Goal: Browse casually: Explore the website without a specific task or goal

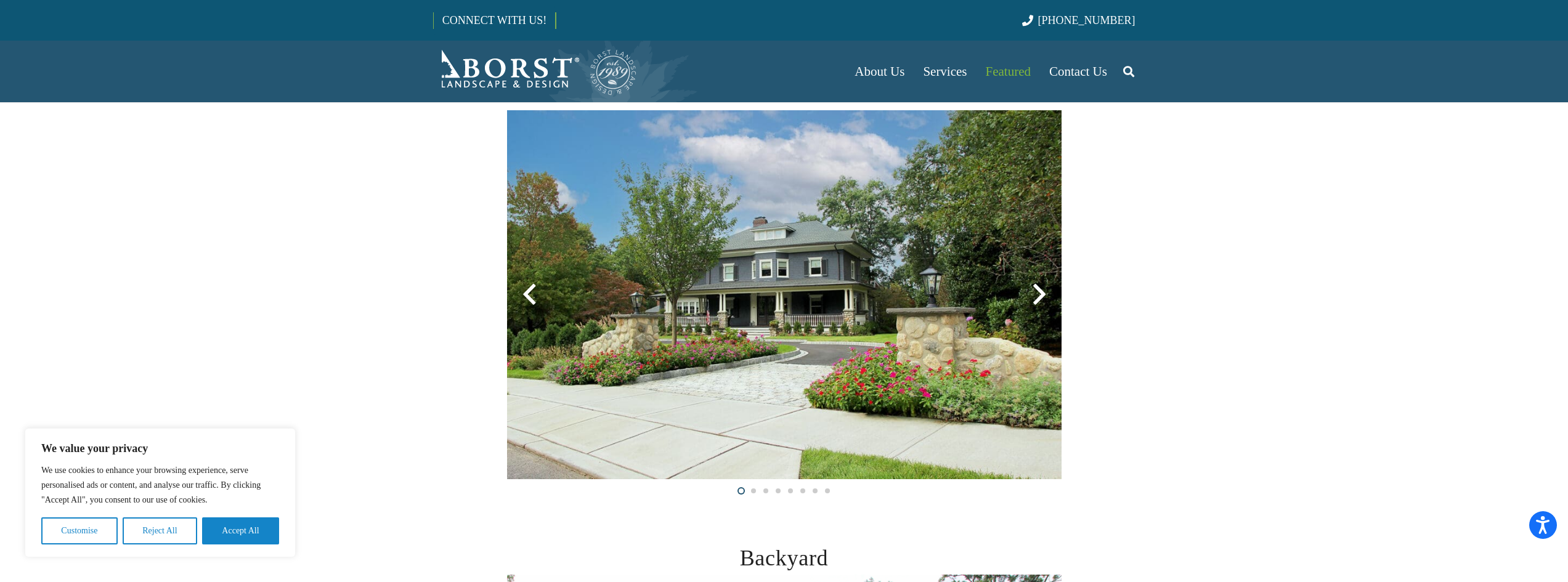
scroll to position [254, 0]
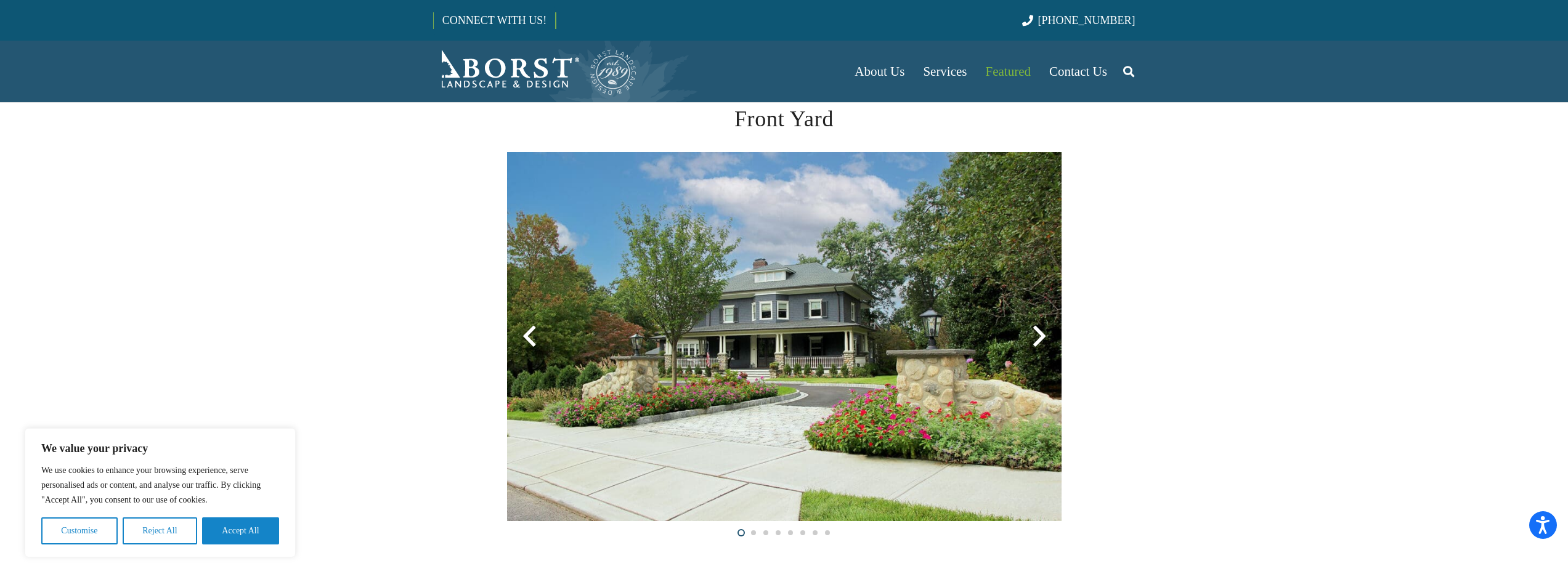
click at [1036, 337] on div at bounding box center [1040, 336] width 44 height 44
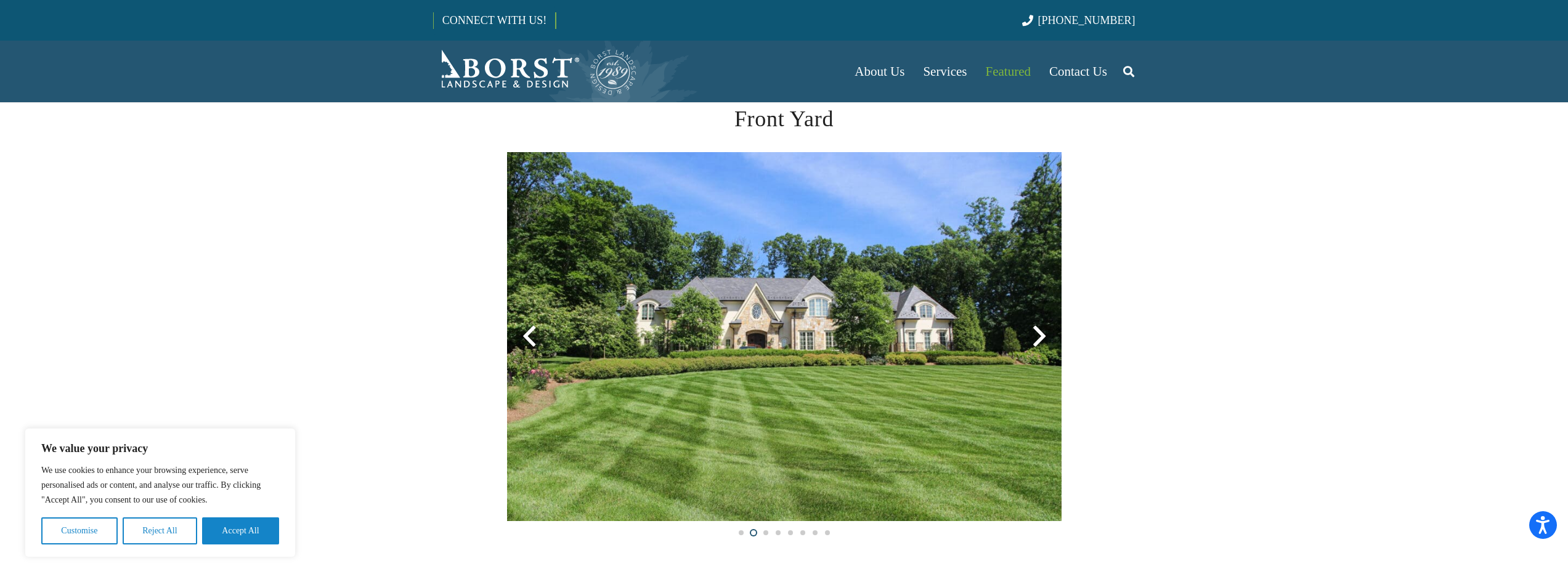
click at [1037, 336] on div at bounding box center [1040, 336] width 44 height 44
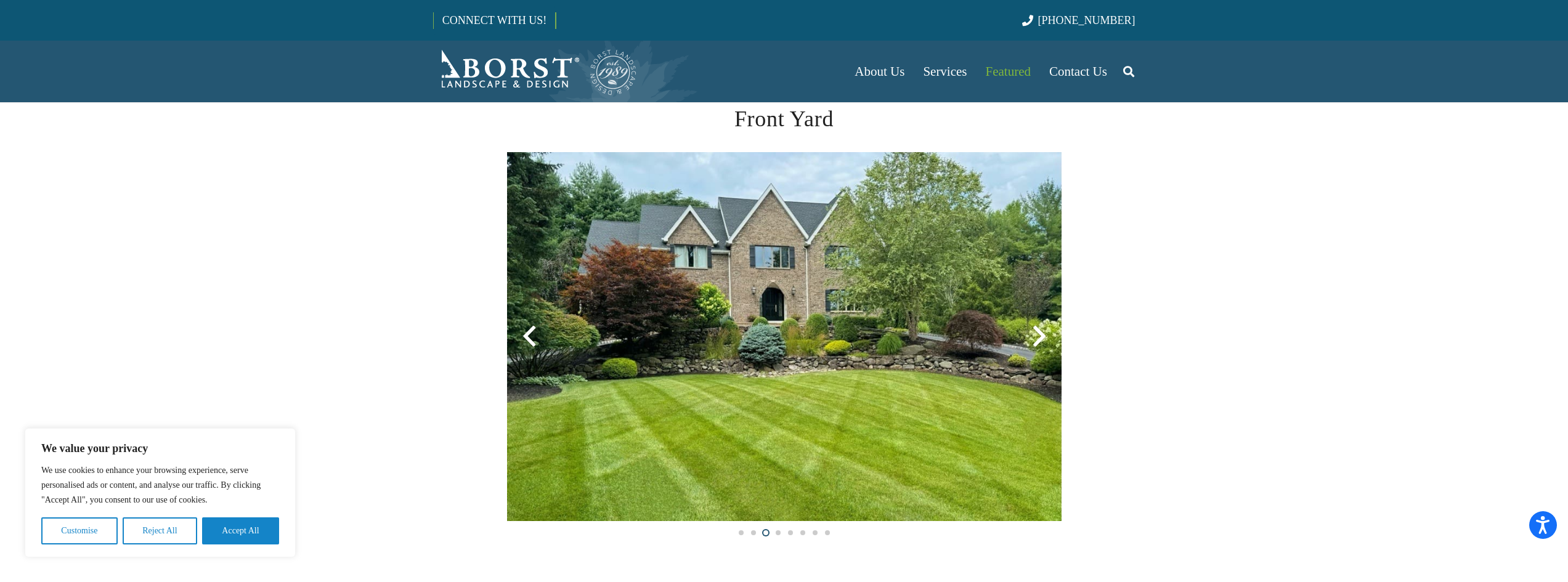
click at [1037, 336] on div at bounding box center [1040, 336] width 44 height 44
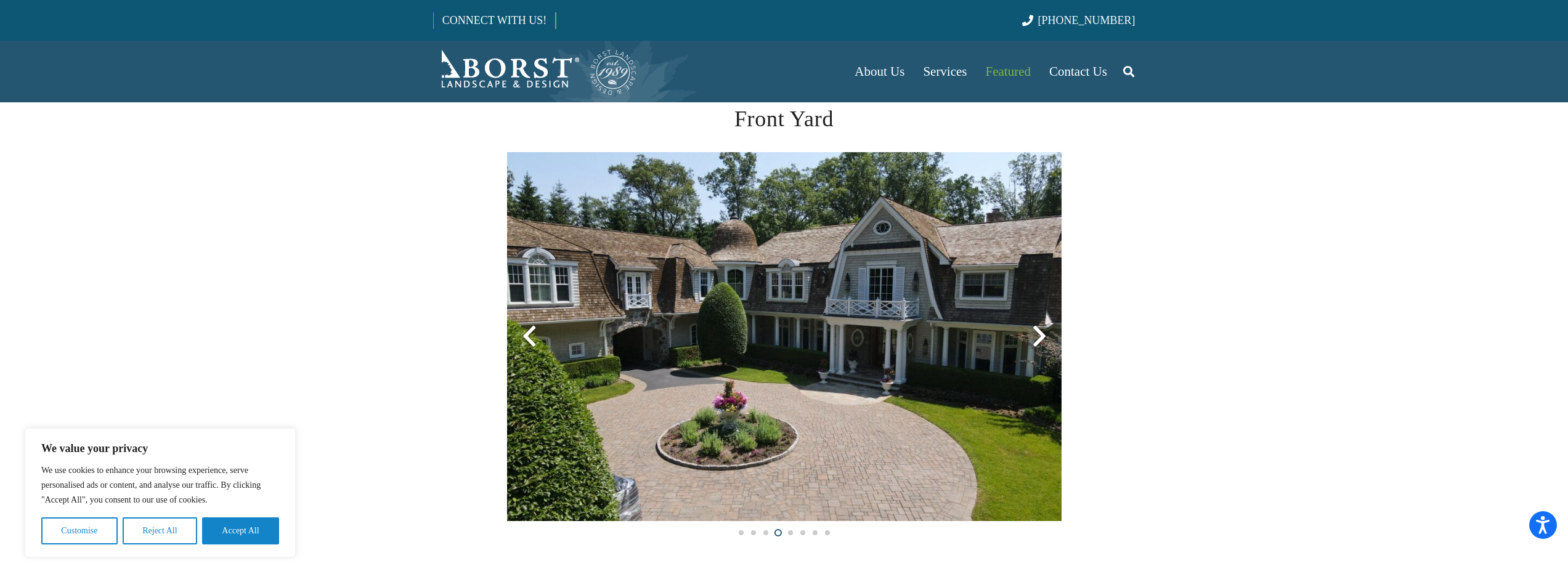
click at [1037, 336] on div at bounding box center [1040, 336] width 44 height 44
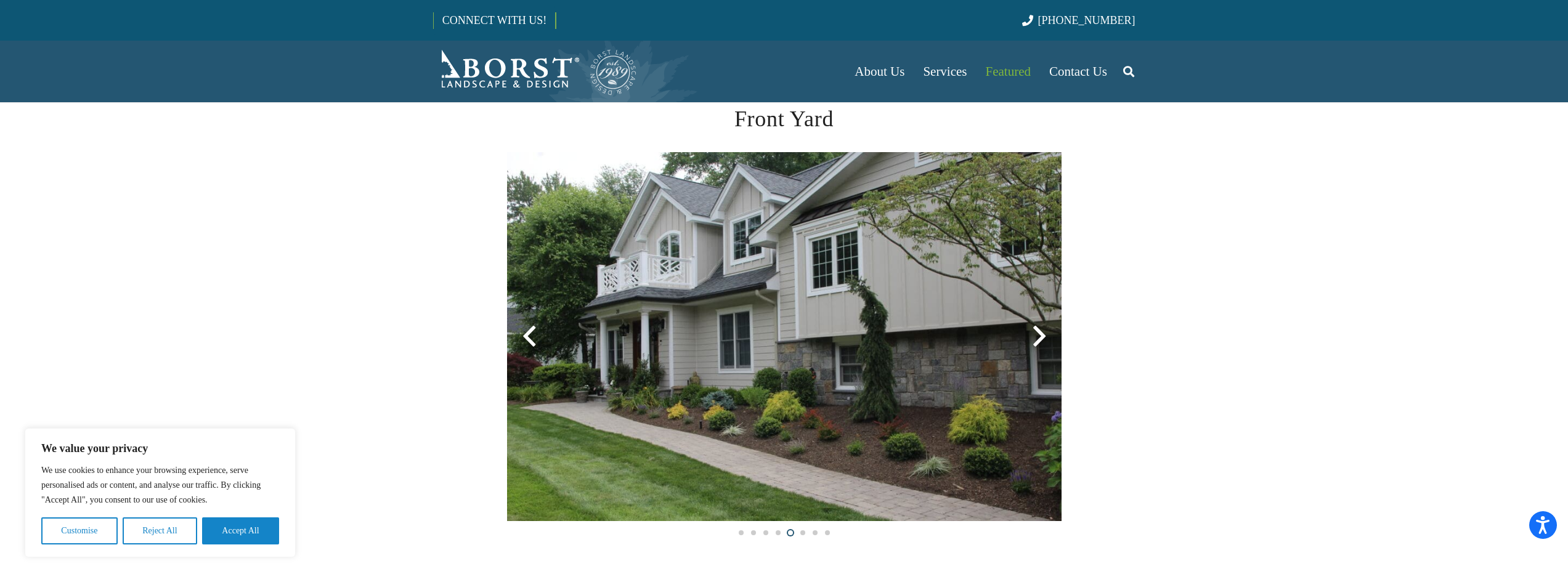
click at [1037, 336] on div at bounding box center [1040, 336] width 44 height 44
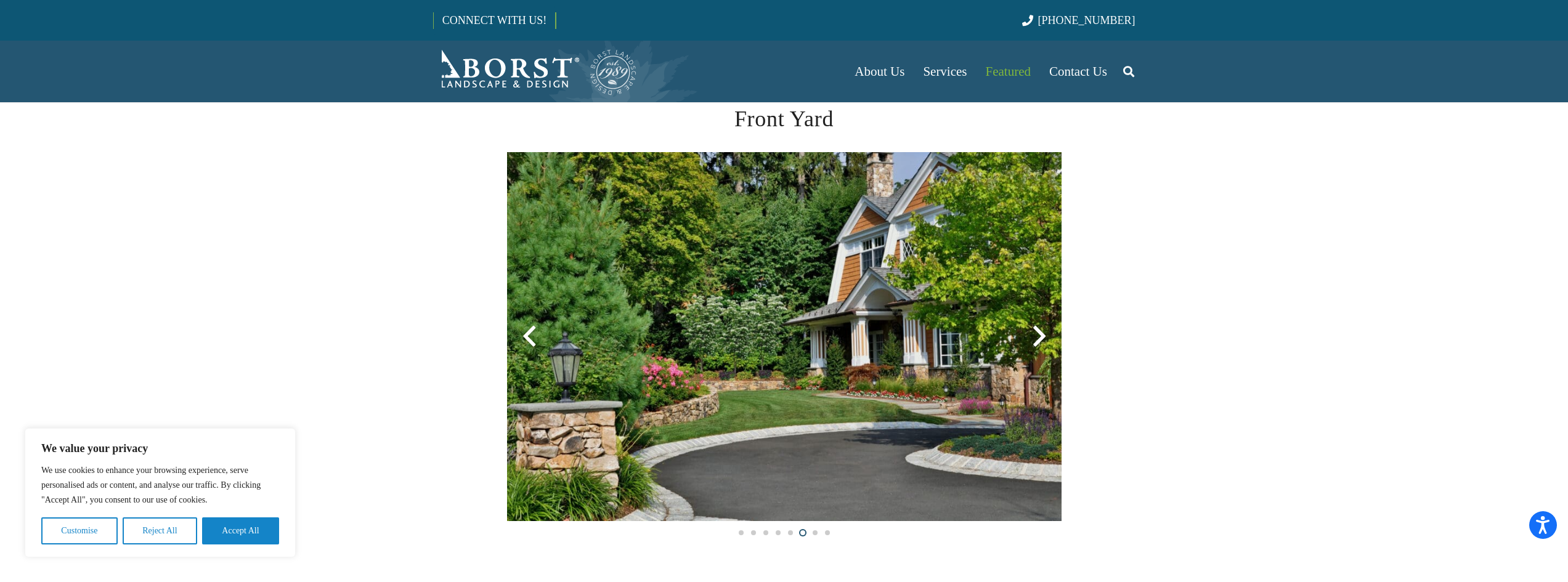
click at [1037, 336] on div at bounding box center [1040, 336] width 44 height 44
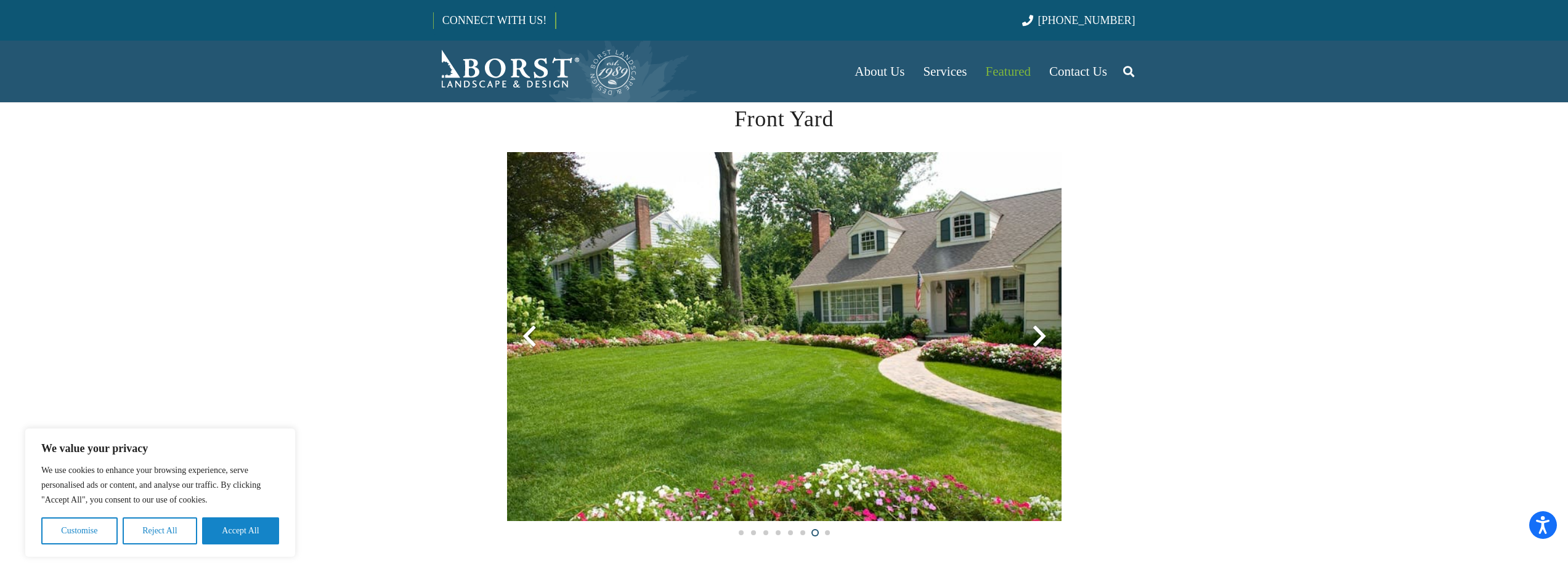
click at [1037, 336] on div at bounding box center [1040, 336] width 44 height 44
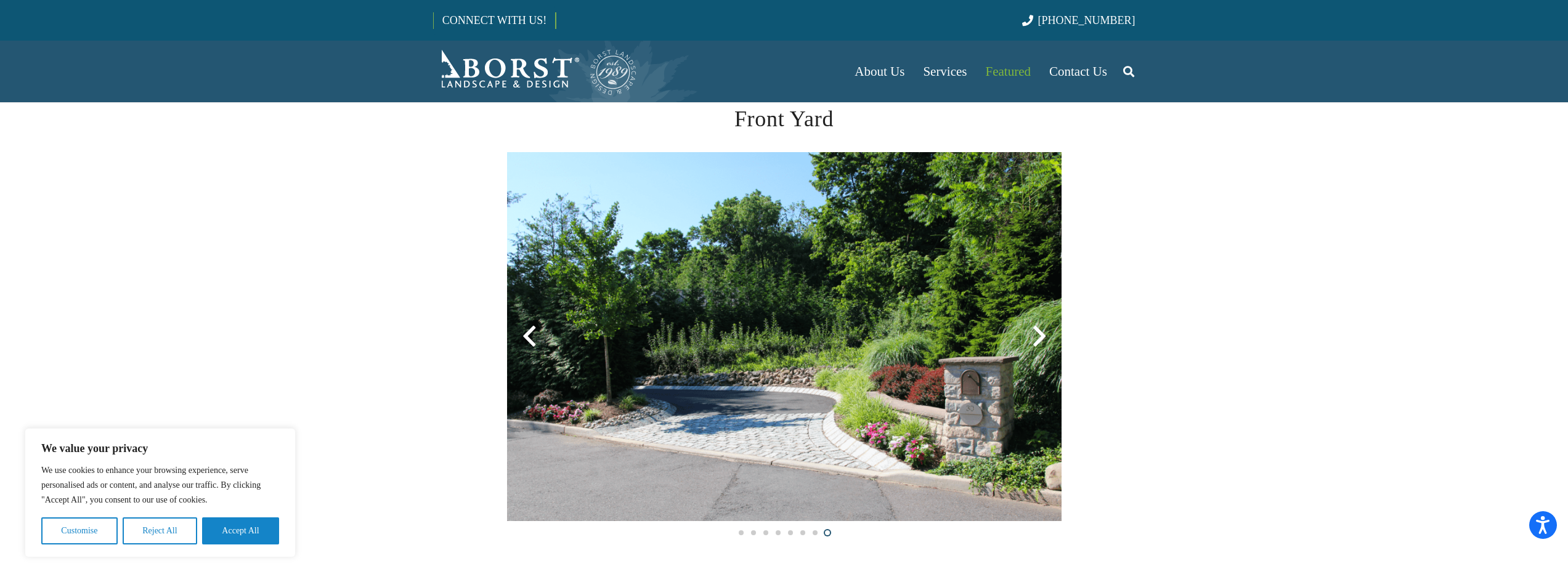
click at [1037, 336] on div at bounding box center [1040, 336] width 44 height 44
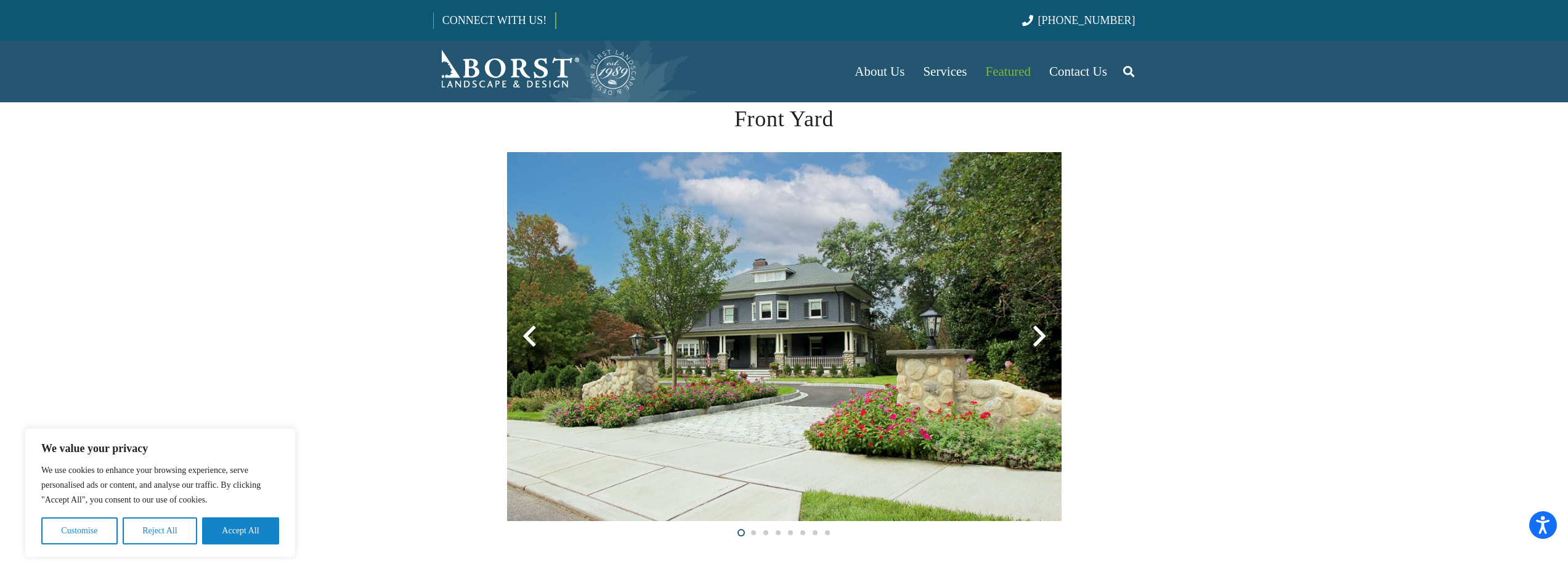
click at [1039, 334] on div at bounding box center [1040, 336] width 44 height 44
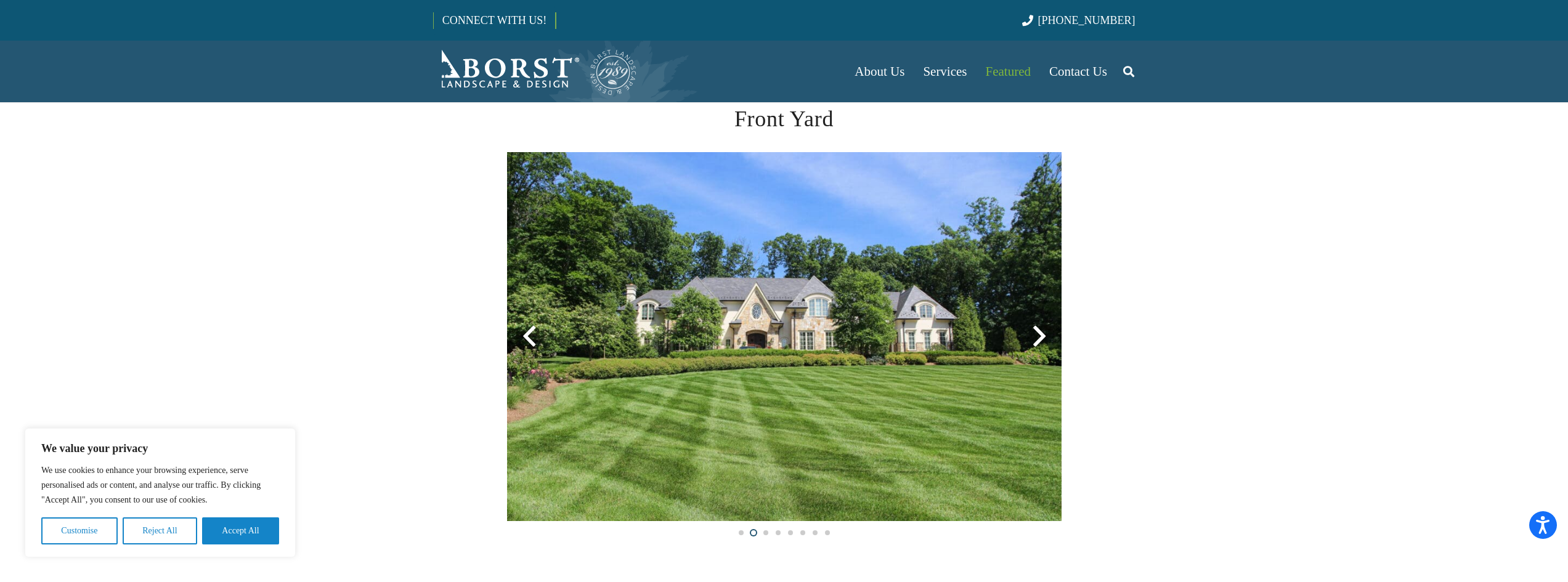
click at [1039, 334] on div at bounding box center [1040, 336] width 44 height 44
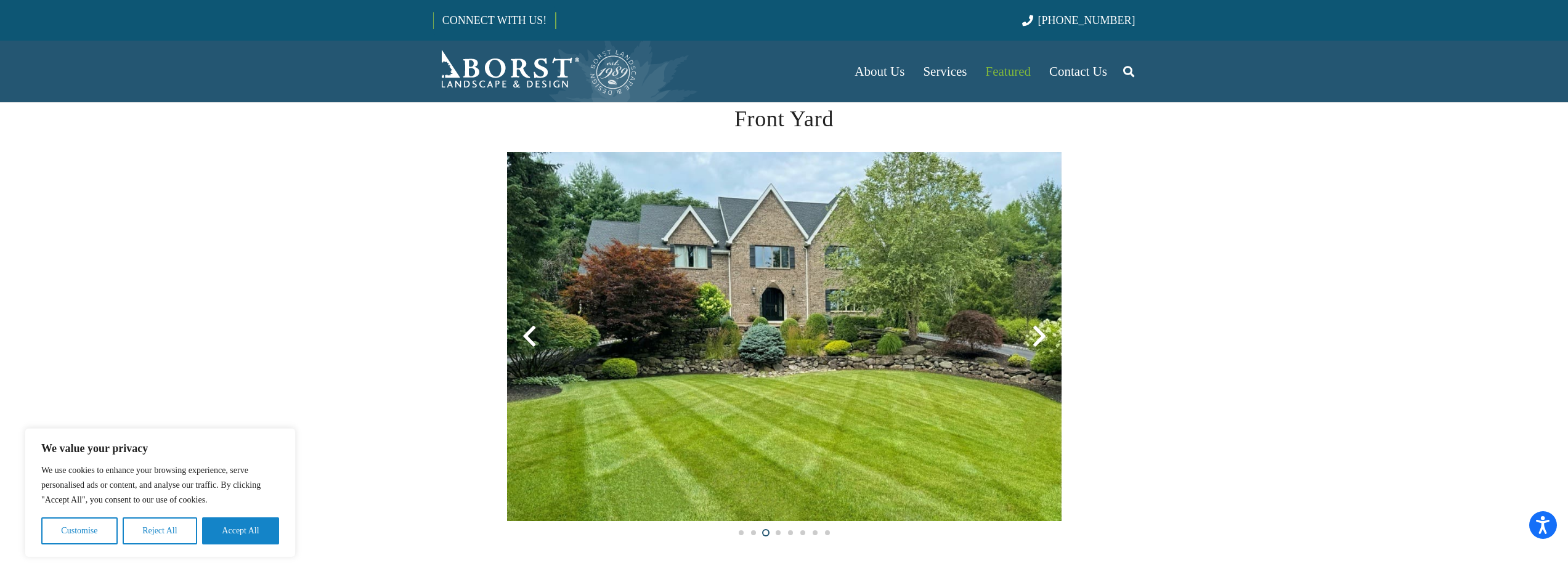
click at [1039, 334] on div at bounding box center [1040, 336] width 44 height 44
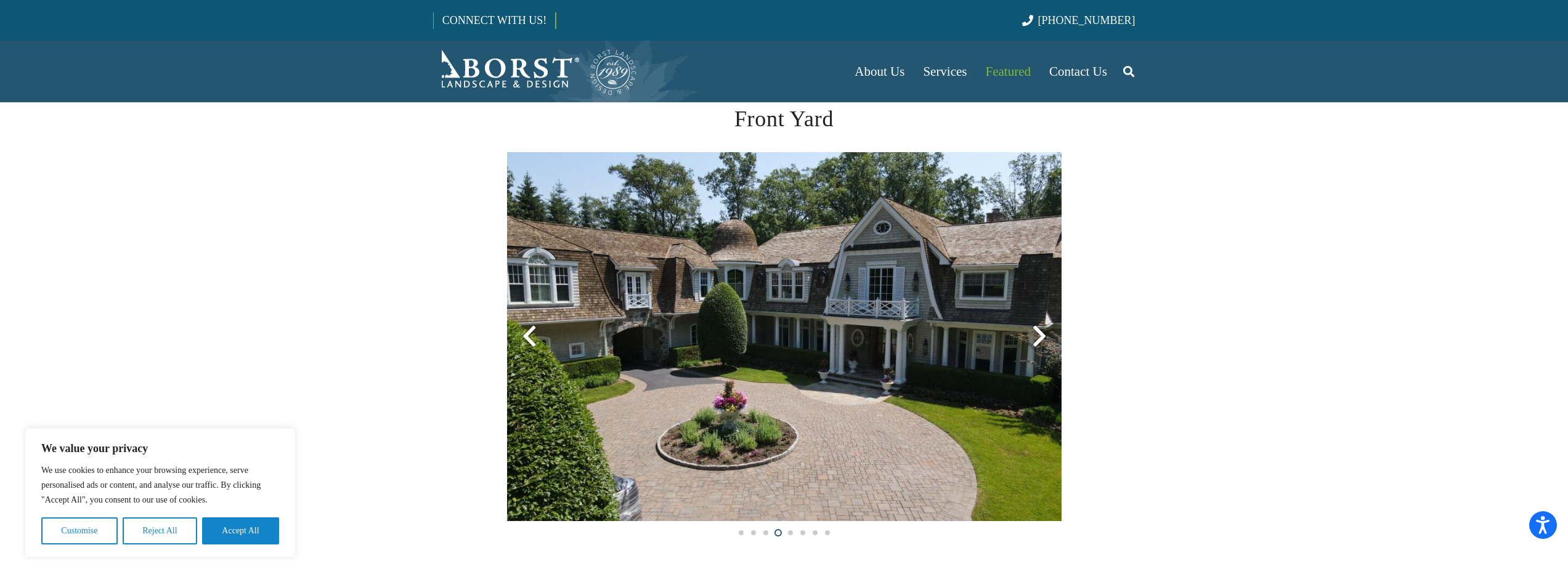
click at [1039, 334] on div at bounding box center [1040, 336] width 44 height 44
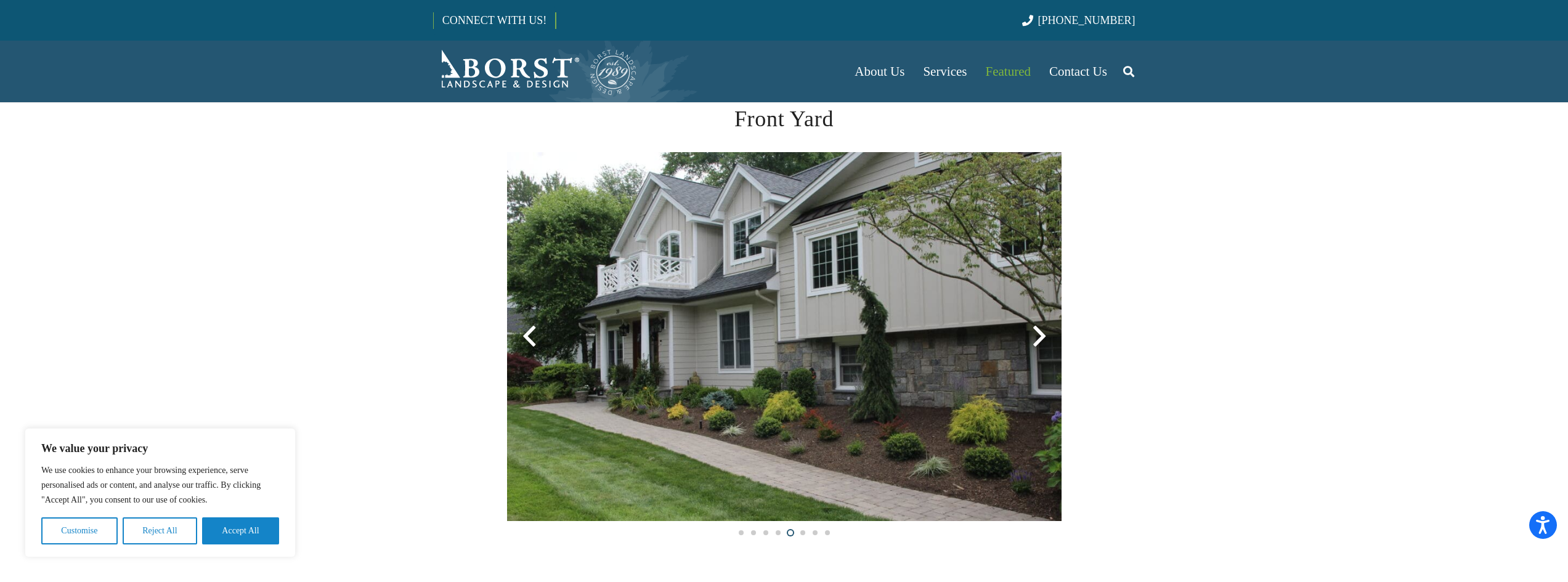
click at [1039, 334] on div at bounding box center [1040, 336] width 44 height 44
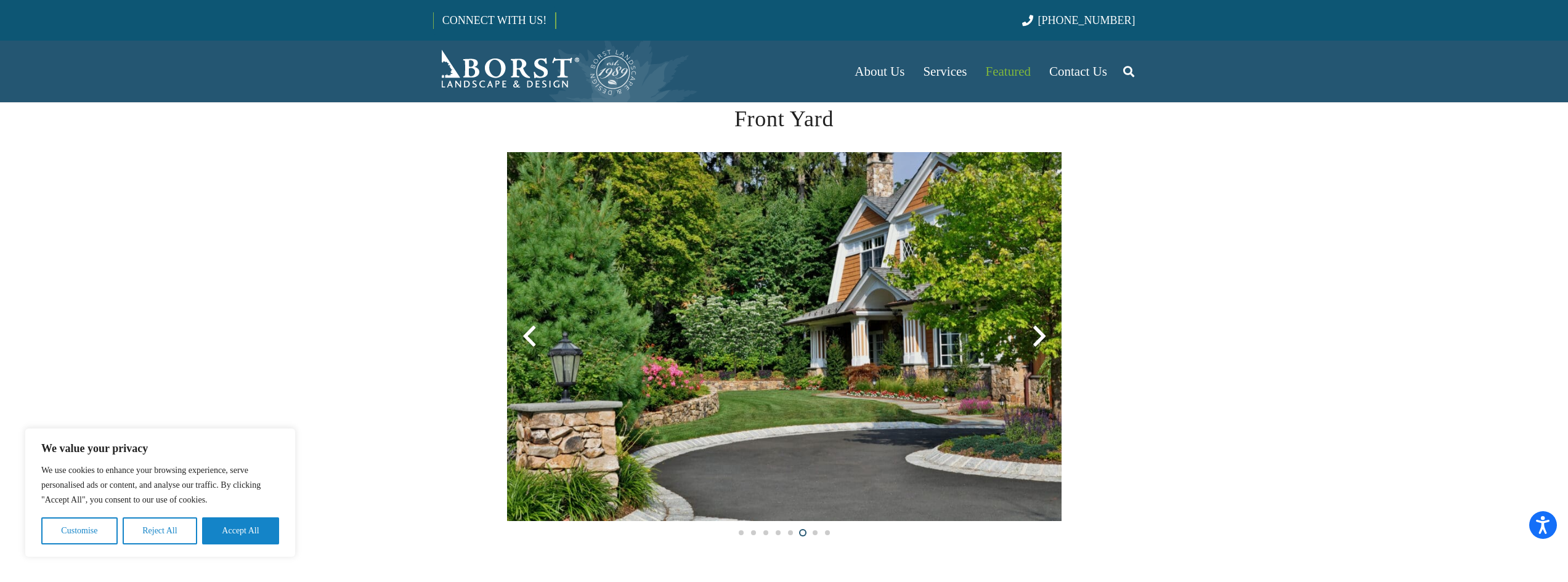
click at [1039, 334] on div at bounding box center [1040, 336] width 44 height 44
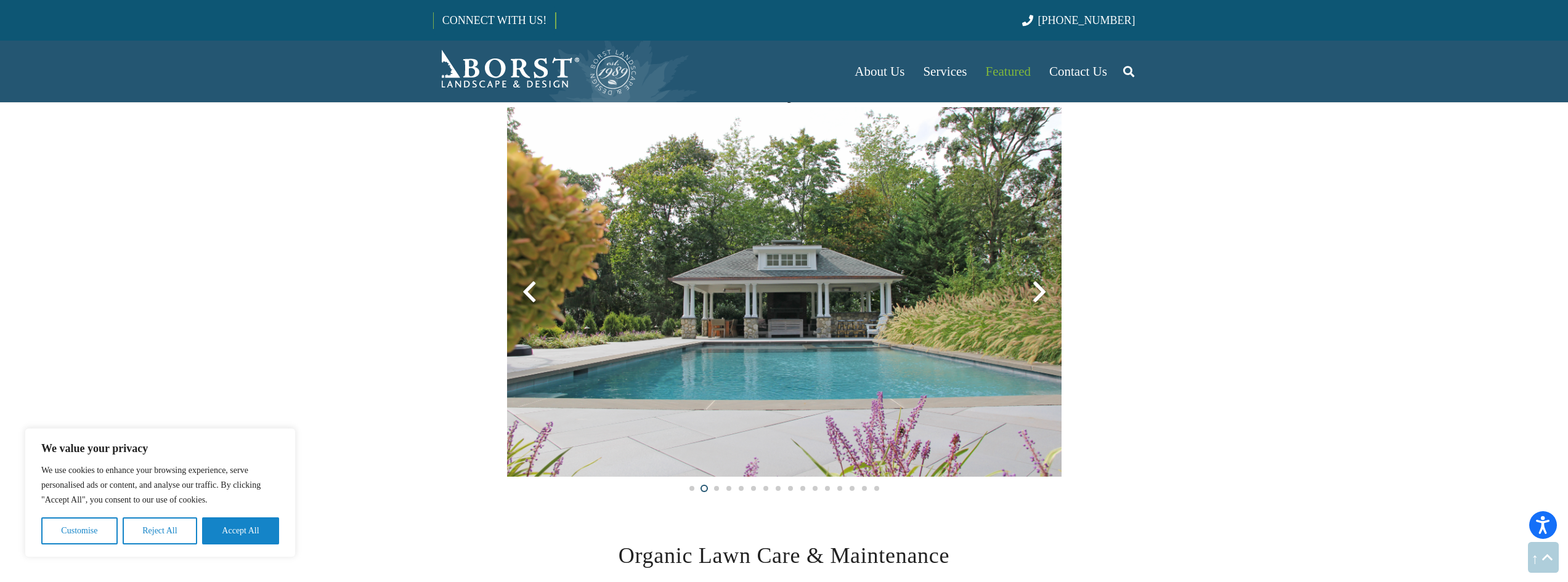
click at [1040, 291] on div at bounding box center [1040, 292] width 44 height 44
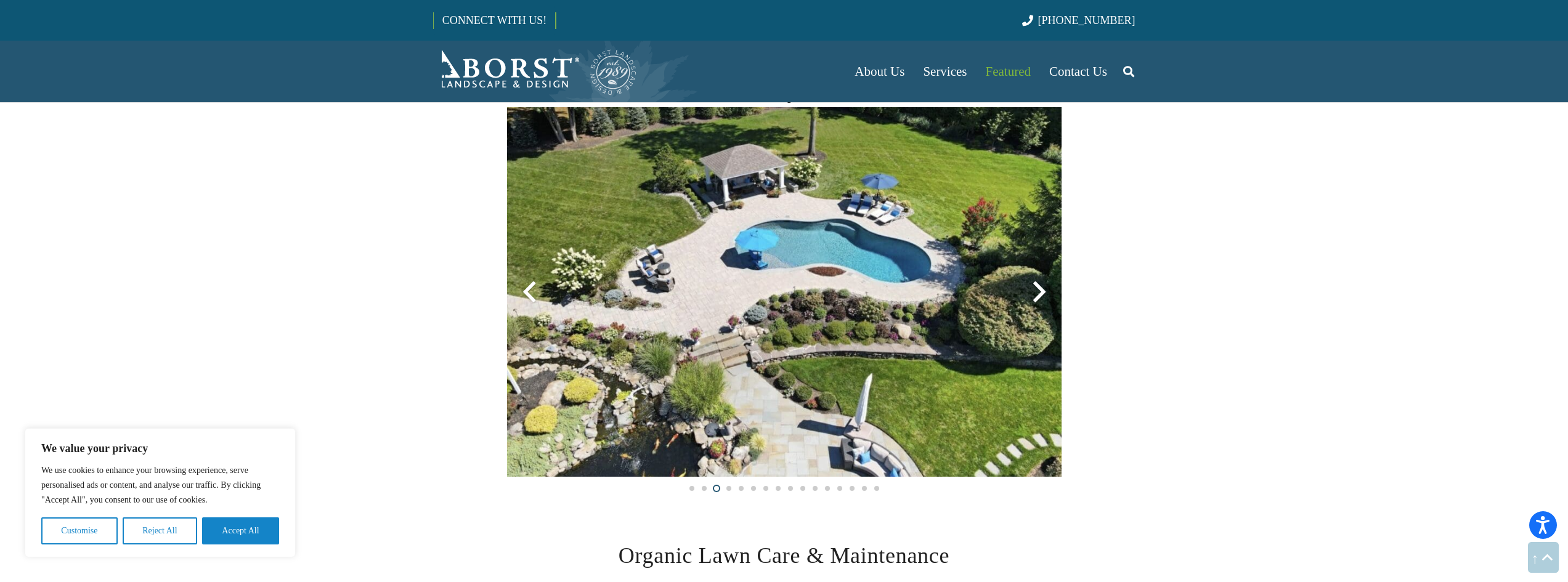
click at [1038, 287] on div at bounding box center [1040, 292] width 44 height 44
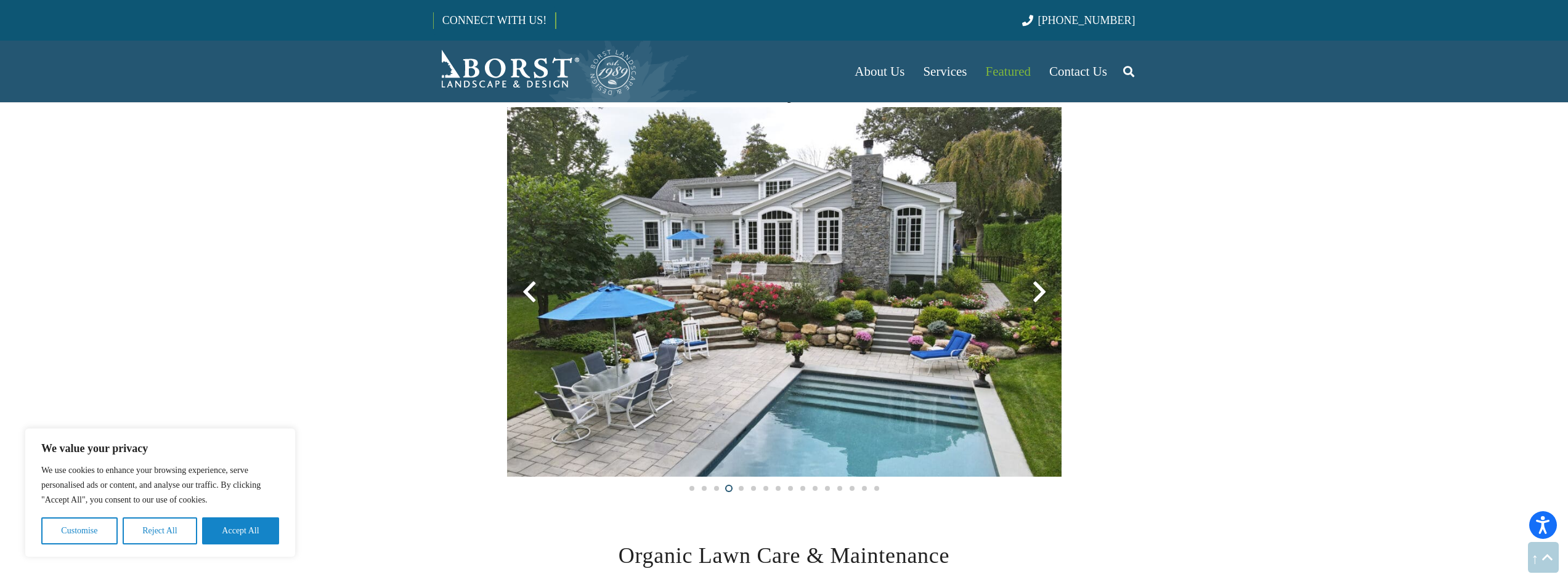
click at [1031, 292] on div at bounding box center [1040, 292] width 44 height 44
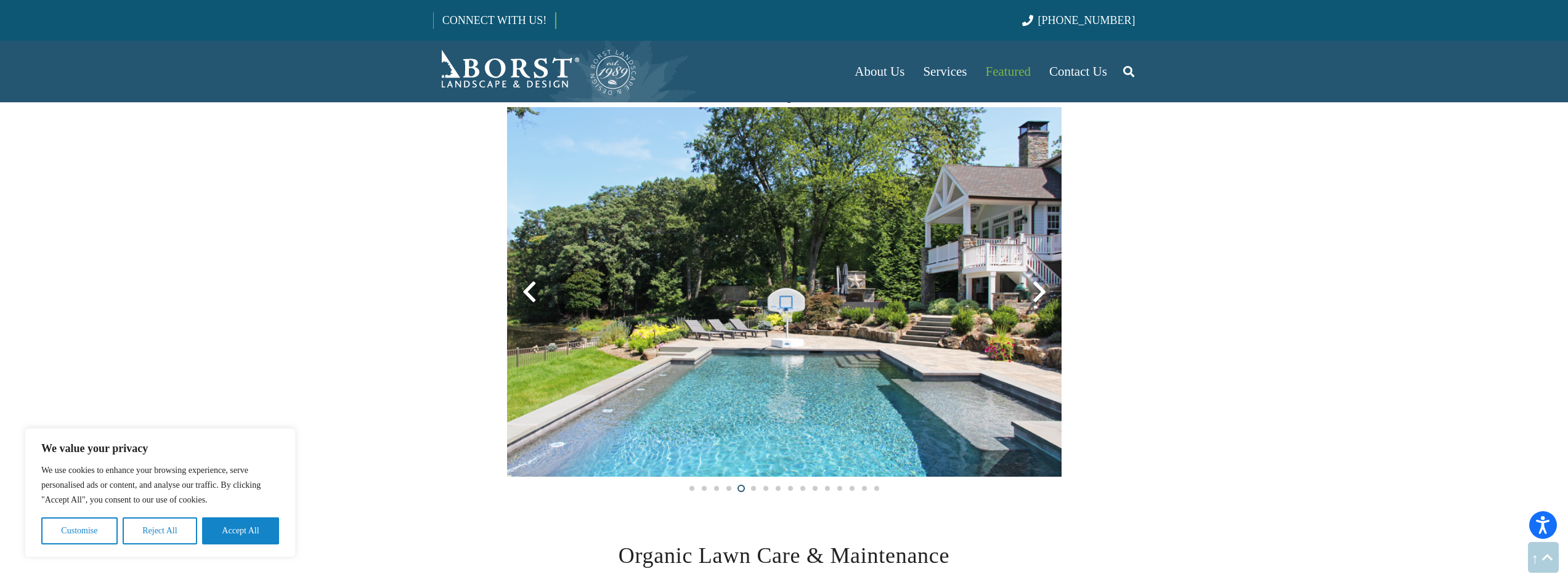
click at [1031, 292] on div at bounding box center [1040, 292] width 44 height 44
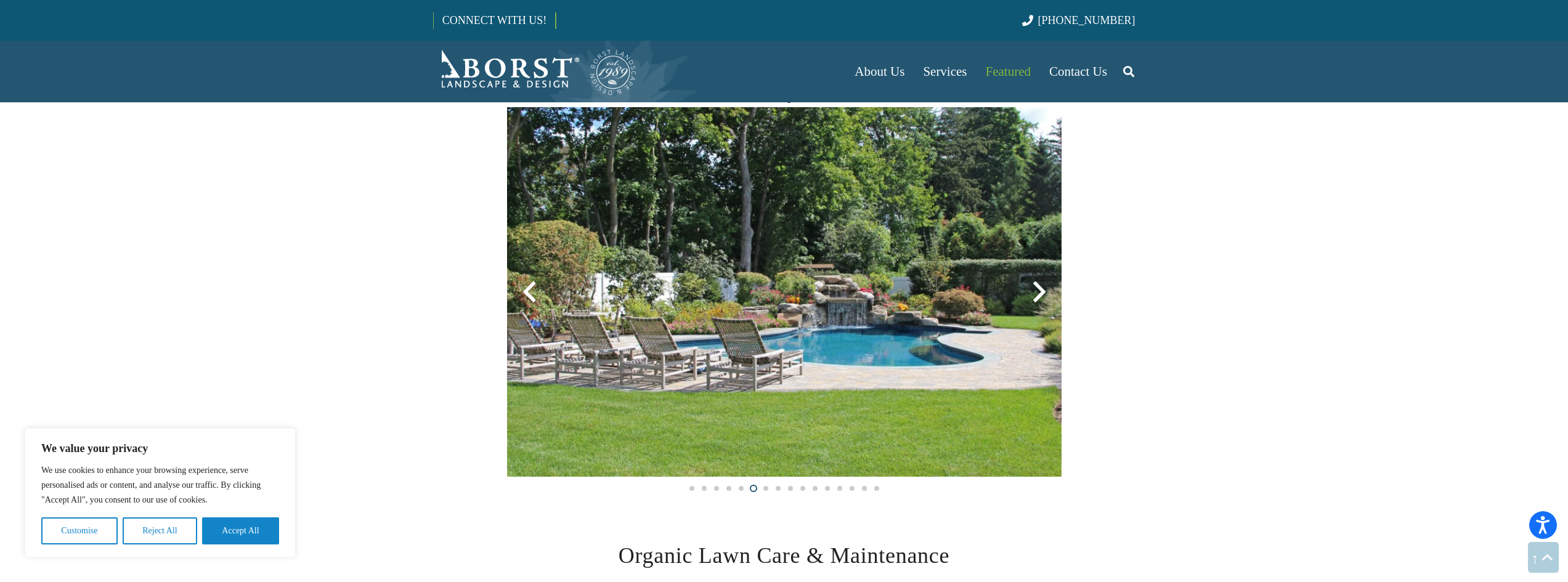
click at [1031, 292] on div at bounding box center [1040, 292] width 44 height 44
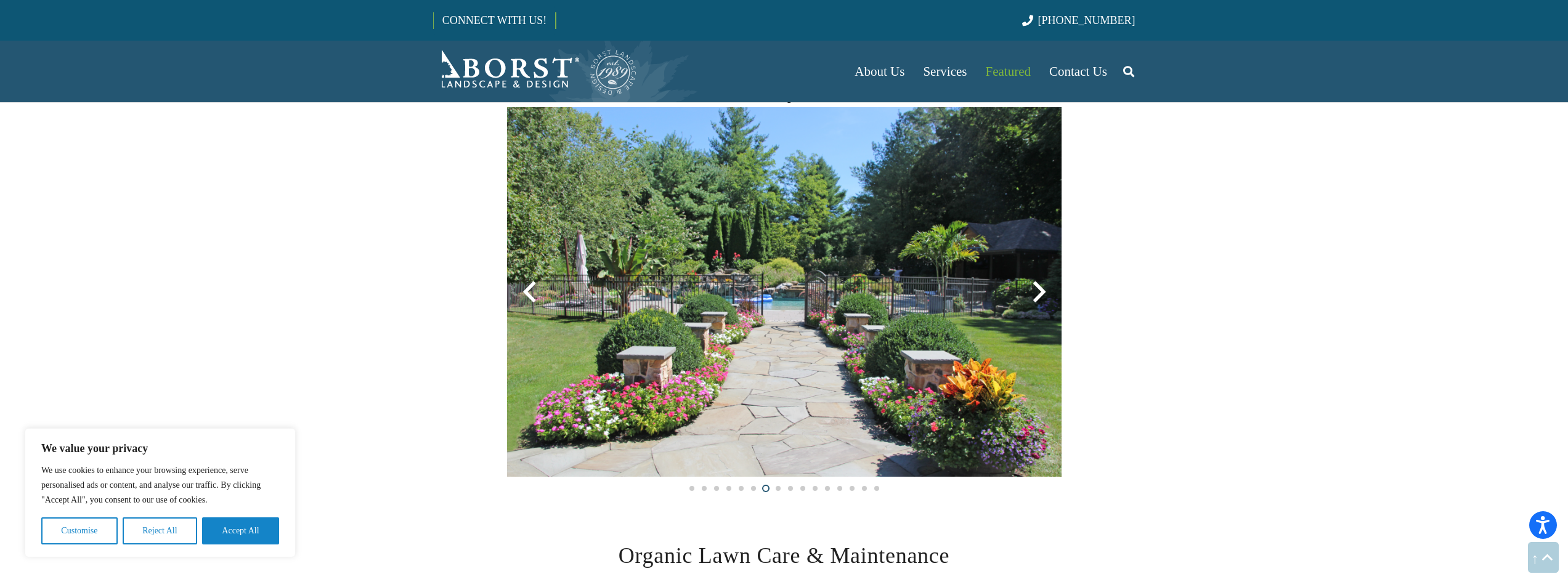
click at [1031, 292] on div at bounding box center [1040, 292] width 44 height 44
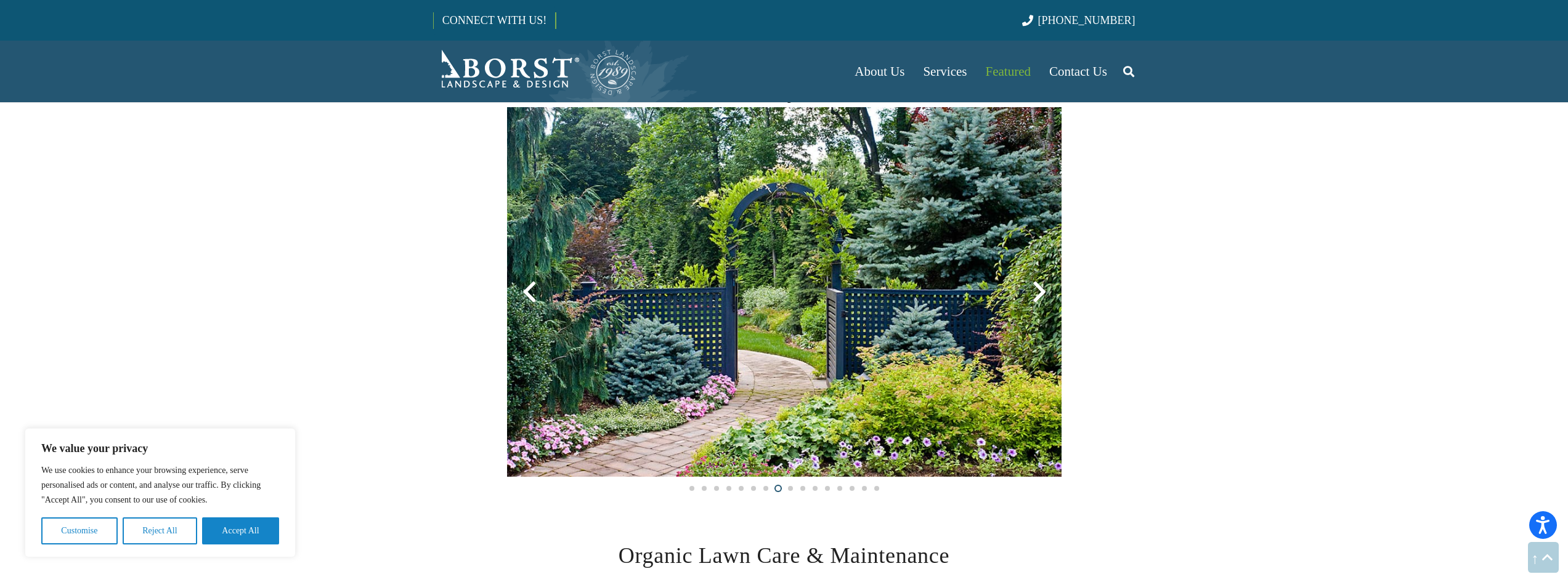
click at [1031, 292] on div at bounding box center [1040, 292] width 44 height 44
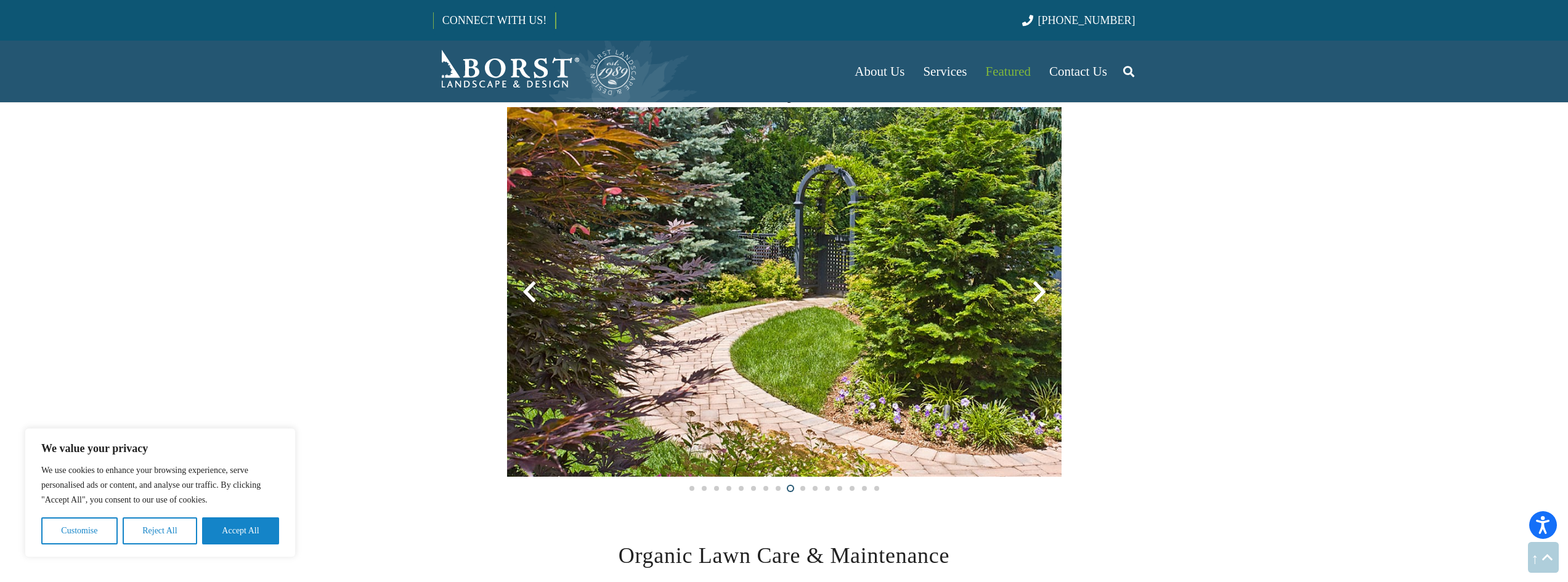
click at [1031, 292] on div at bounding box center [1040, 292] width 44 height 44
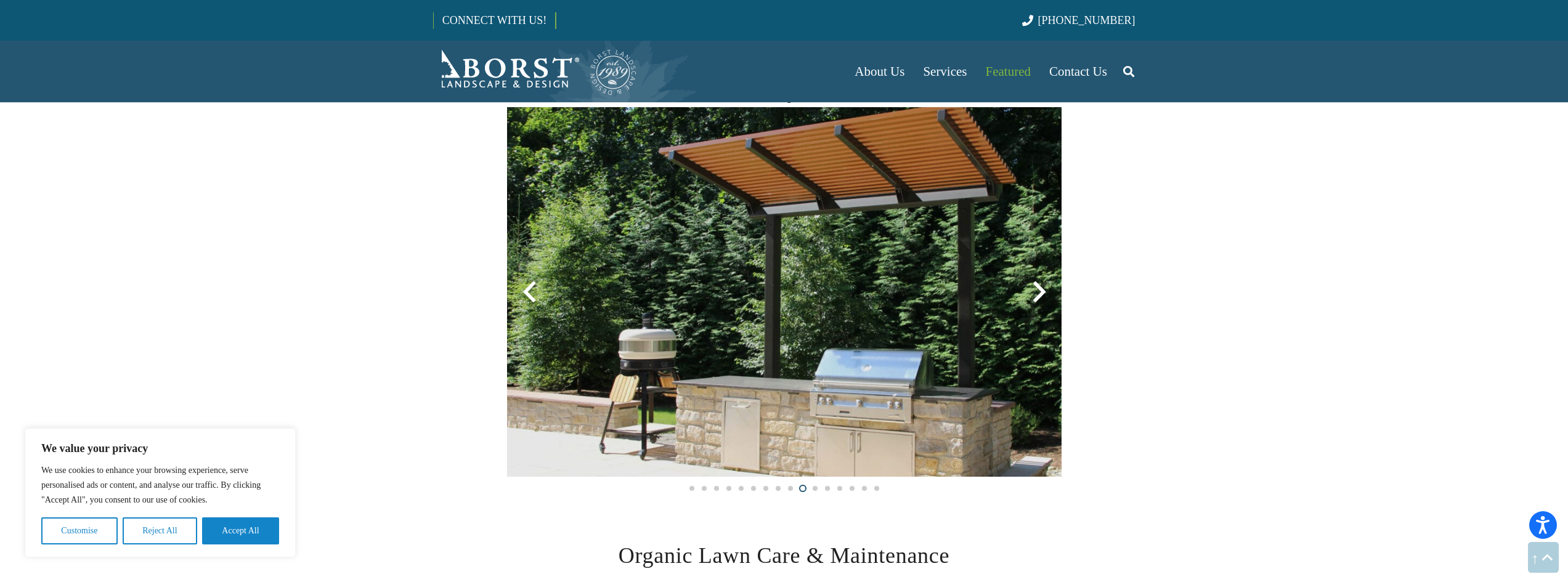
click at [1031, 292] on div at bounding box center [1040, 292] width 44 height 44
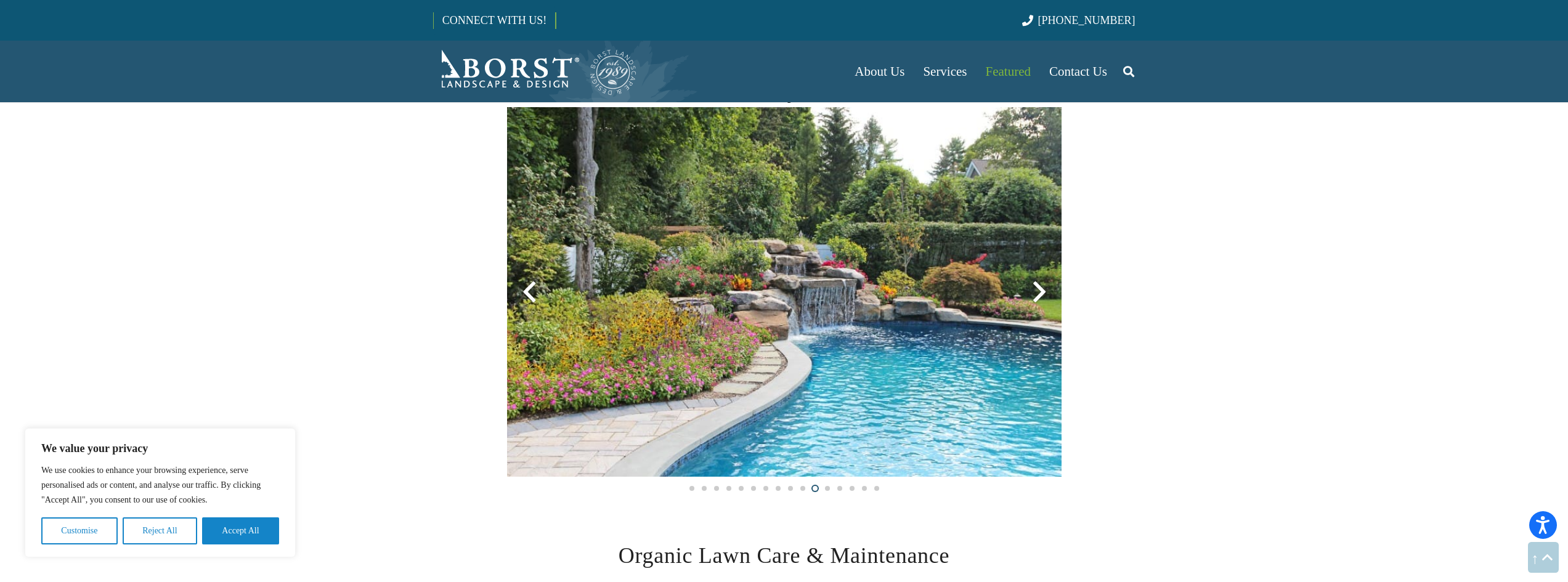
click at [1031, 292] on div at bounding box center [1040, 292] width 44 height 44
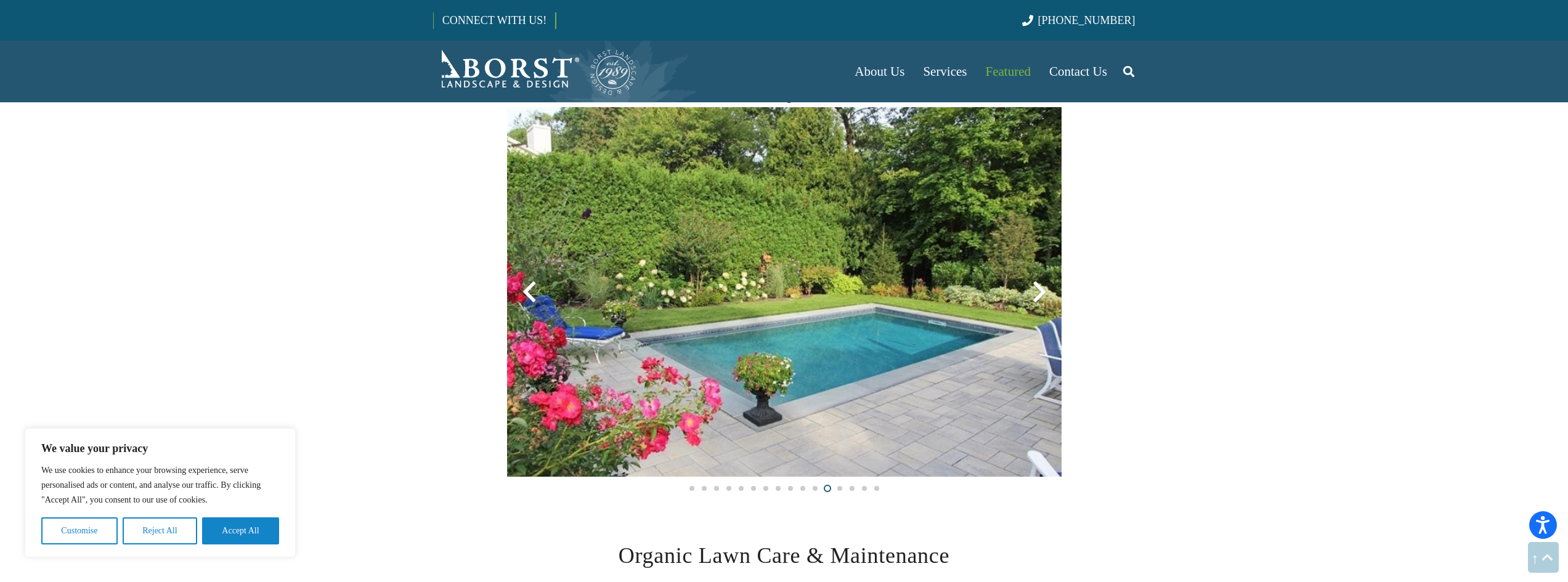
click at [1031, 292] on div at bounding box center [1040, 292] width 44 height 44
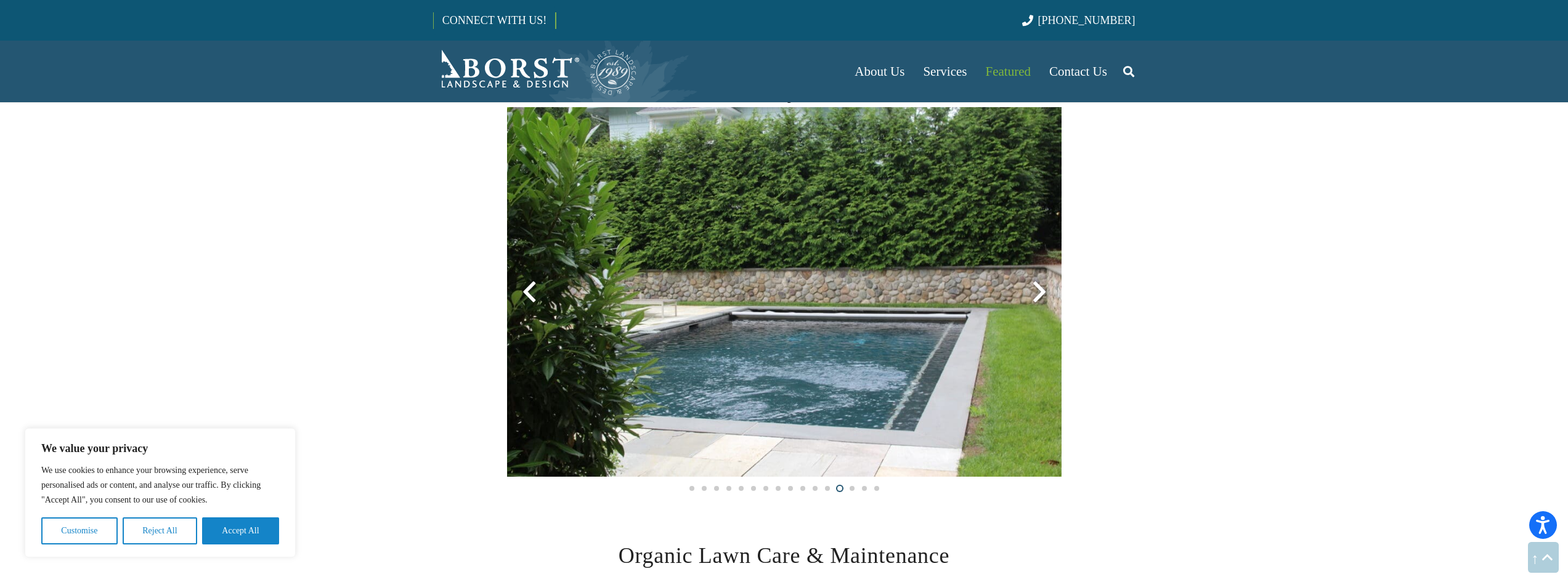
click at [1031, 292] on div at bounding box center [1040, 292] width 44 height 44
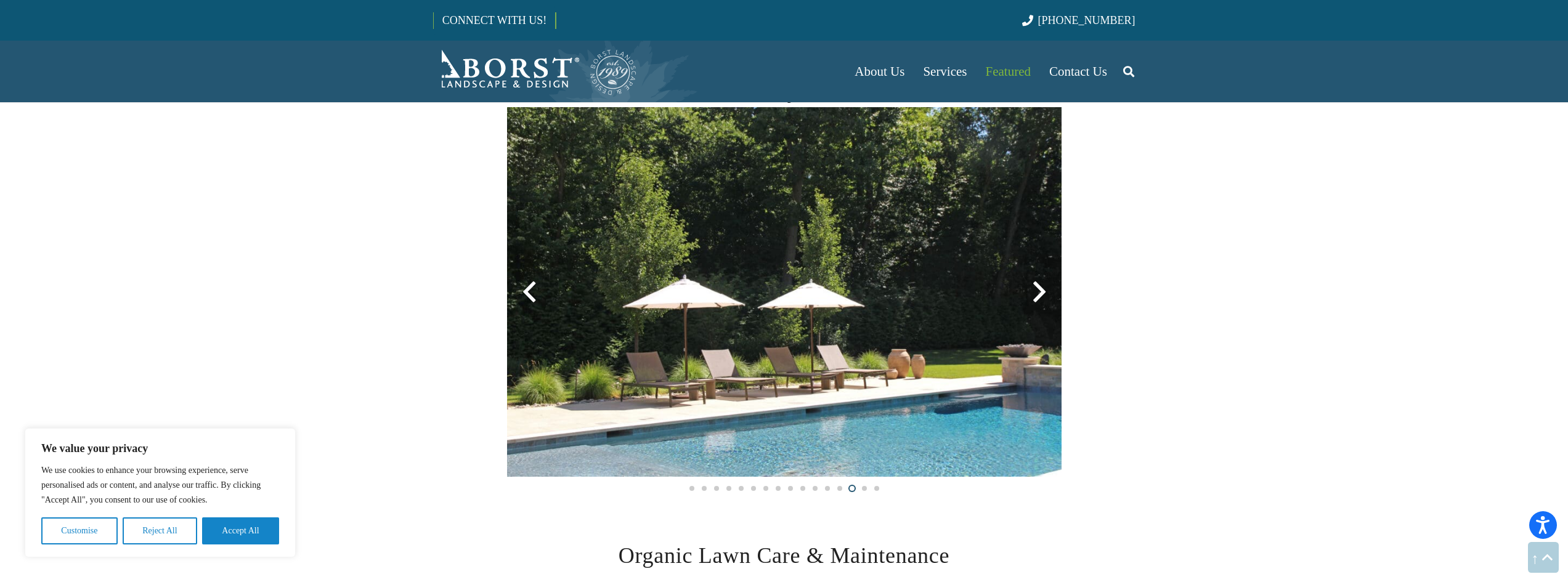
click at [1031, 292] on div at bounding box center [1040, 292] width 44 height 44
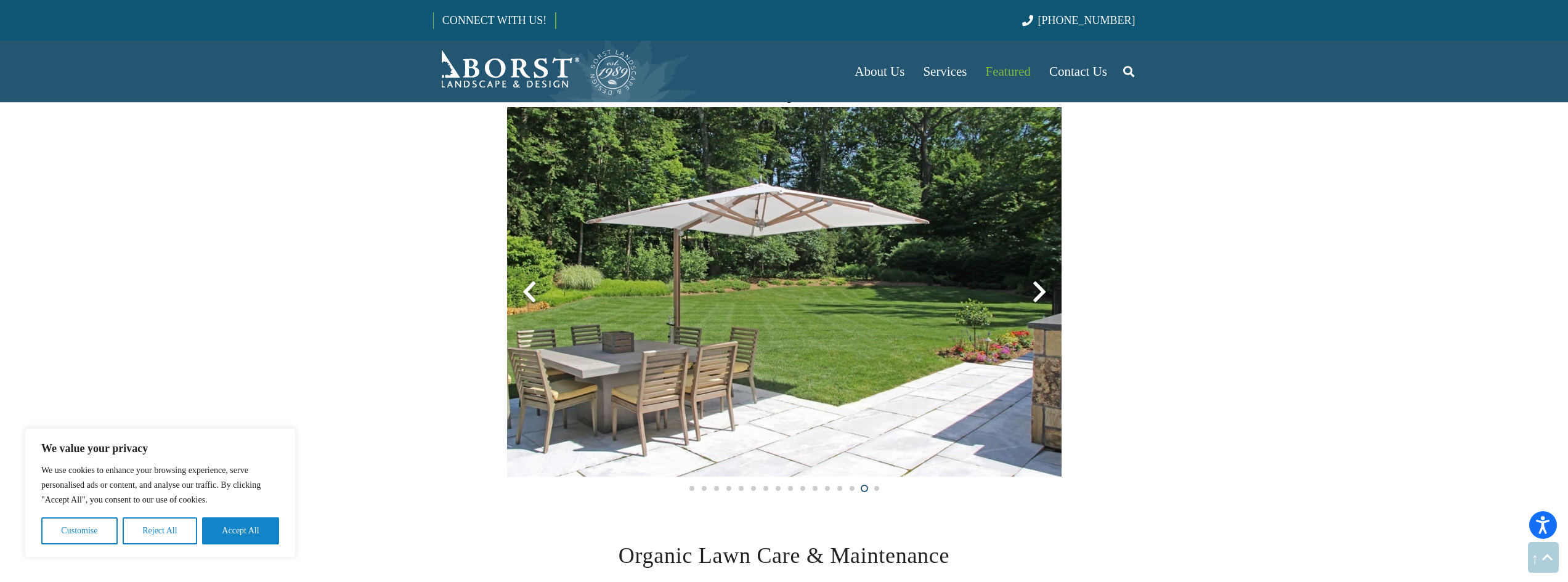
click at [1031, 292] on div at bounding box center [1040, 292] width 44 height 44
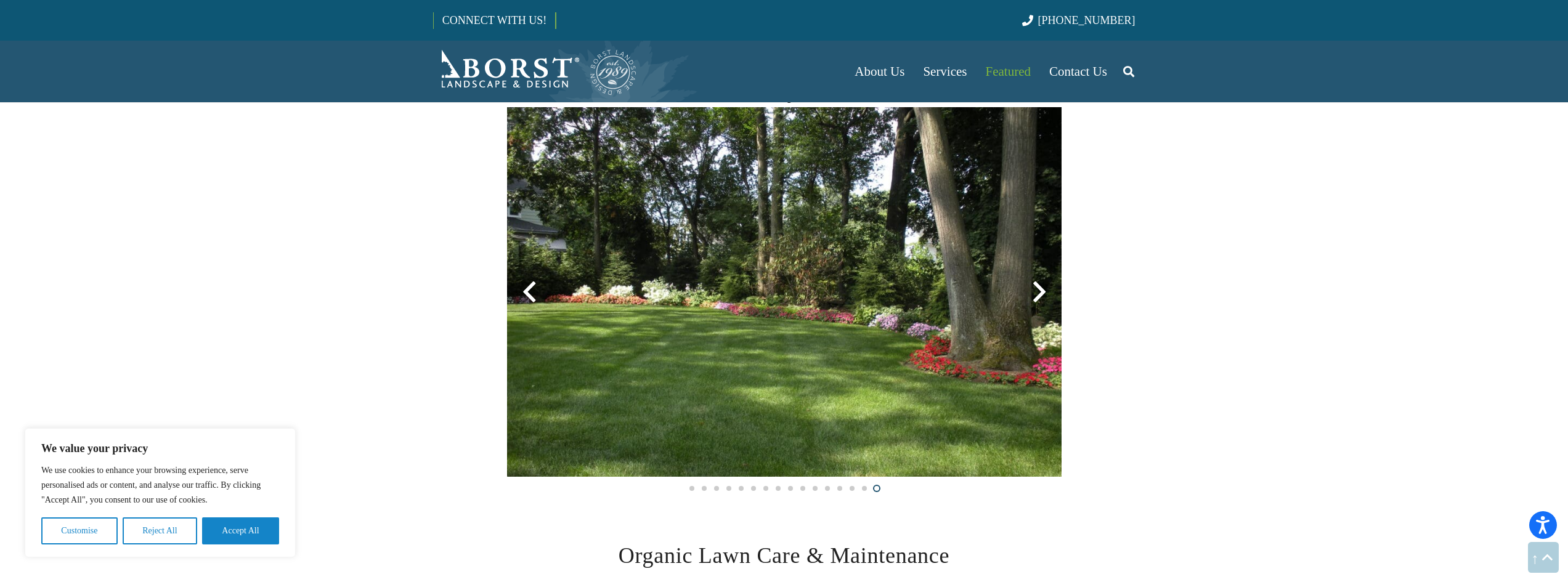
click at [1035, 292] on div at bounding box center [1040, 292] width 44 height 44
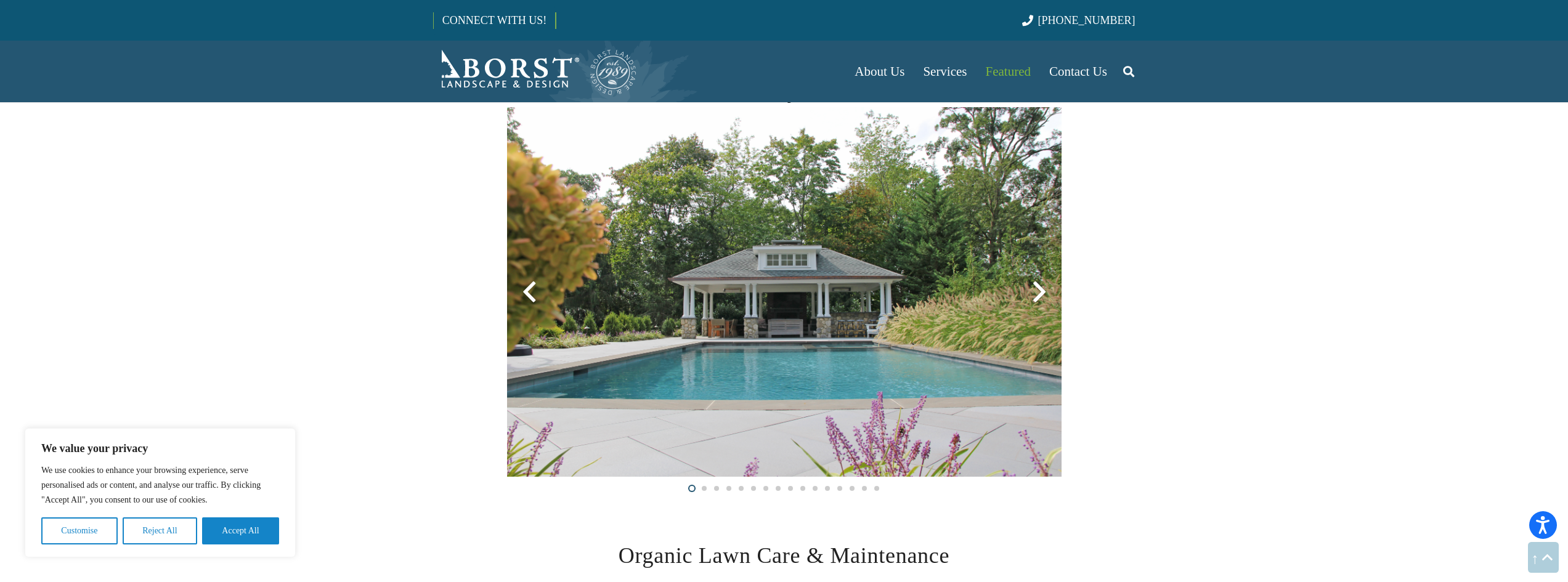
click at [1035, 292] on div at bounding box center [1040, 292] width 44 height 44
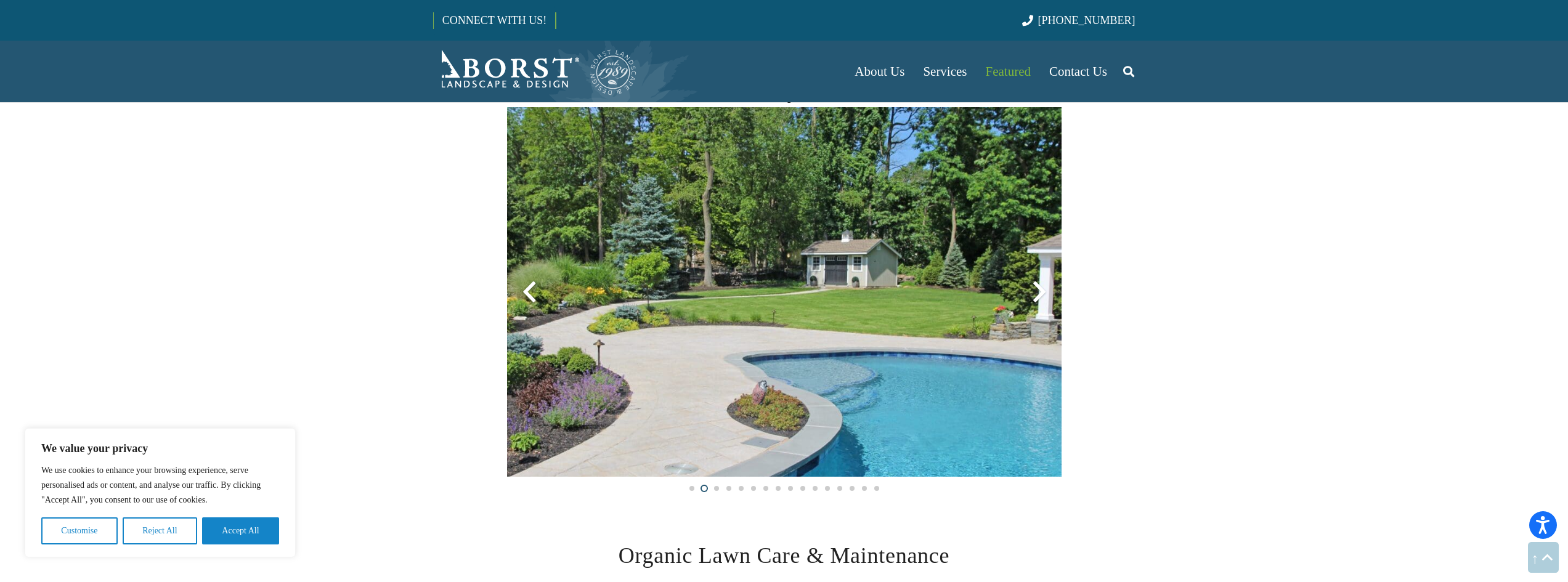
click at [1037, 291] on div at bounding box center [1040, 292] width 44 height 44
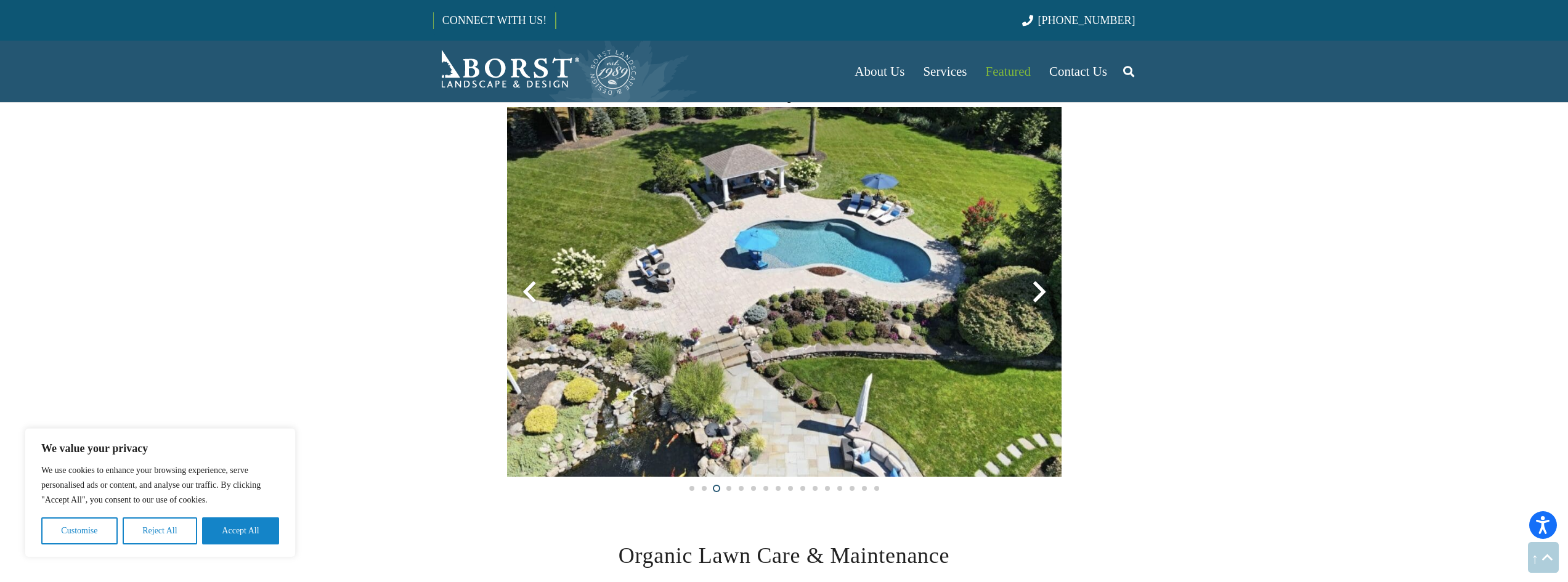
click at [1037, 291] on div at bounding box center [1040, 292] width 44 height 44
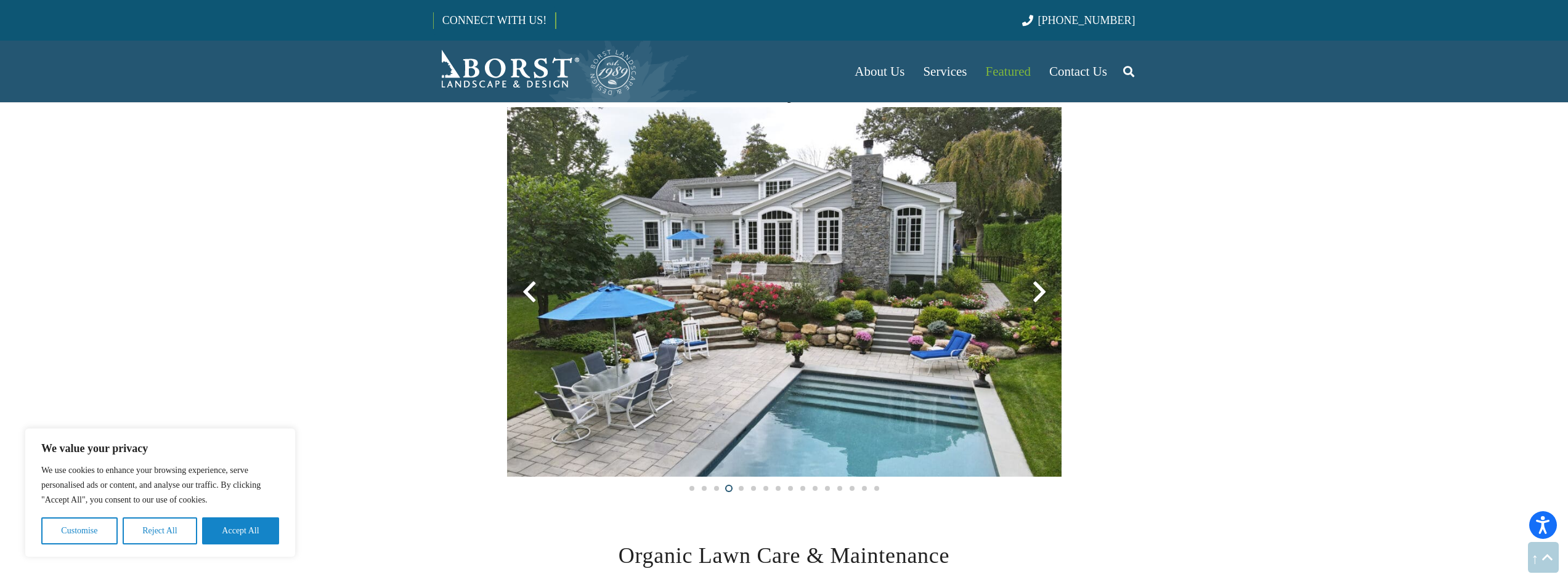
click at [1037, 291] on div at bounding box center [1040, 292] width 44 height 44
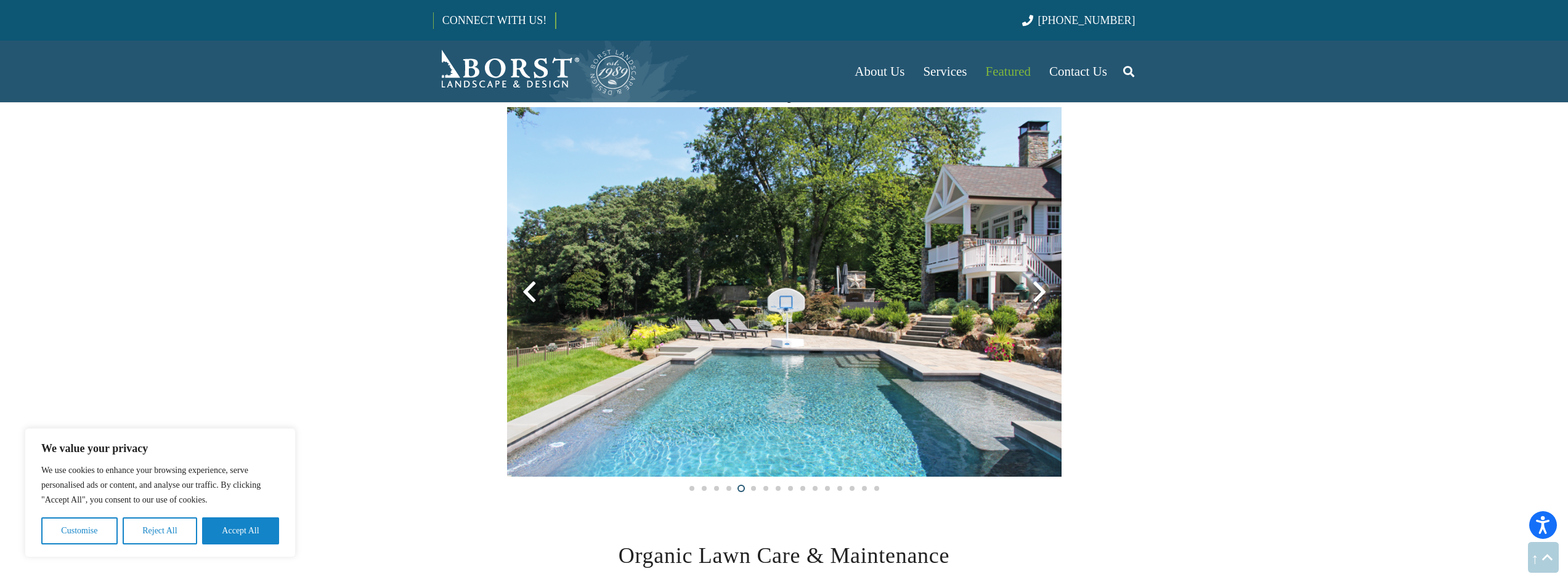
click at [1037, 291] on div at bounding box center [1040, 292] width 44 height 44
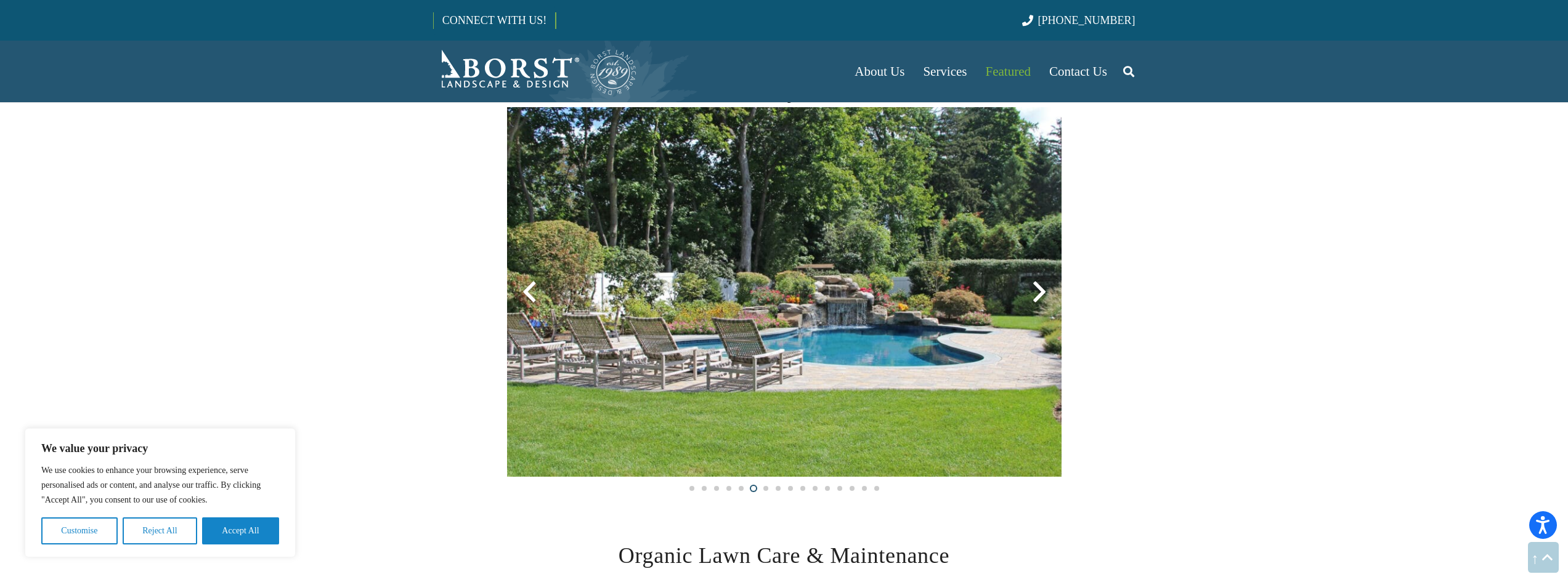
click at [1037, 291] on div at bounding box center [1040, 292] width 44 height 44
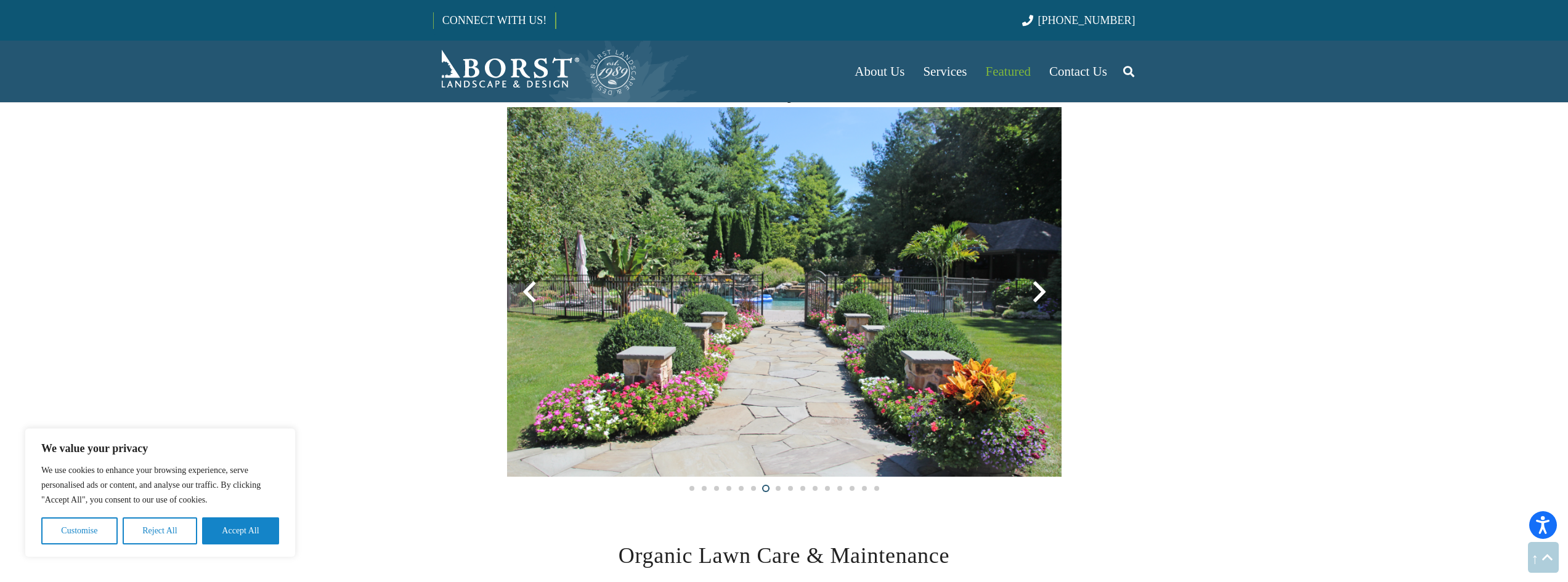
click at [1037, 291] on div at bounding box center [1040, 292] width 44 height 44
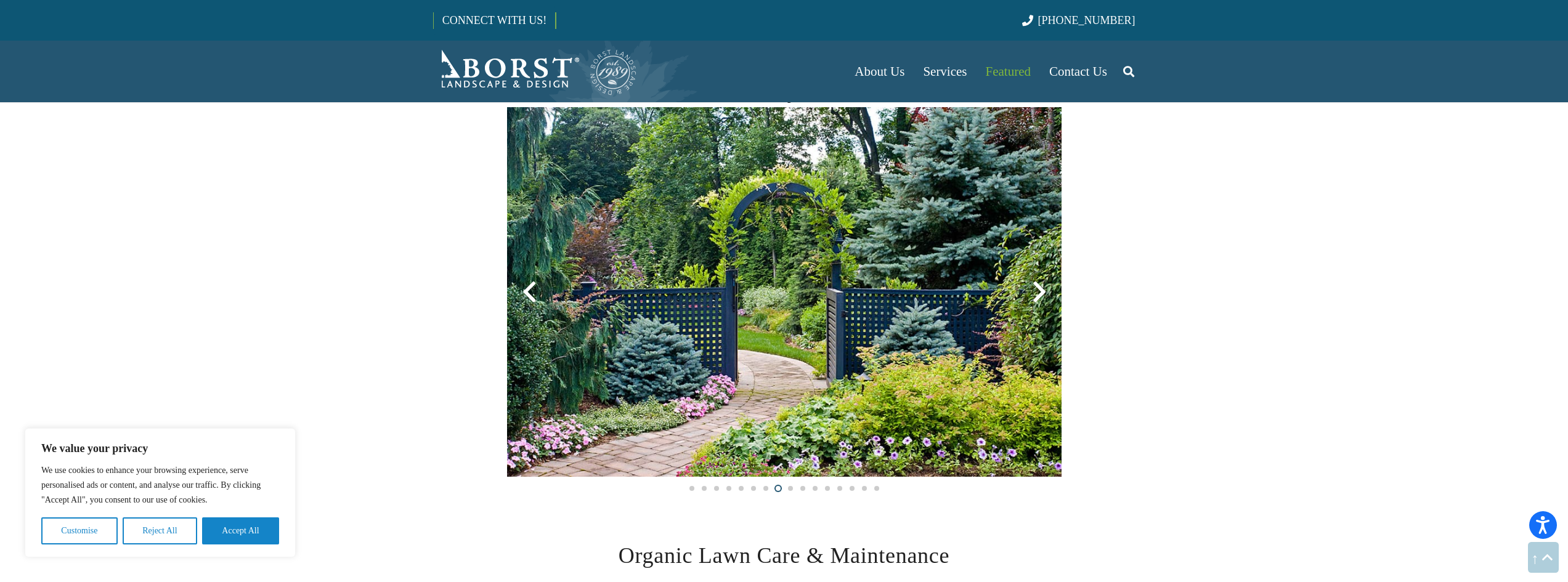
click at [1086, 309] on section "Backyard" at bounding box center [784, 284] width 1568 height 465
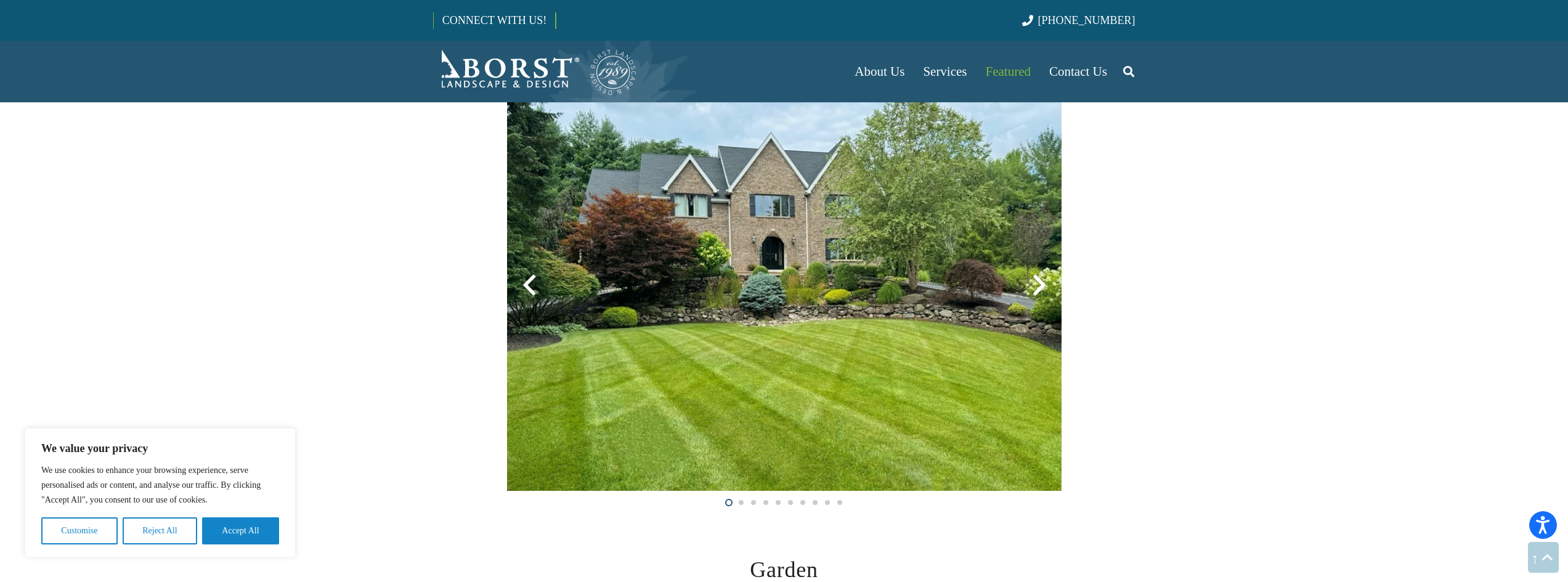
click at [1039, 287] on div at bounding box center [1040, 285] width 44 height 44
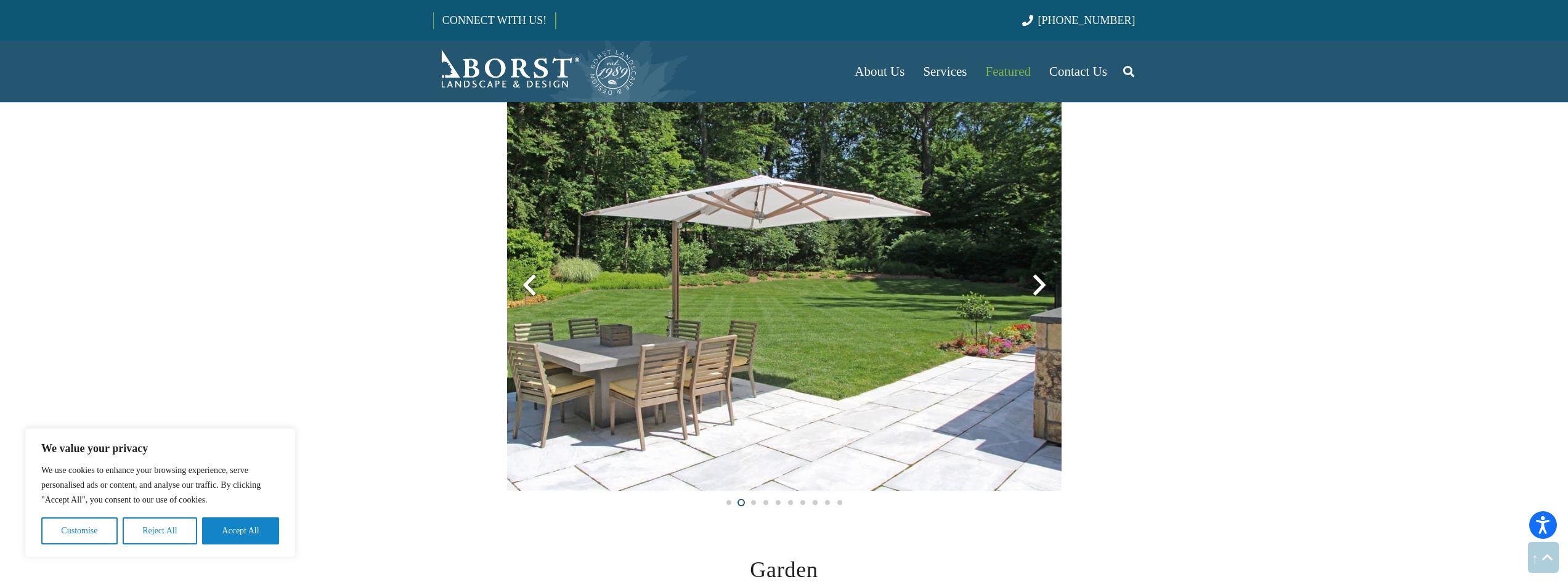
click at [1039, 287] on div at bounding box center [1040, 285] width 44 height 44
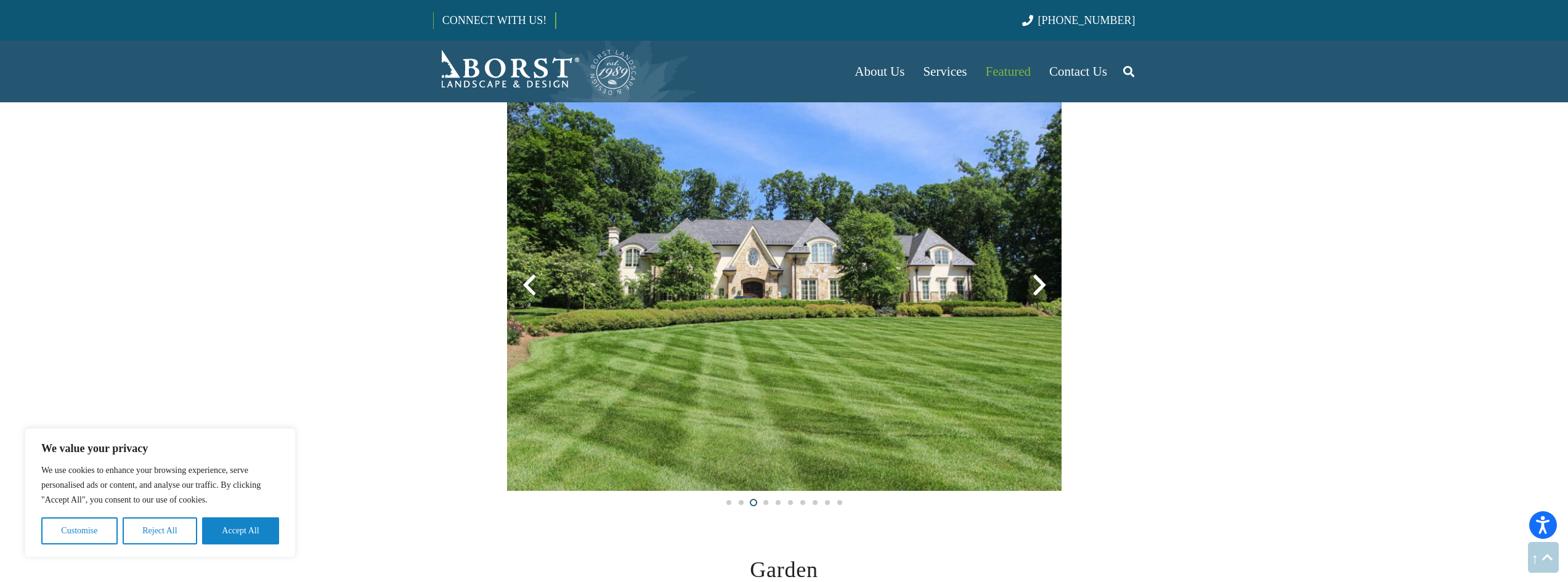
click at [1039, 287] on div at bounding box center [1040, 285] width 44 height 44
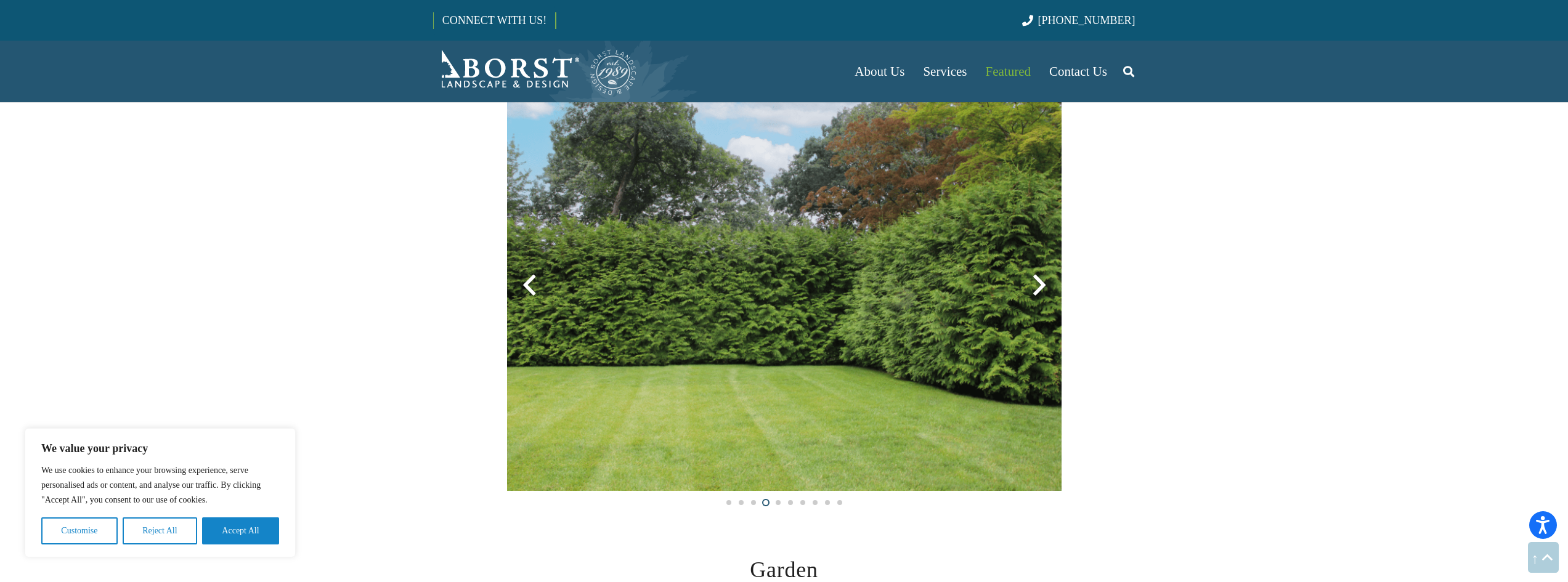
click at [1039, 287] on div at bounding box center [1040, 285] width 44 height 44
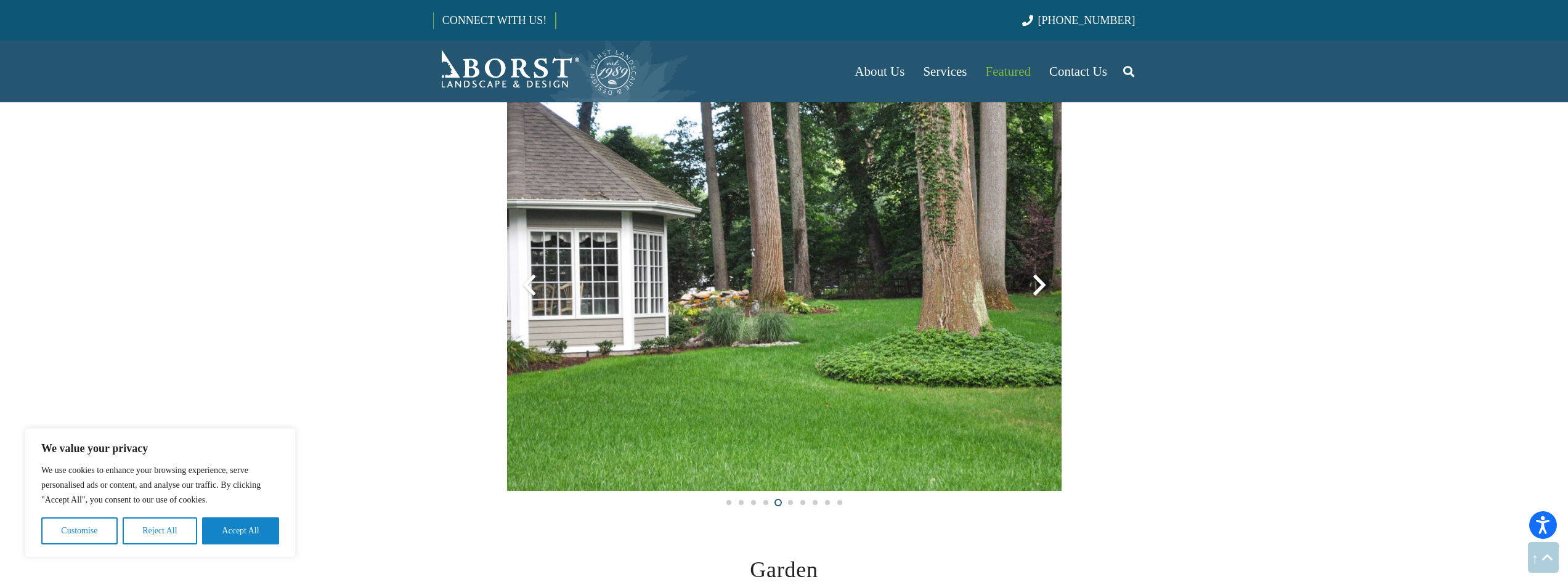
click at [1039, 287] on div at bounding box center [1040, 285] width 44 height 44
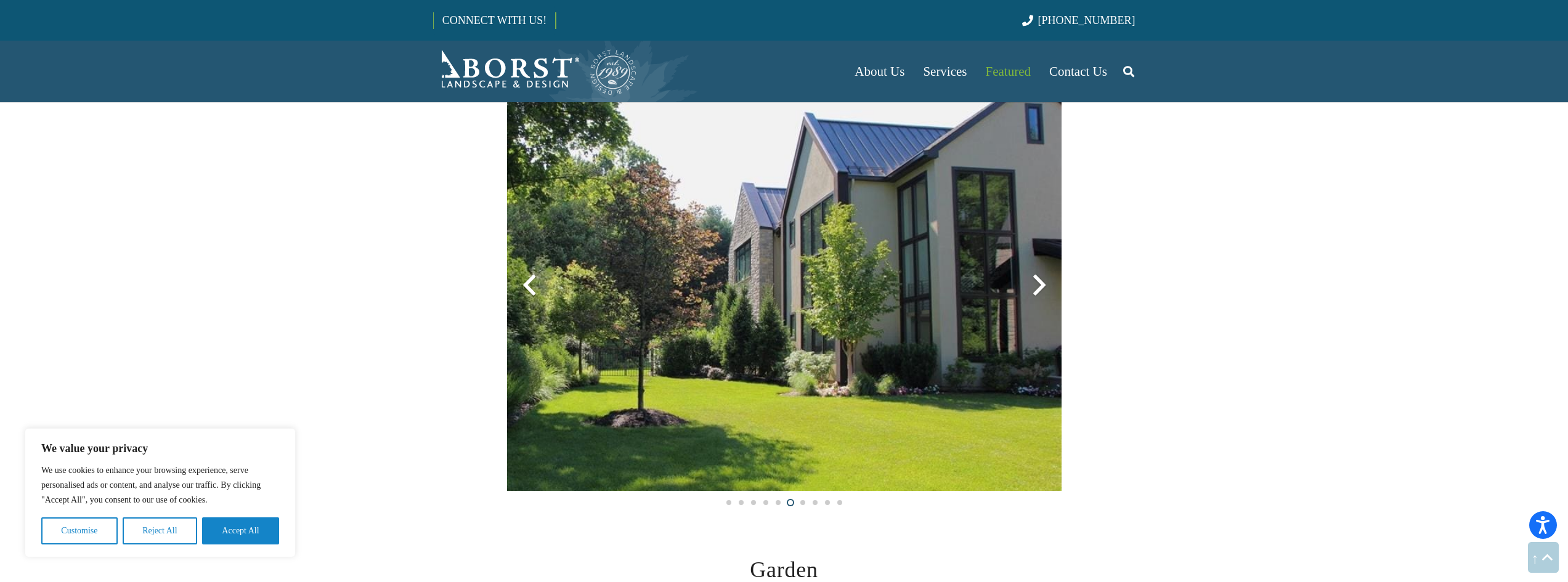
click at [1039, 287] on div at bounding box center [1040, 285] width 44 height 44
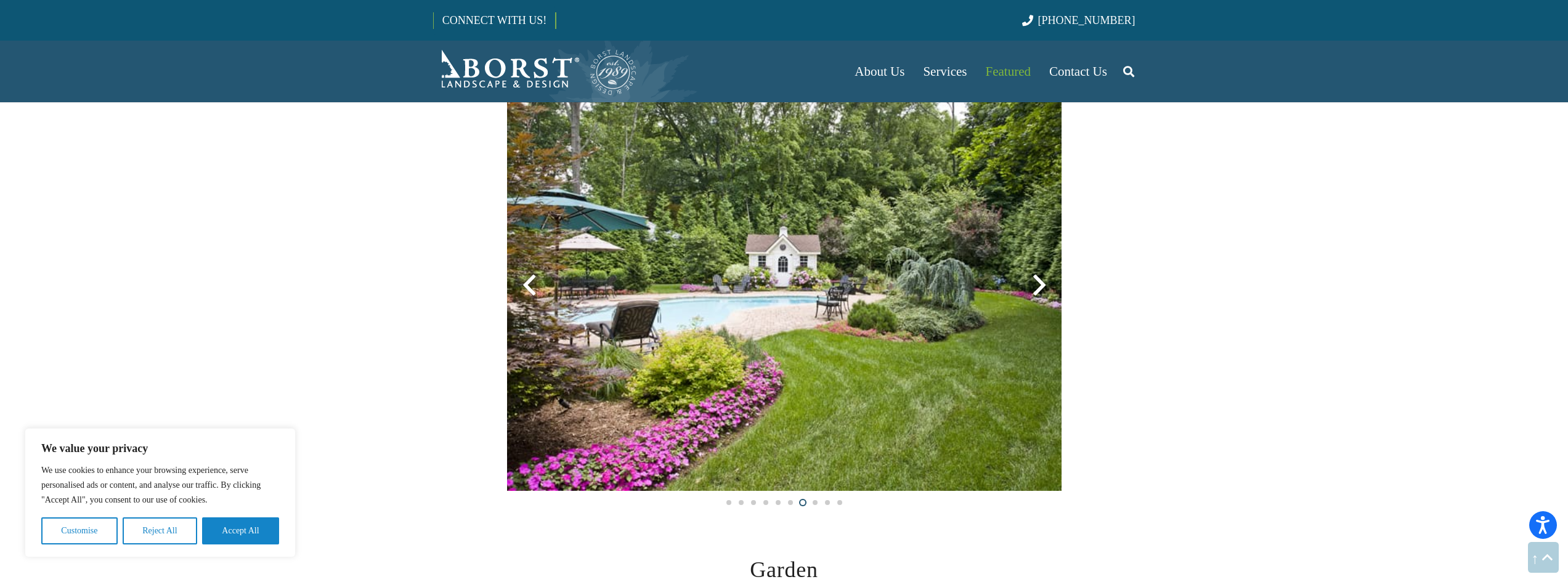
click at [1039, 287] on div at bounding box center [1040, 285] width 44 height 44
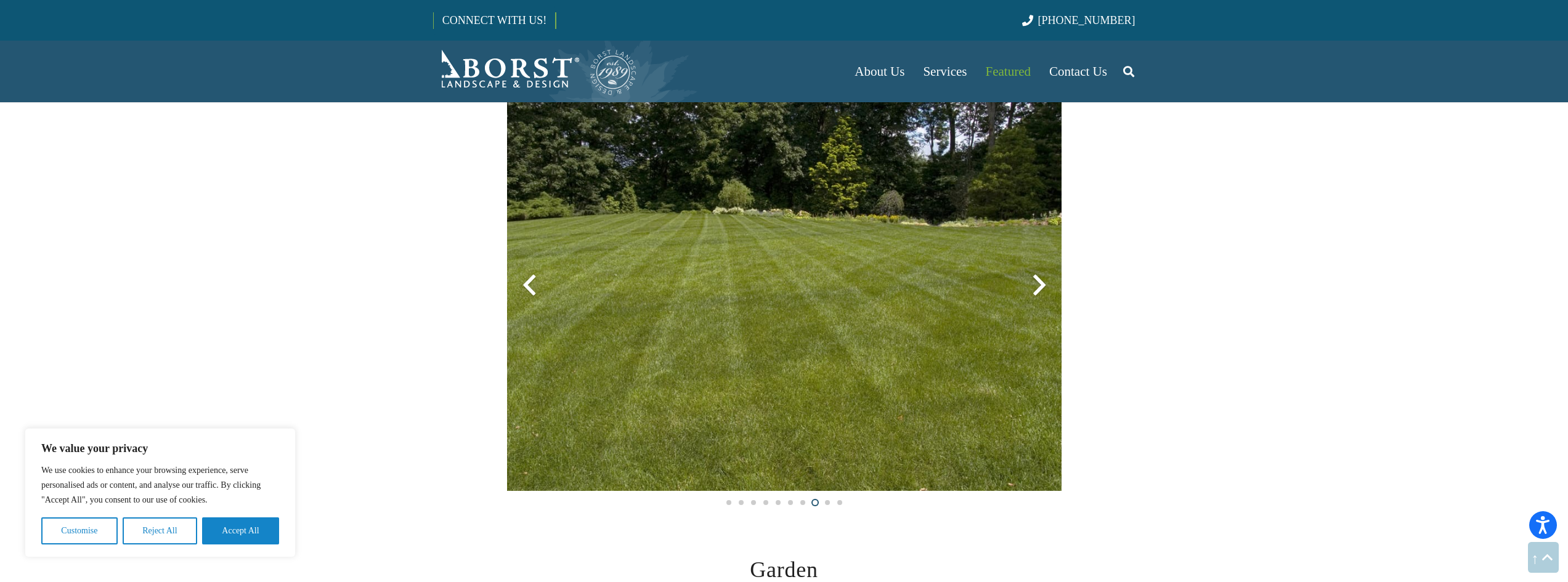
click at [1039, 287] on div at bounding box center [1040, 285] width 44 height 44
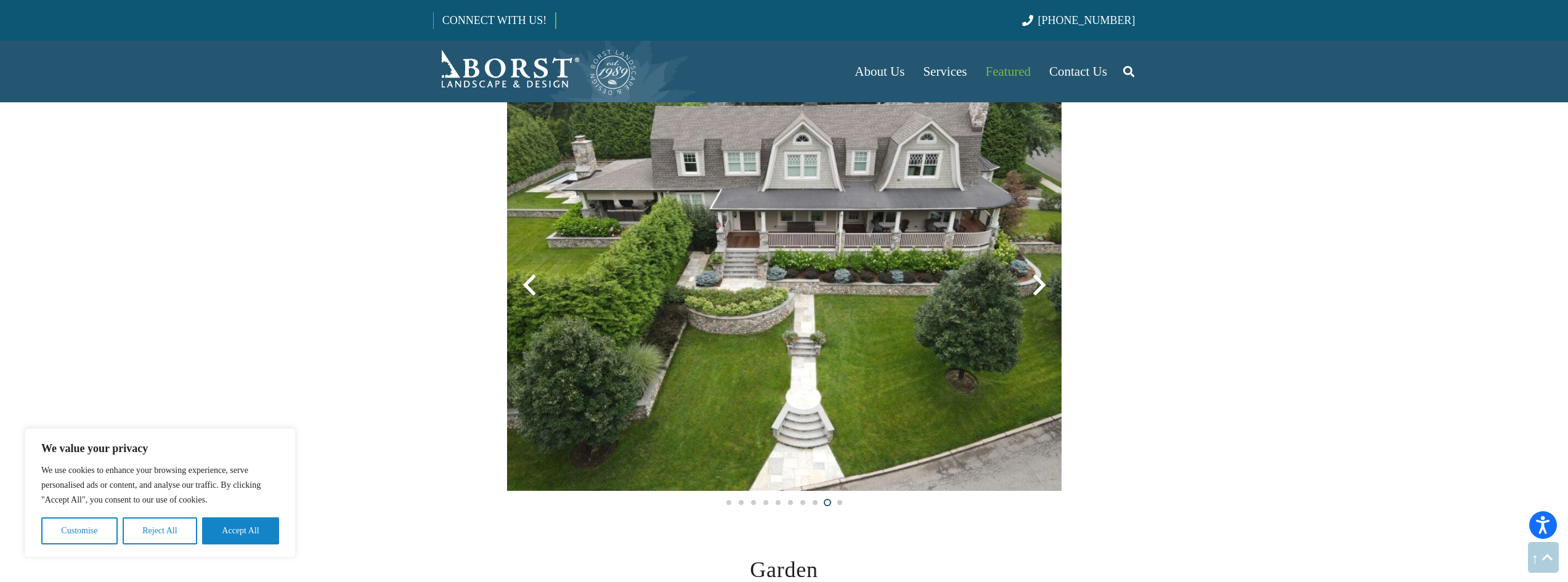
click at [1039, 287] on div at bounding box center [1040, 285] width 44 height 44
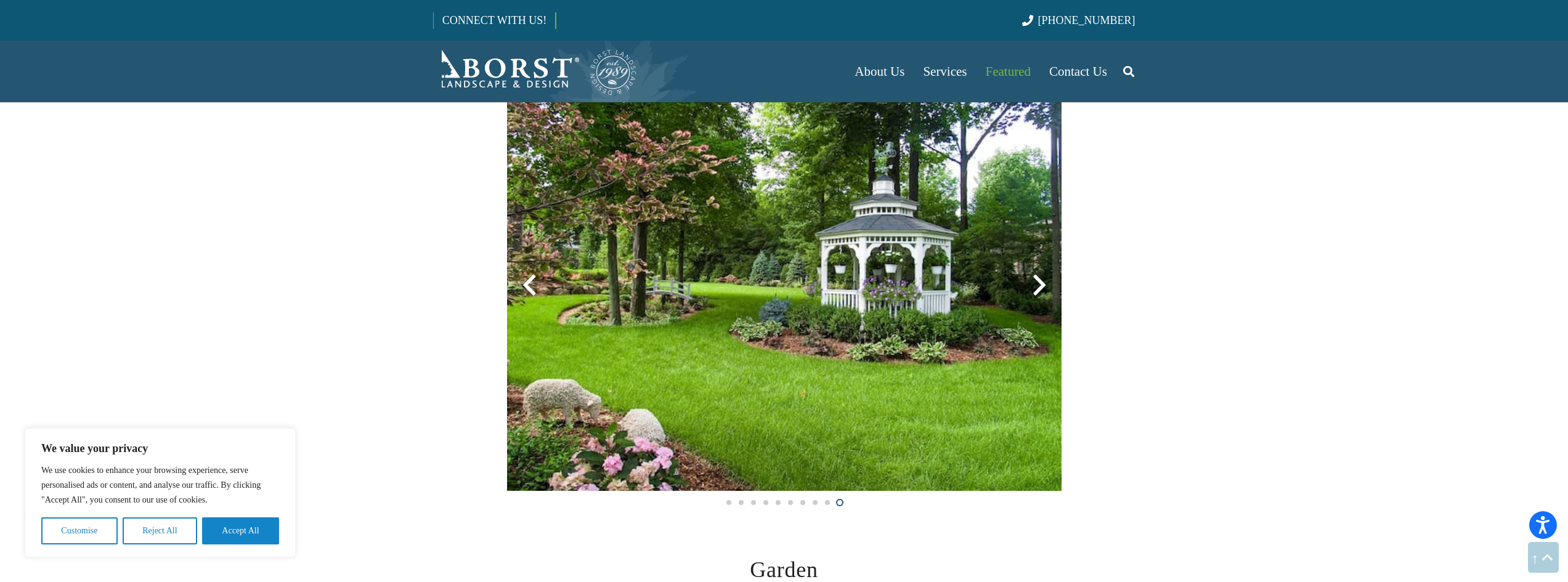
click at [1039, 287] on div at bounding box center [1040, 285] width 44 height 44
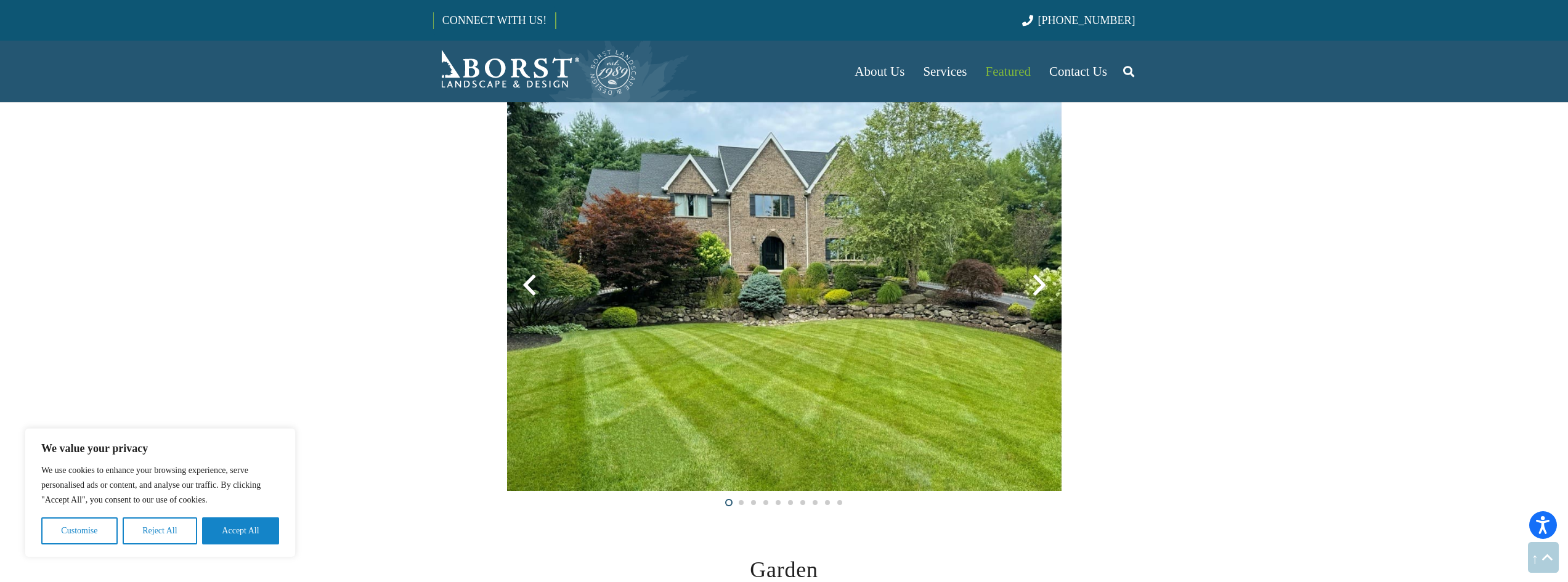
click at [1039, 287] on div at bounding box center [1040, 285] width 44 height 44
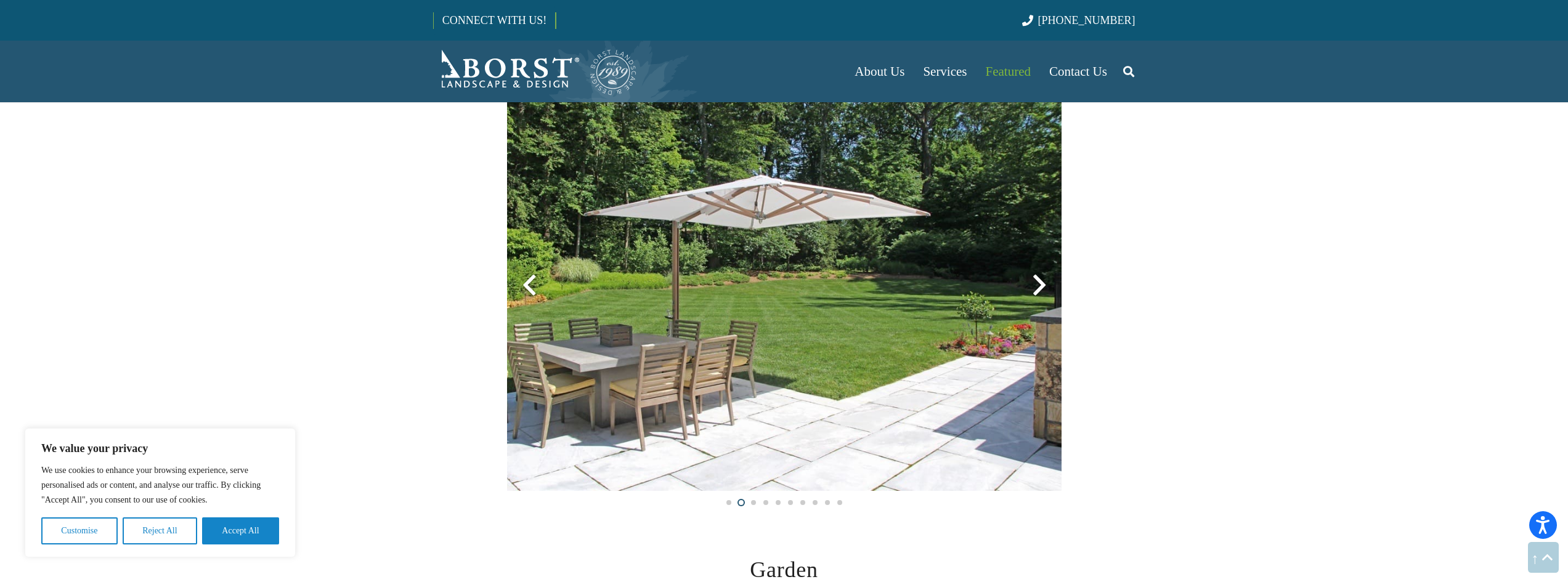
scroll to position [1782, 0]
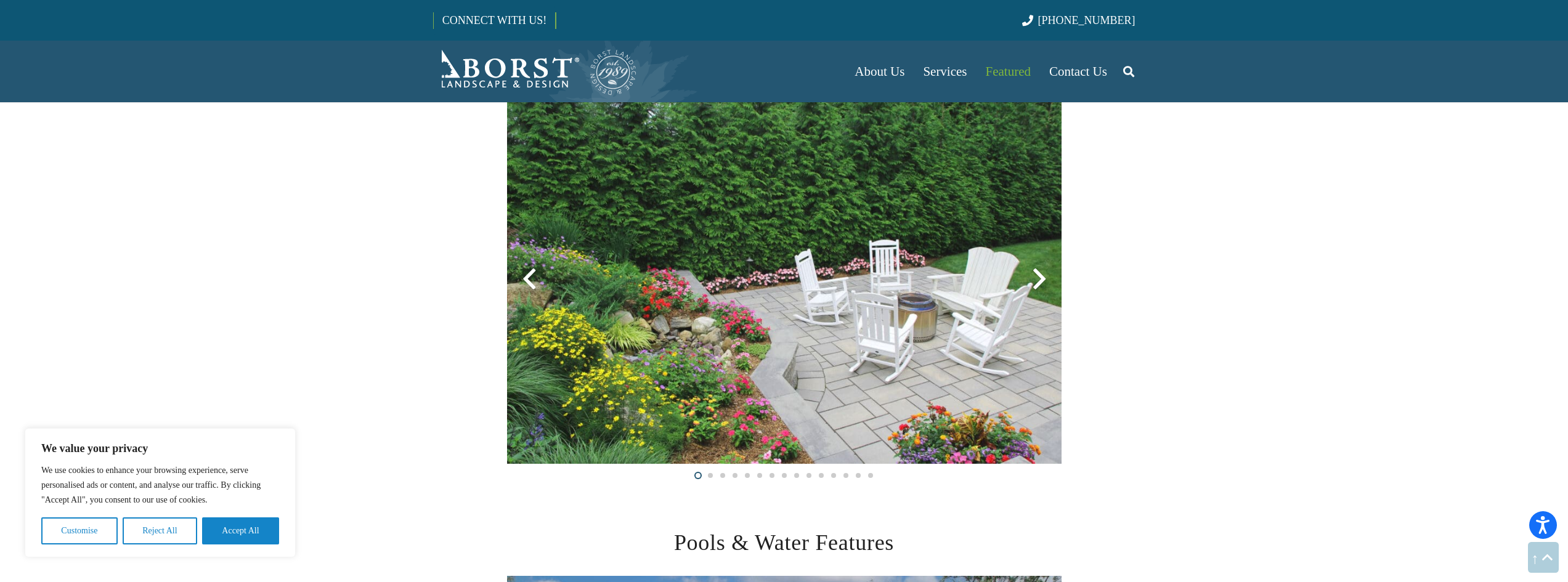
click at [1037, 281] on div at bounding box center [1040, 279] width 44 height 44
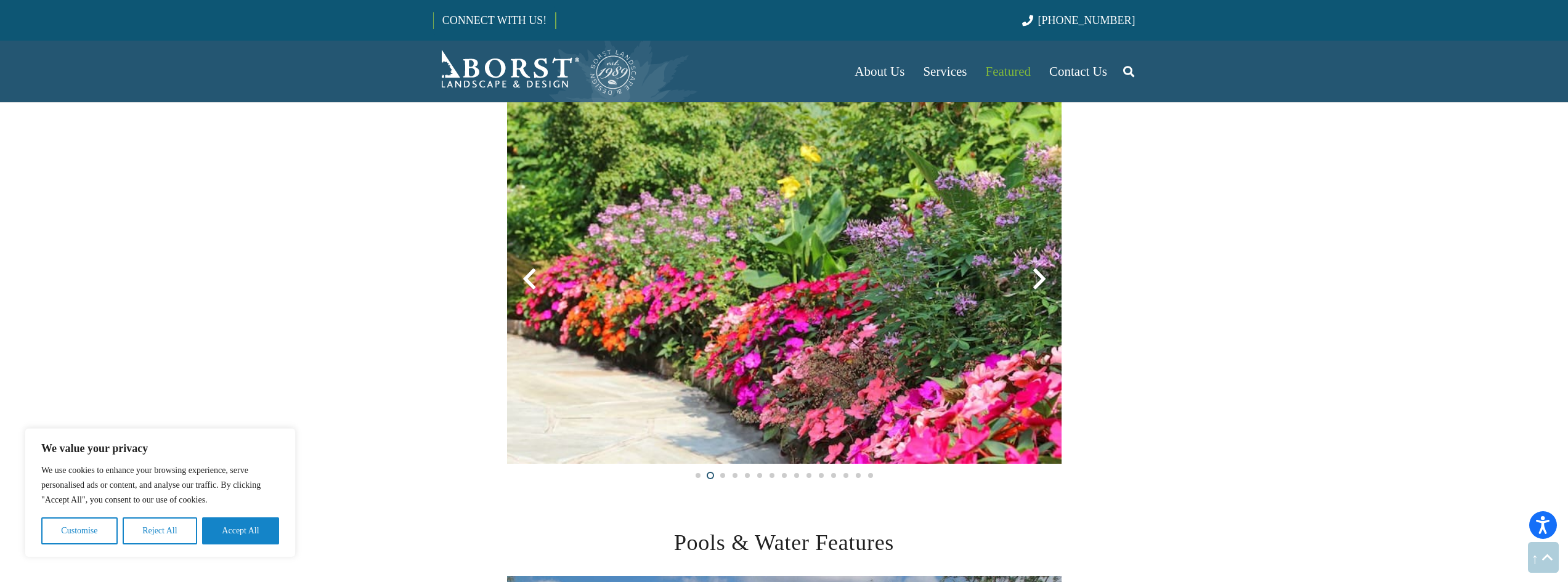
click at [1037, 281] on div at bounding box center [1040, 279] width 44 height 44
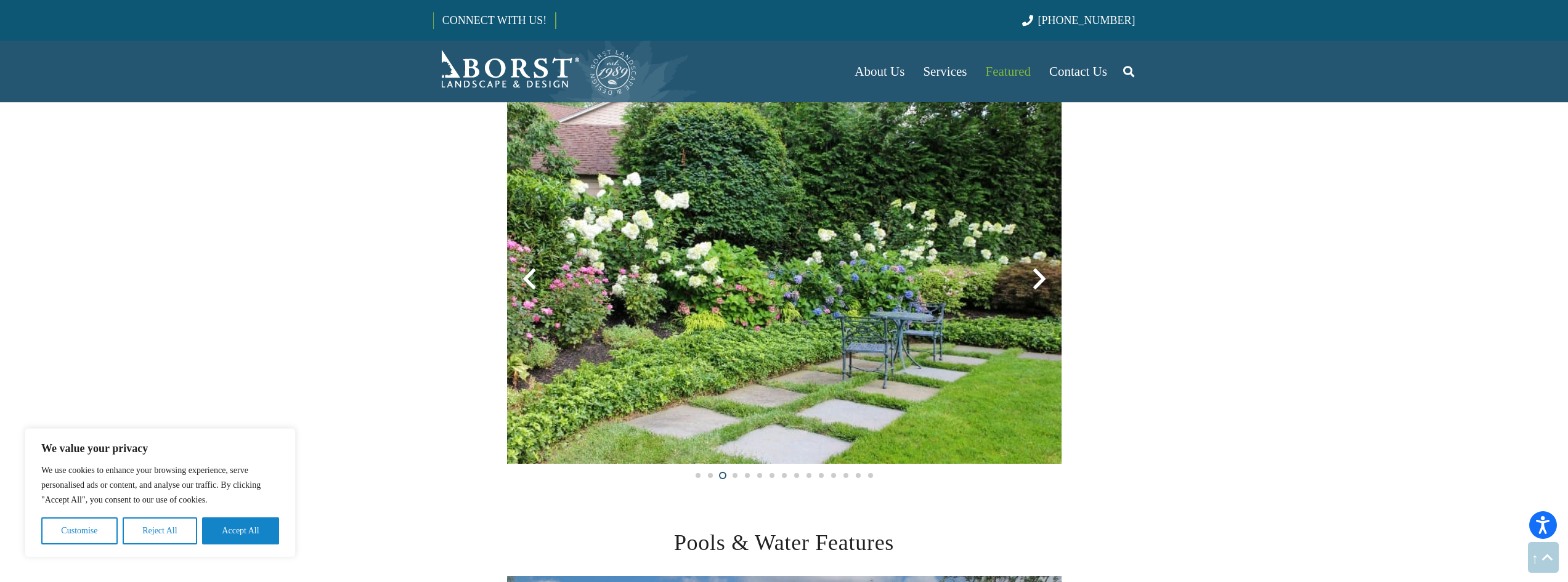
click at [1037, 281] on div at bounding box center [1040, 279] width 44 height 44
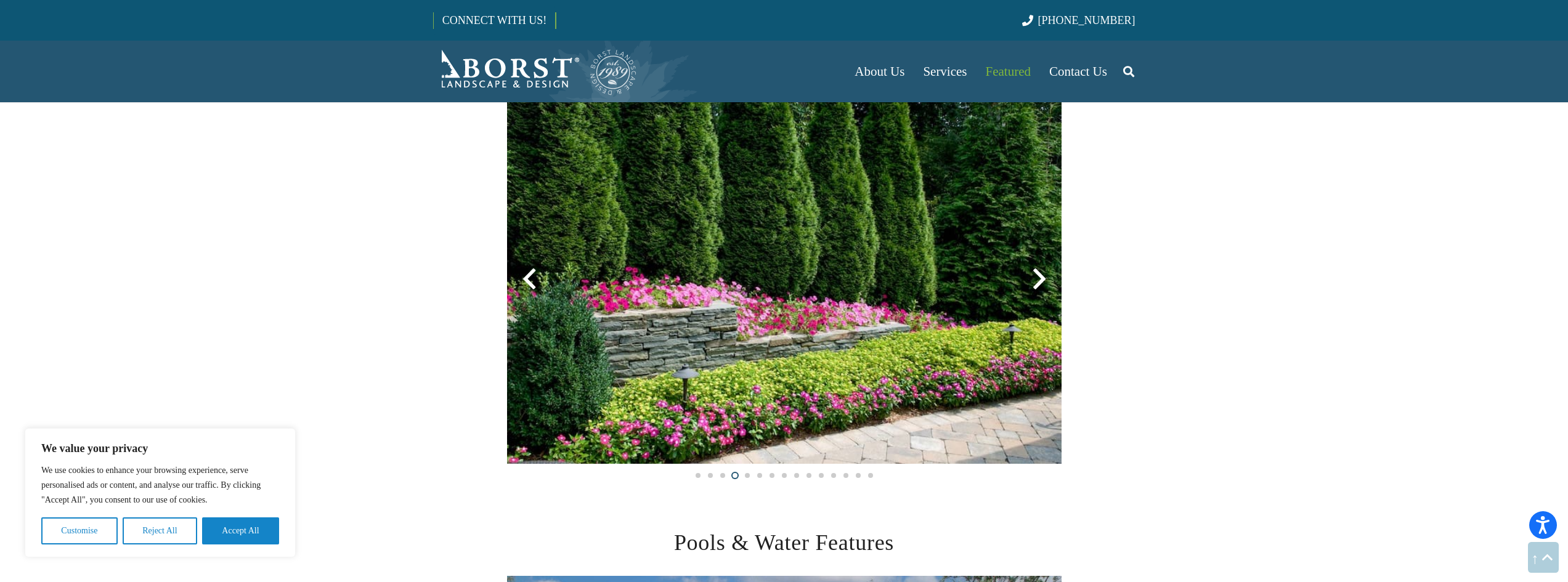
click at [1037, 281] on div at bounding box center [1040, 279] width 44 height 44
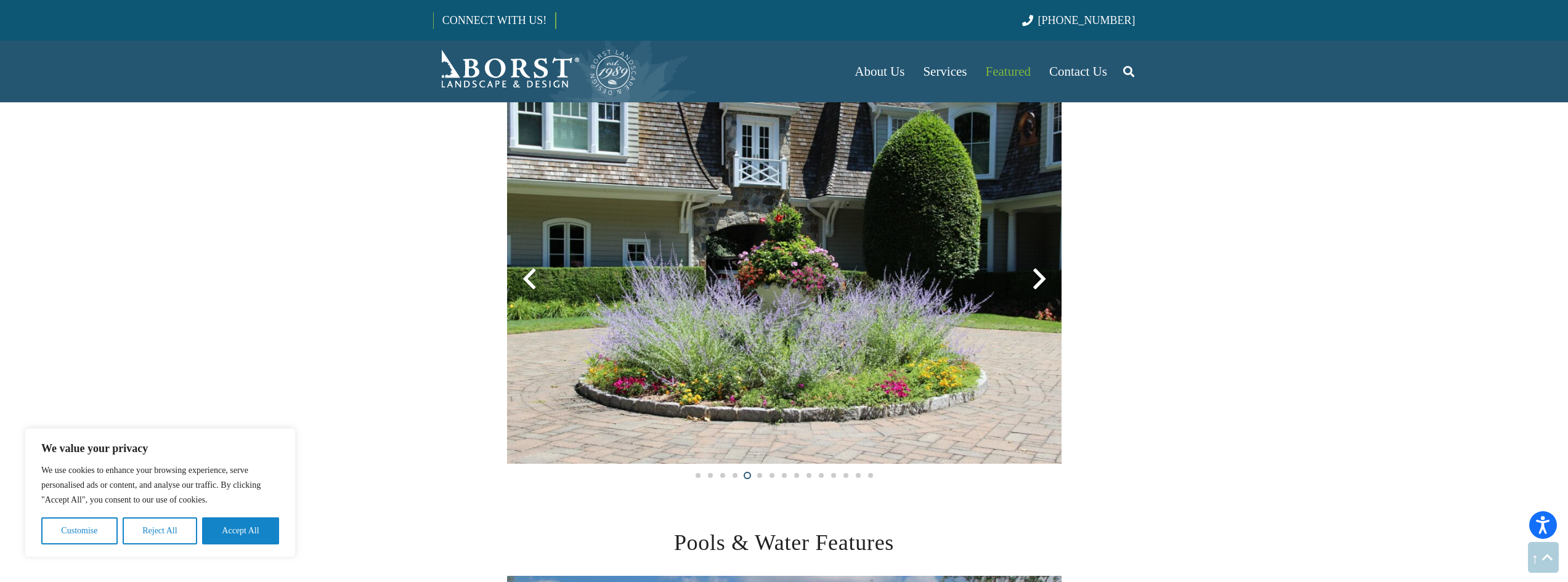
click at [1037, 281] on div at bounding box center [1040, 279] width 44 height 44
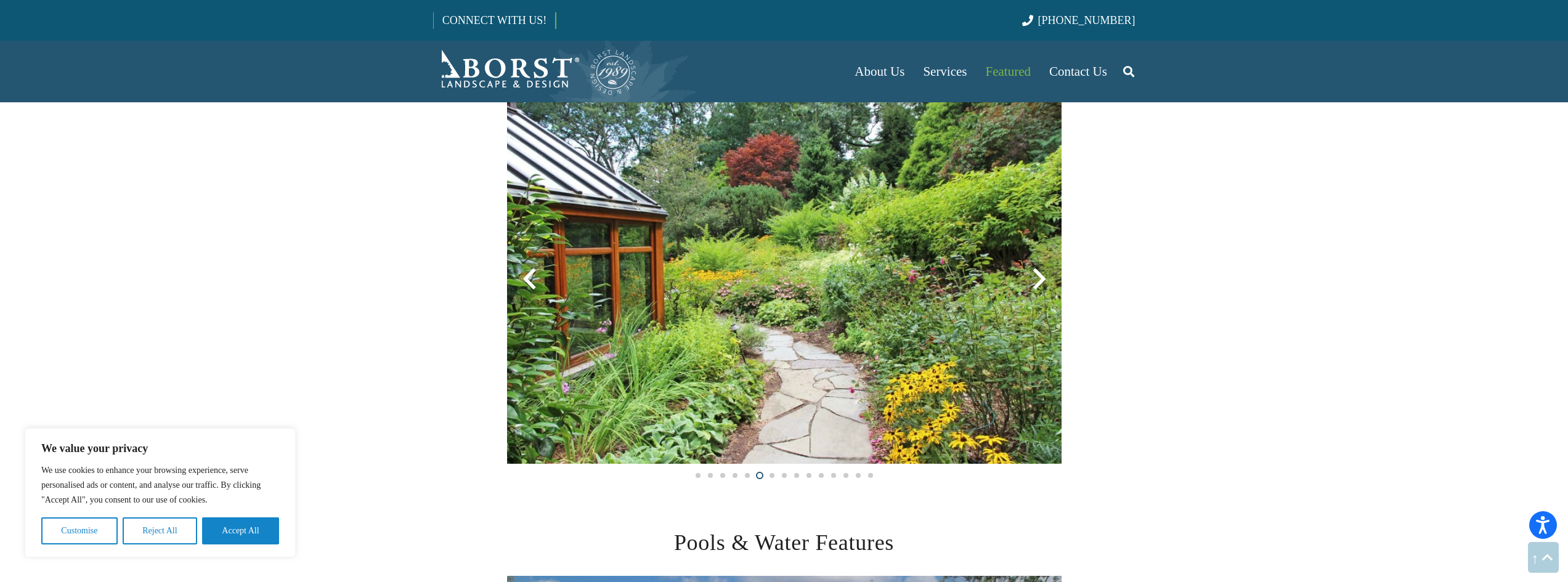
click at [1036, 285] on div at bounding box center [1040, 279] width 44 height 44
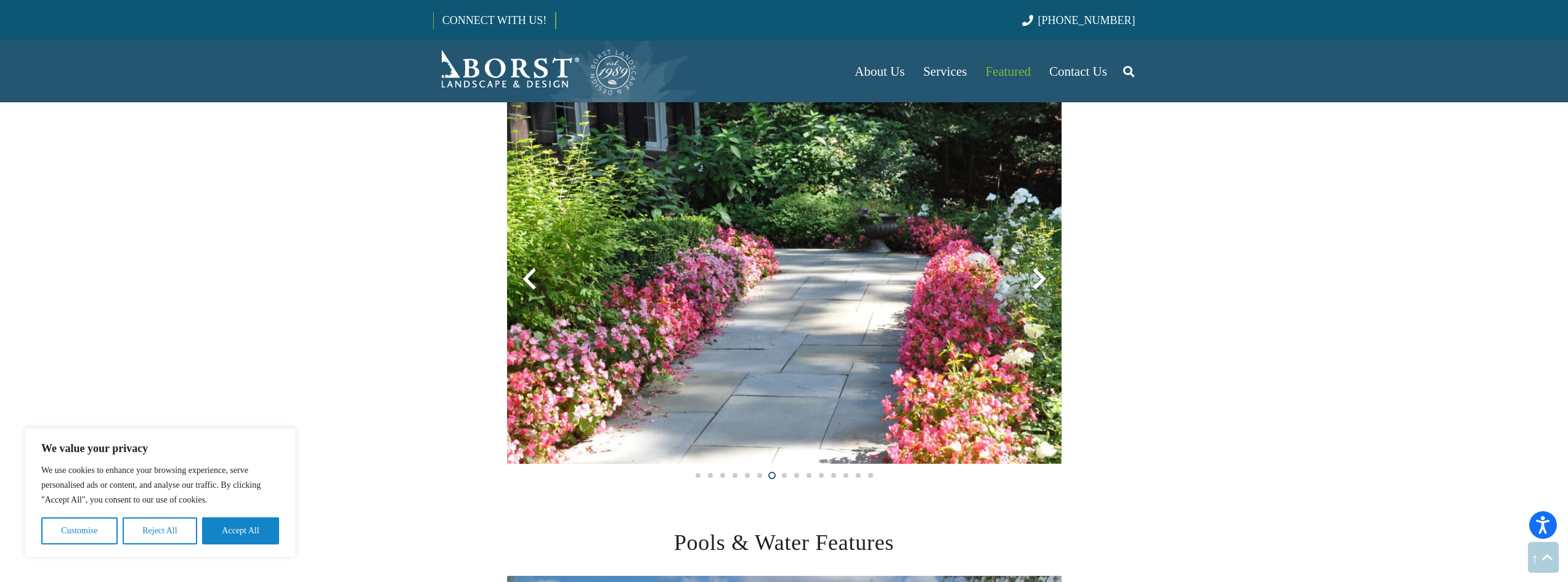
click at [1036, 285] on div at bounding box center [1040, 279] width 44 height 44
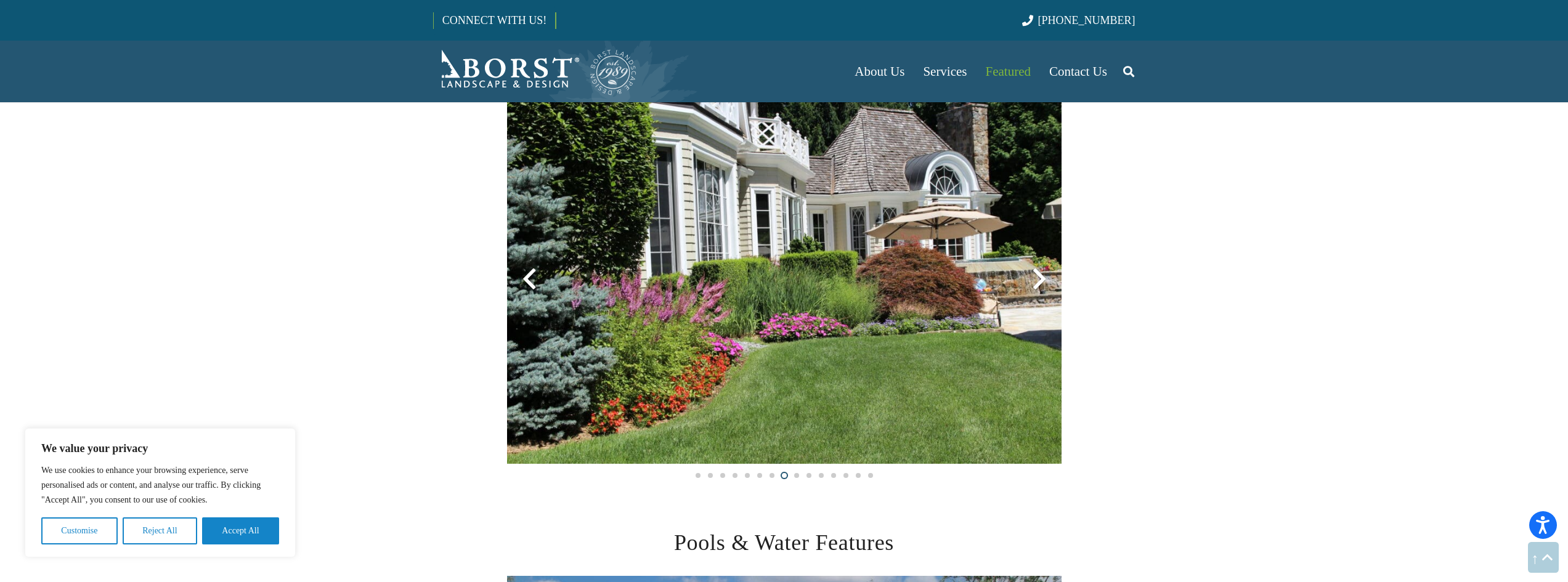
click at [1037, 285] on div at bounding box center [1040, 279] width 44 height 44
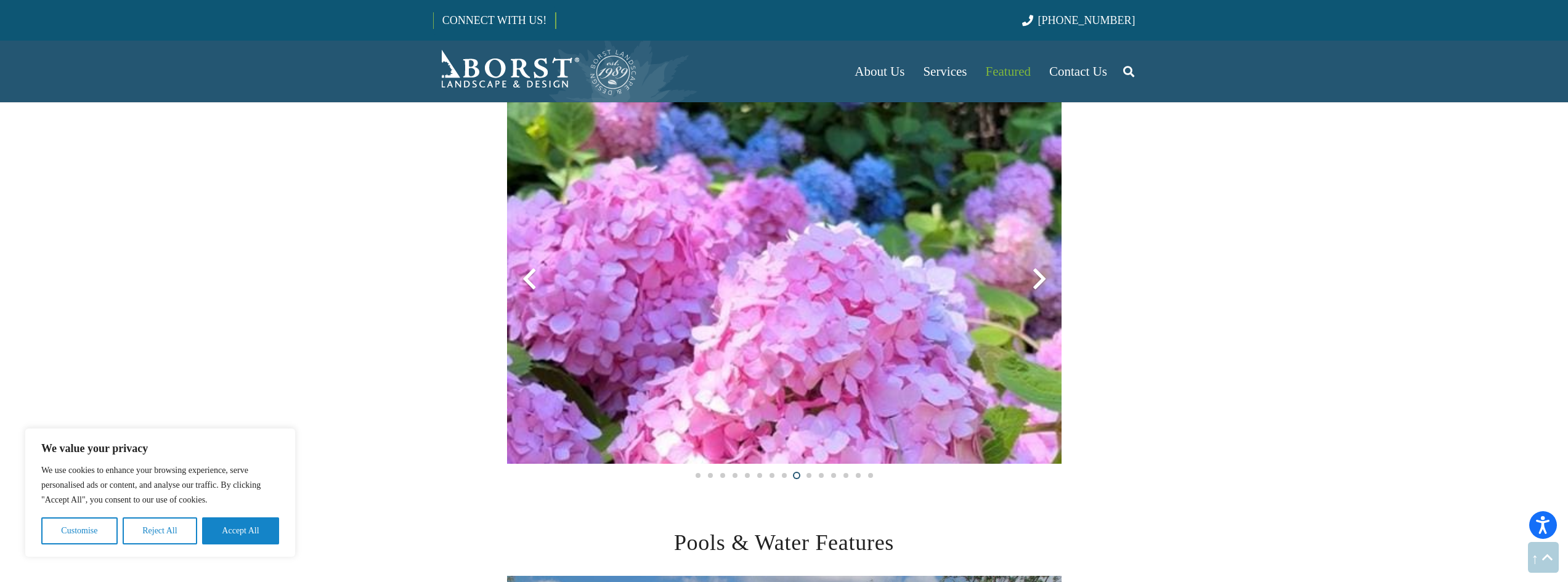
click at [1037, 285] on div at bounding box center [1040, 279] width 44 height 44
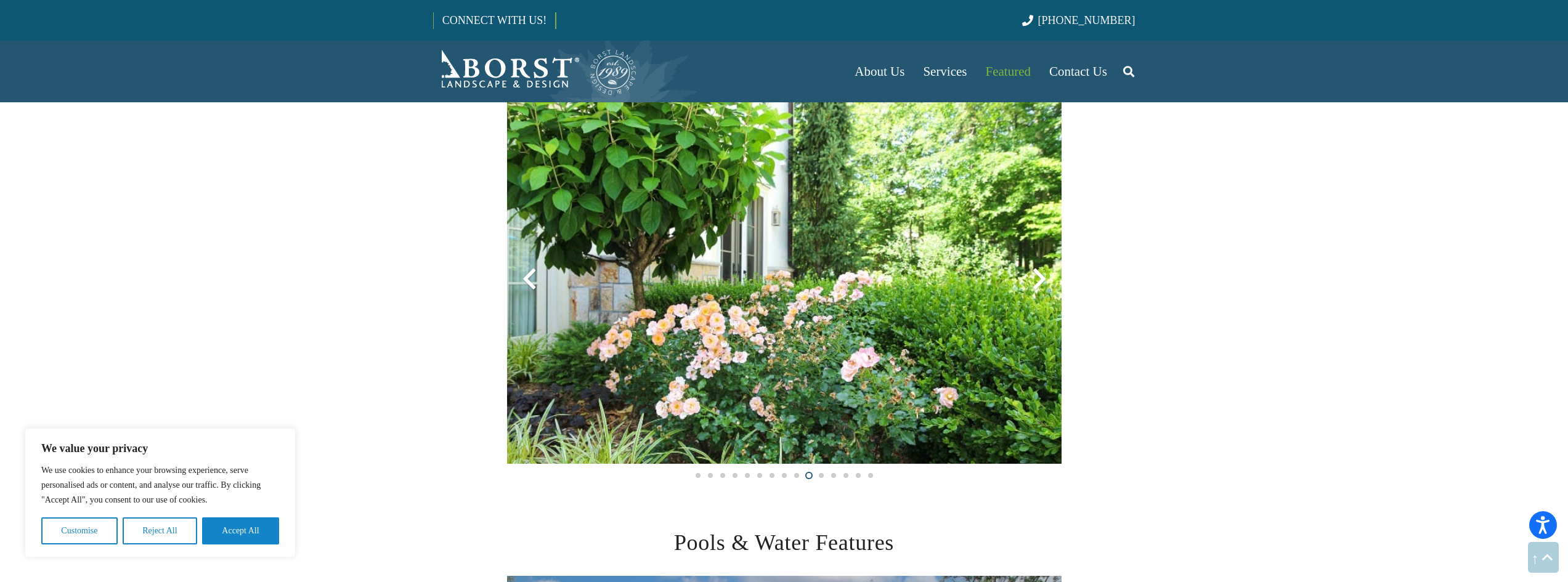
click at [1037, 285] on div at bounding box center [1040, 279] width 44 height 44
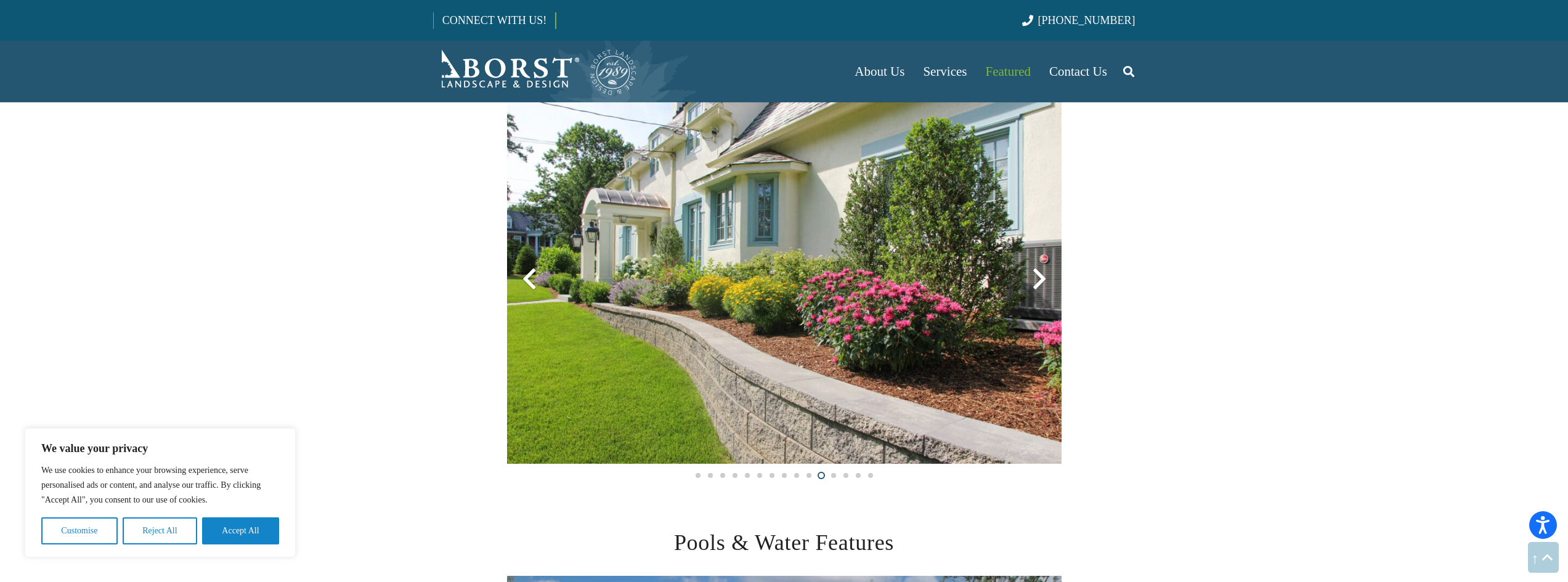
click at [1037, 285] on div at bounding box center [1040, 279] width 44 height 44
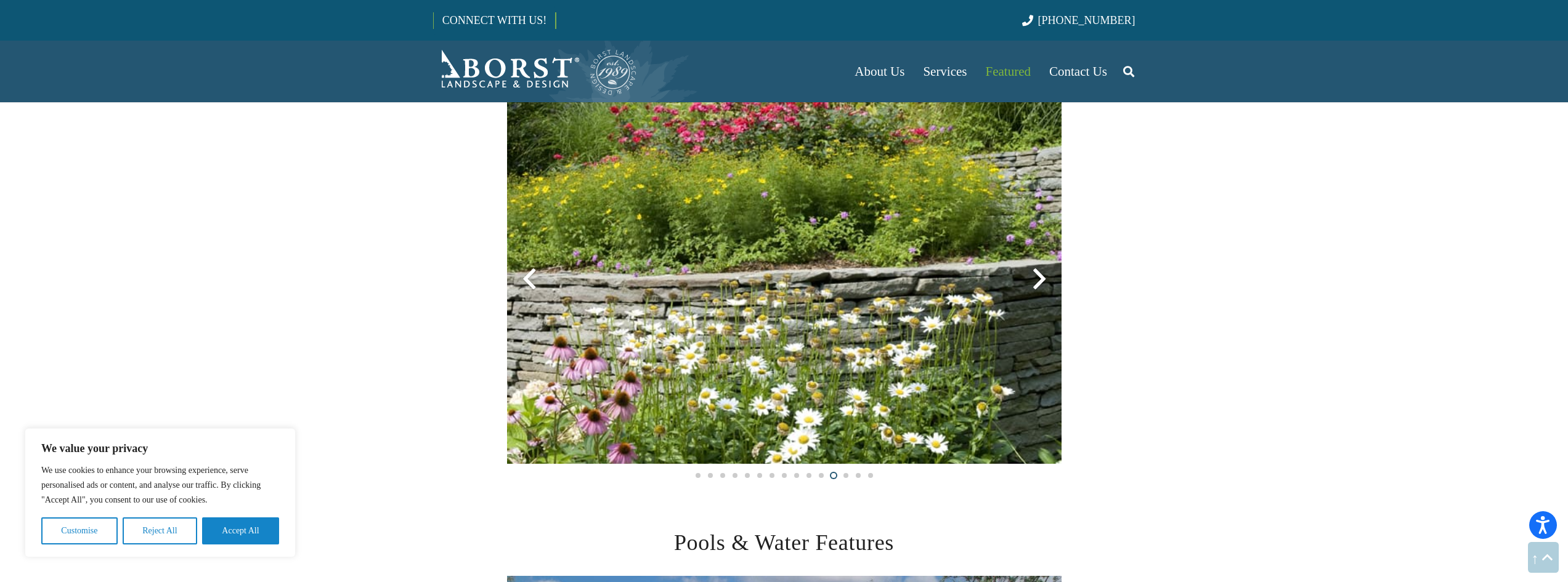
click at [1037, 285] on div at bounding box center [1040, 279] width 44 height 44
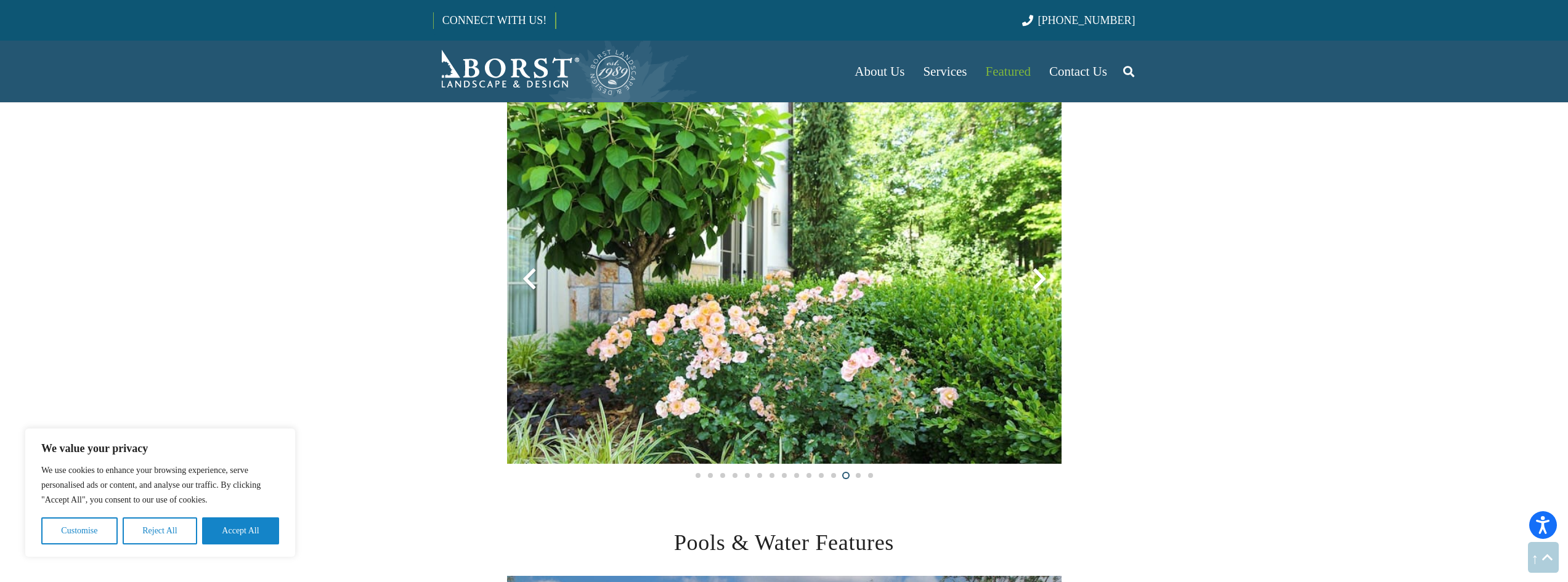
click at [1037, 285] on div at bounding box center [1040, 279] width 44 height 44
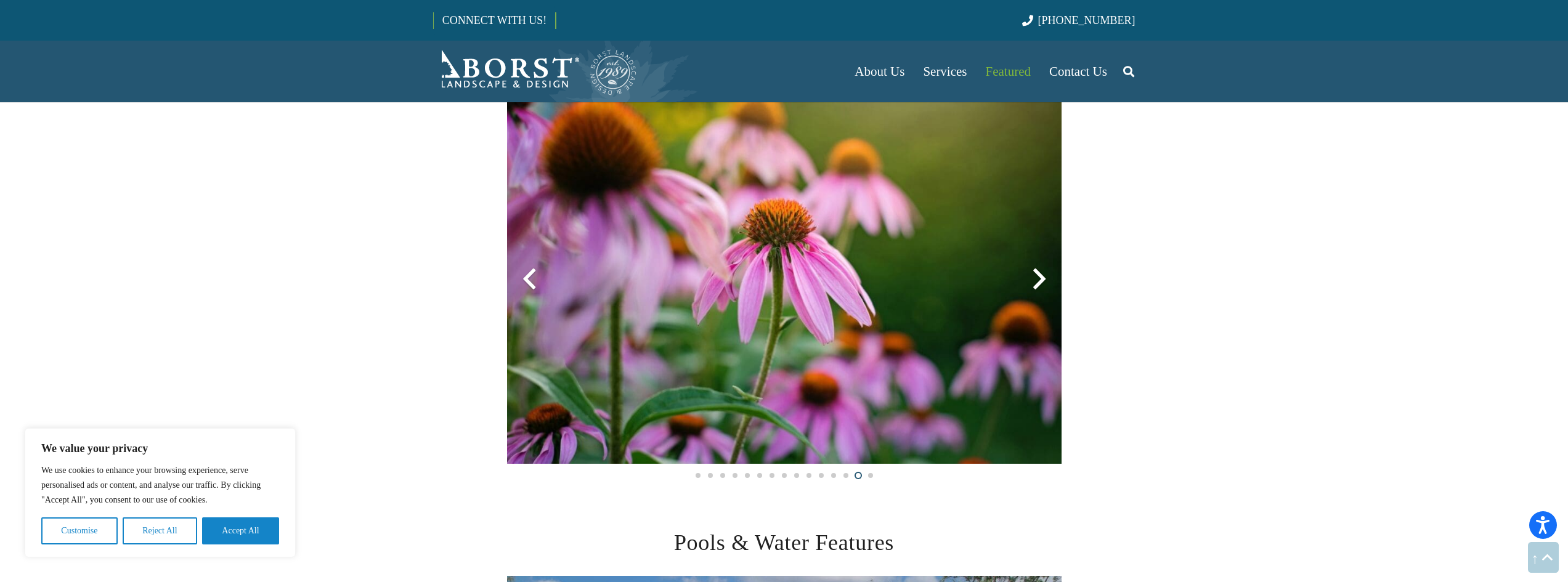
click at [1041, 283] on div at bounding box center [1040, 279] width 44 height 44
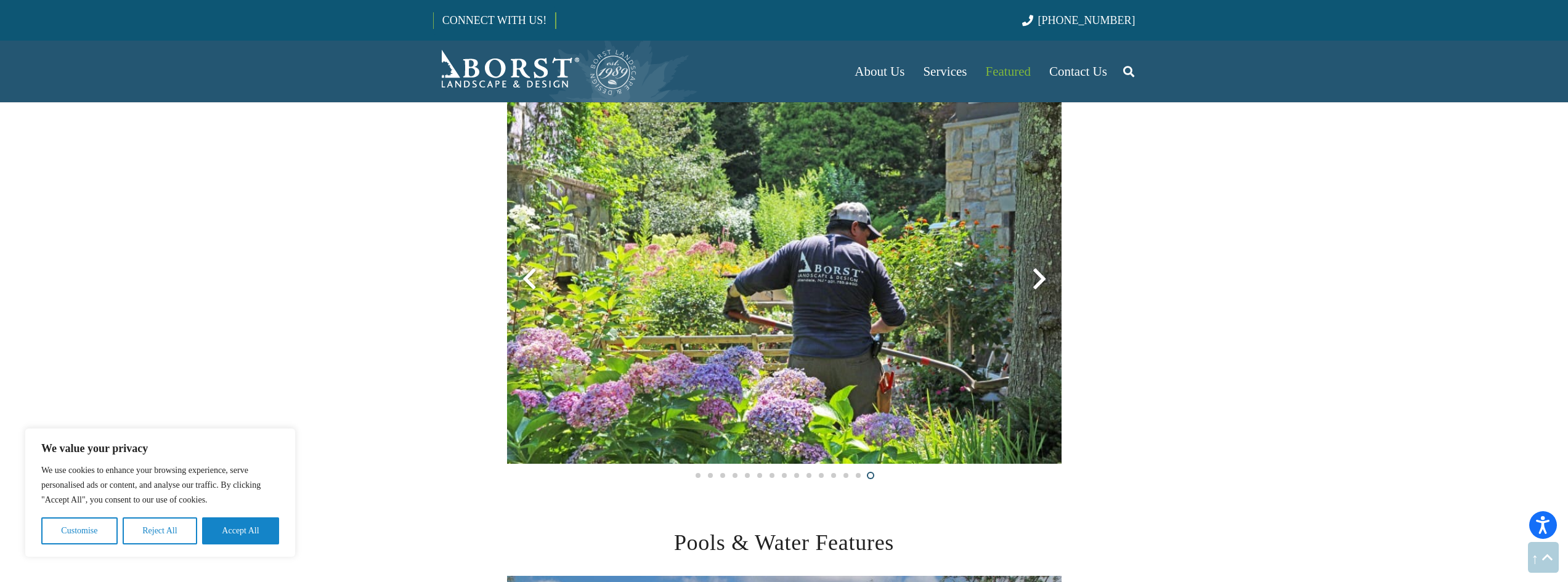
click at [1042, 275] on div at bounding box center [1040, 279] width 44 height 44
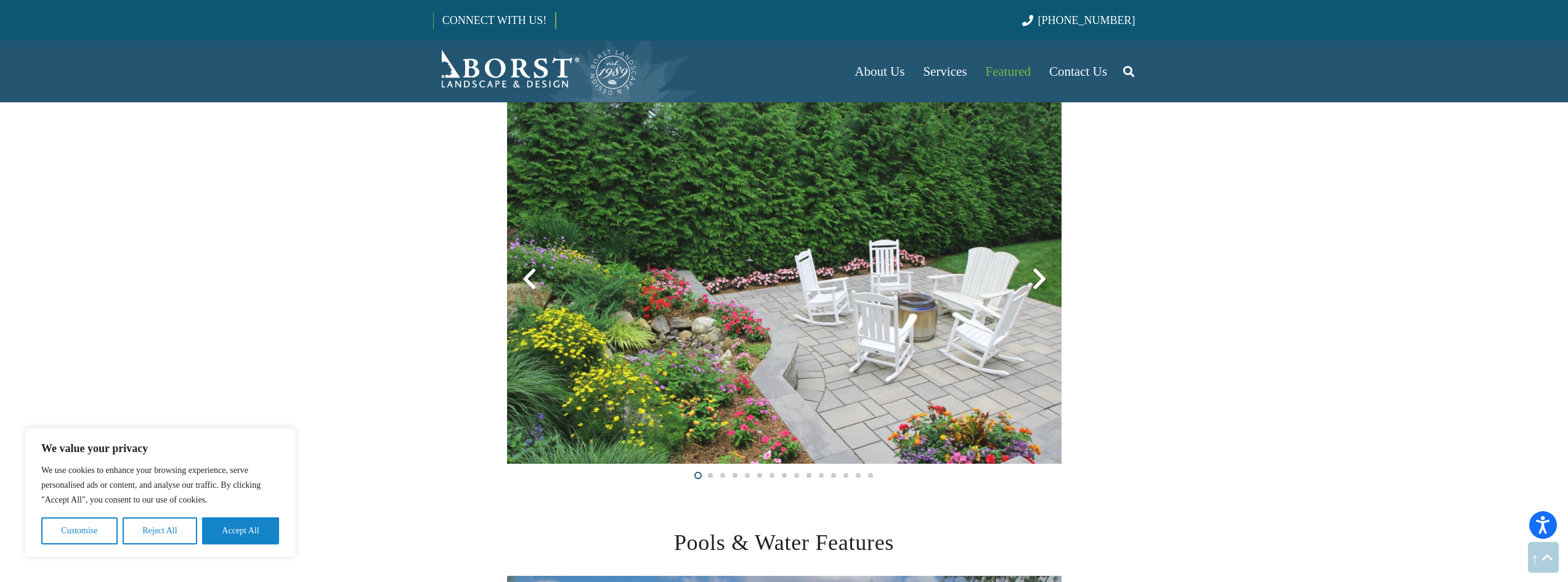
click at [1042, 275] on div at bounding box center [1040, 279] width 44 height 44
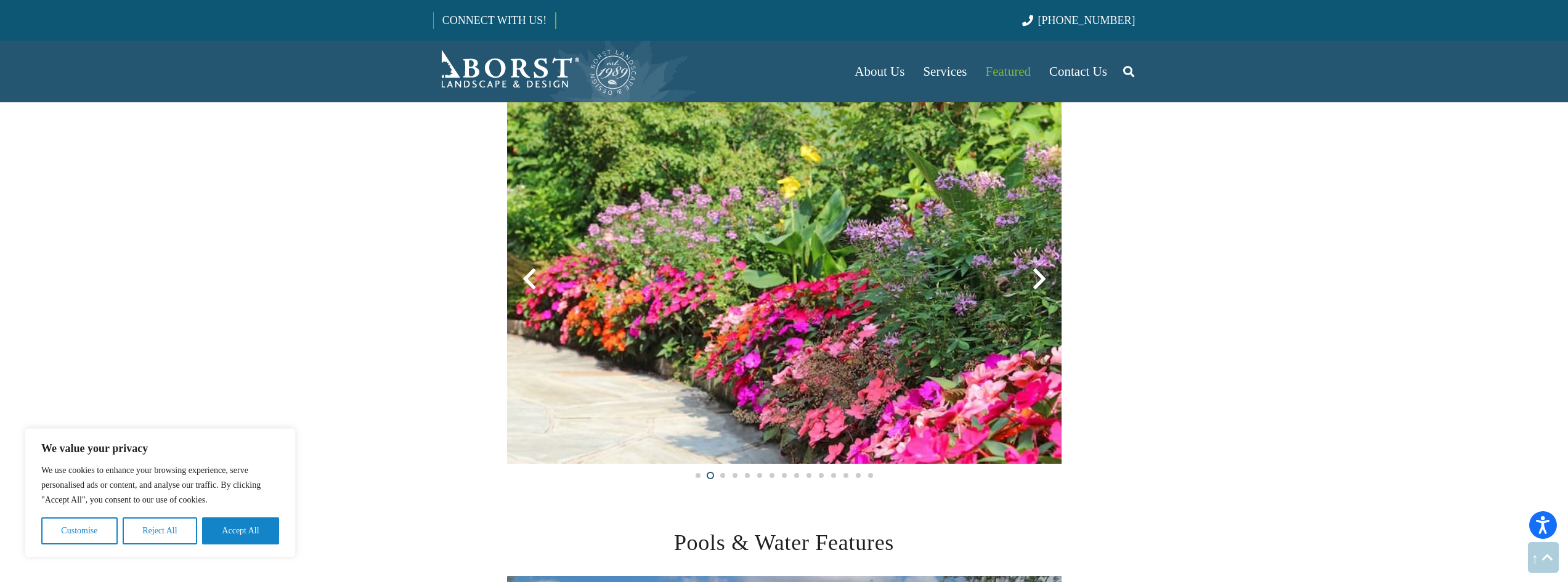
click at [1042, 275] on div at bounding box center [1040, 279] width 44 height 44
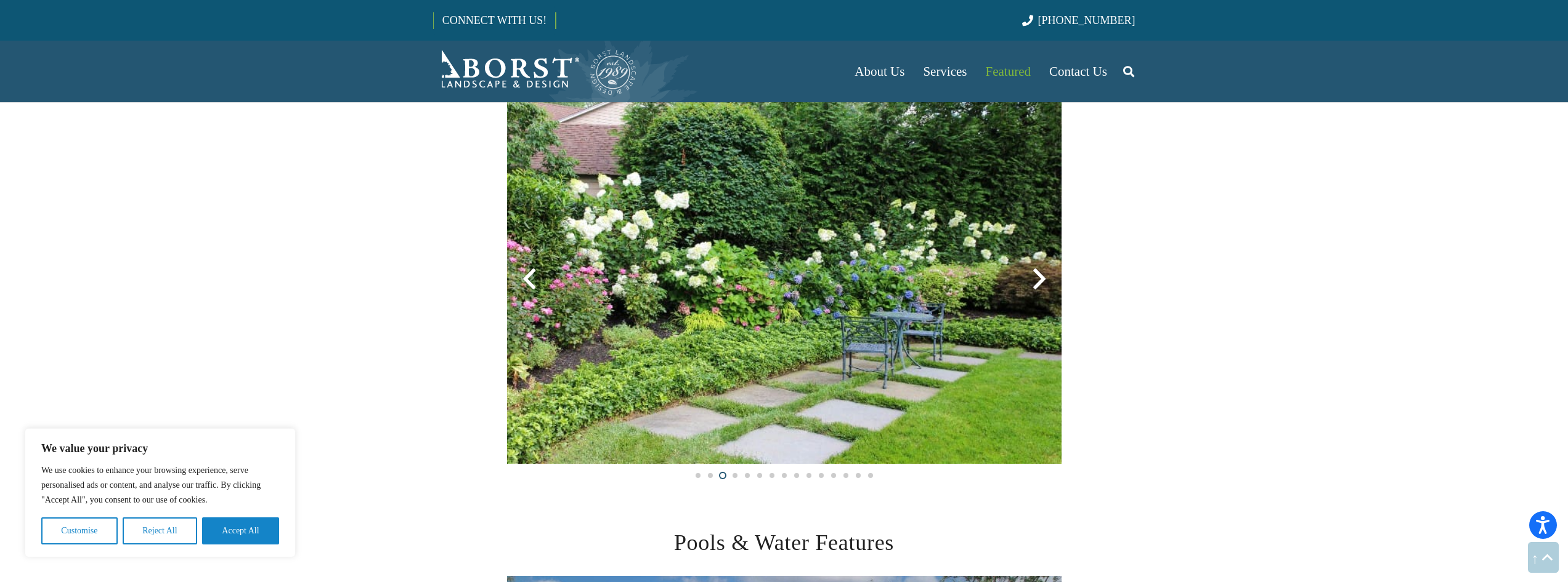
click at [1042, 275] on div at bounding box center [1040, 279] width 44 height 44
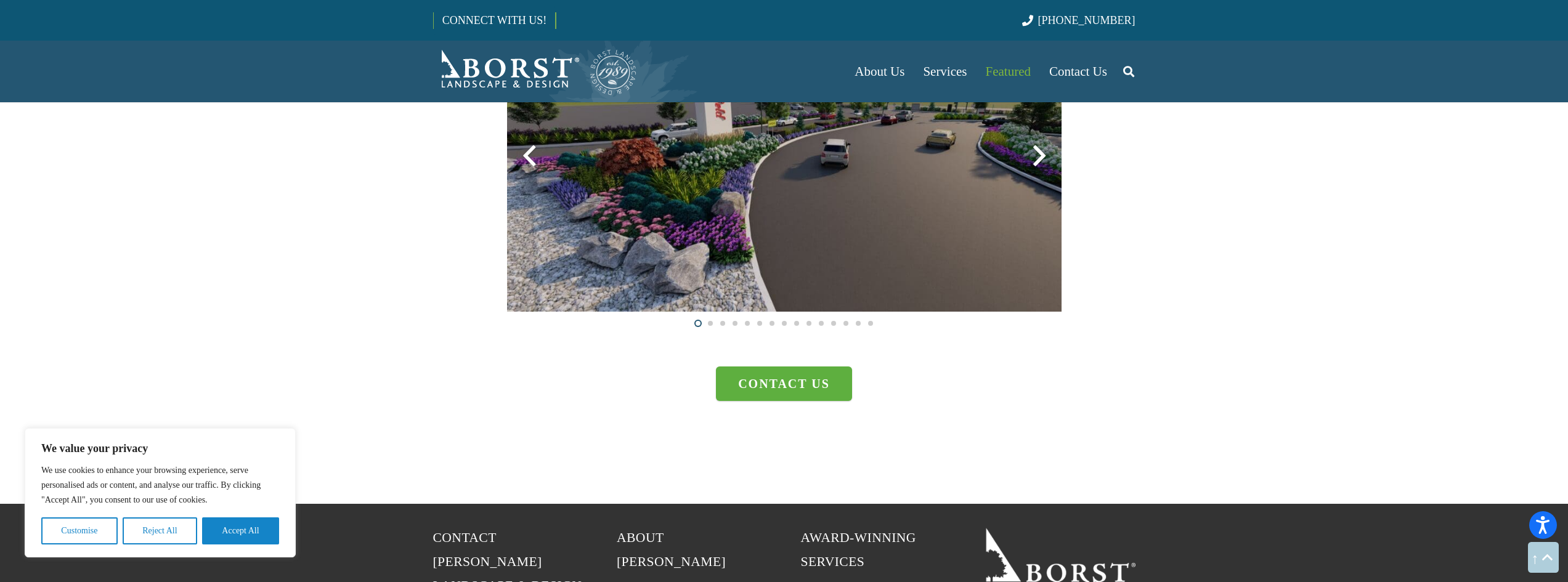
scroll to position [2801, 0]
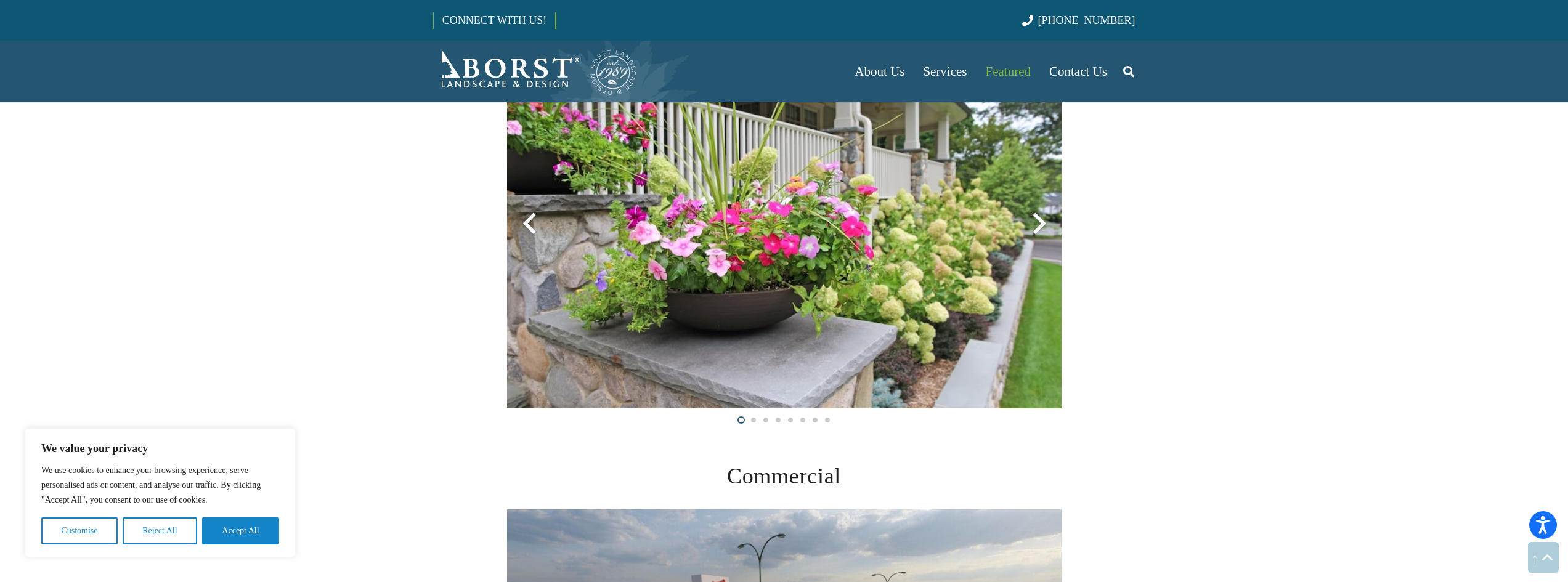
click at [1033, 225] on div at bounding box center [1040, 224] width 44 height 44
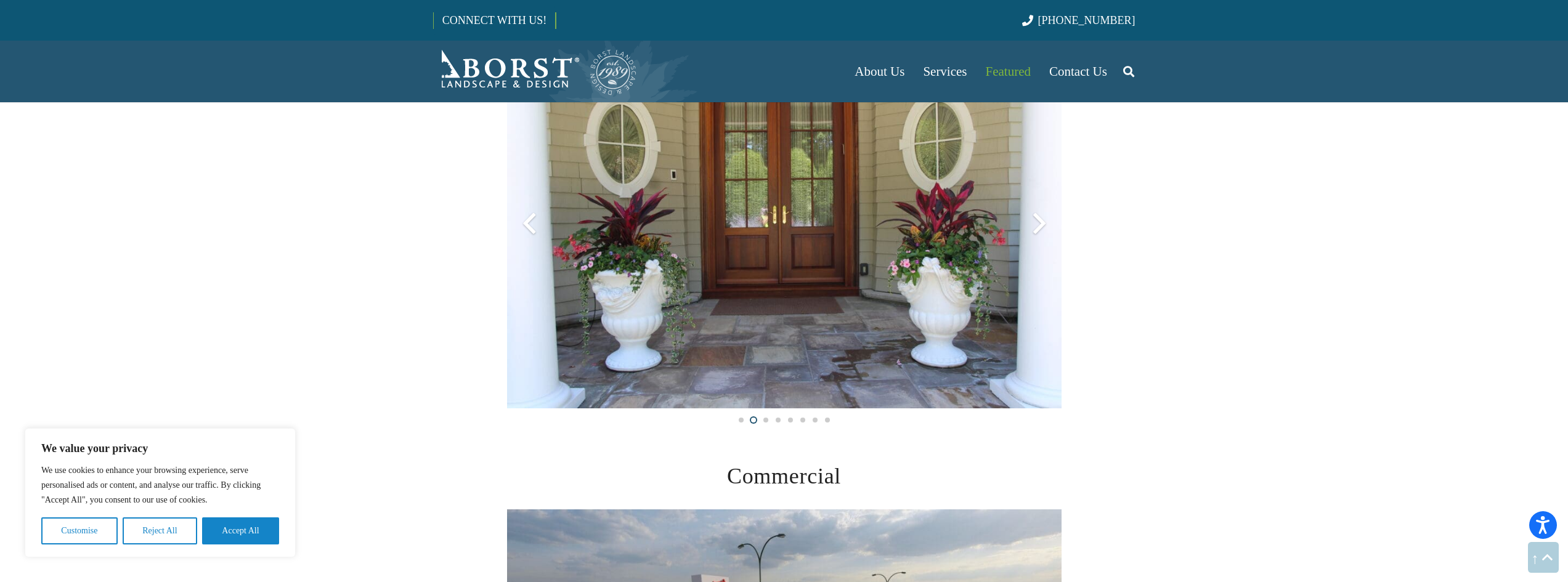
click at [1033, 225] on div at bounding box center [1040, 224] width 44 height 44
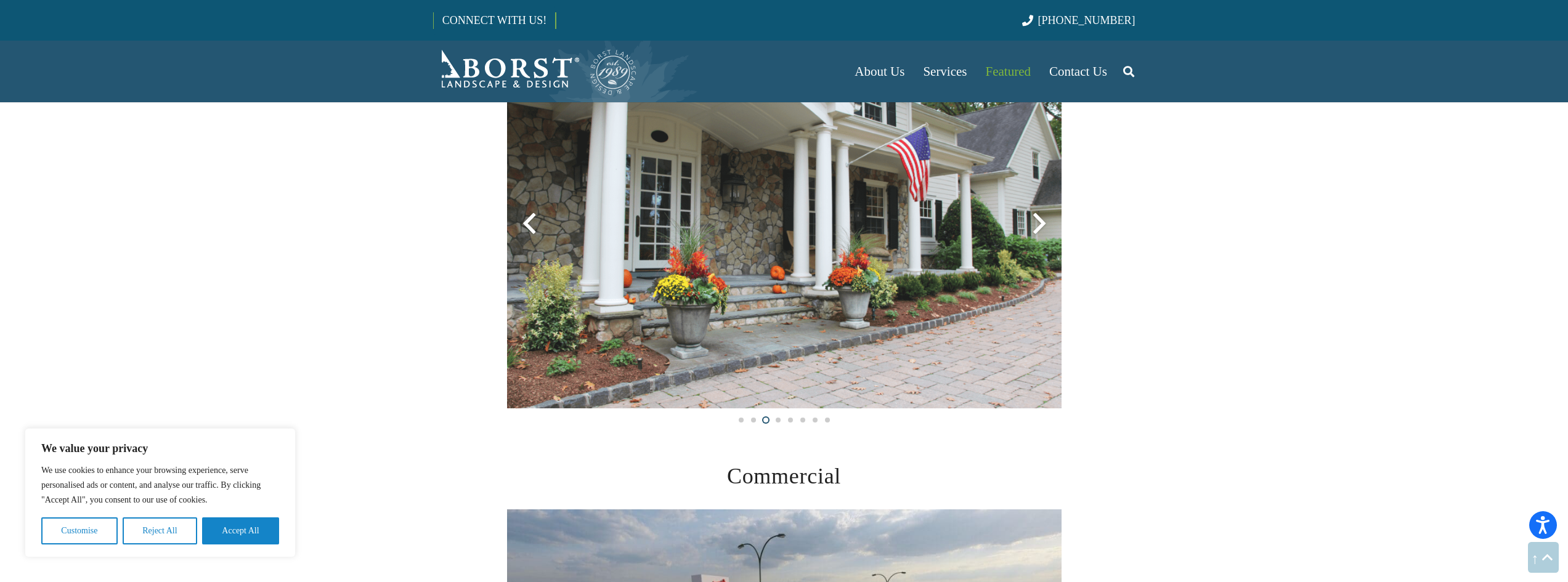
click at [531, 228] on div at bounding box center [529, 224] width 44 height 44
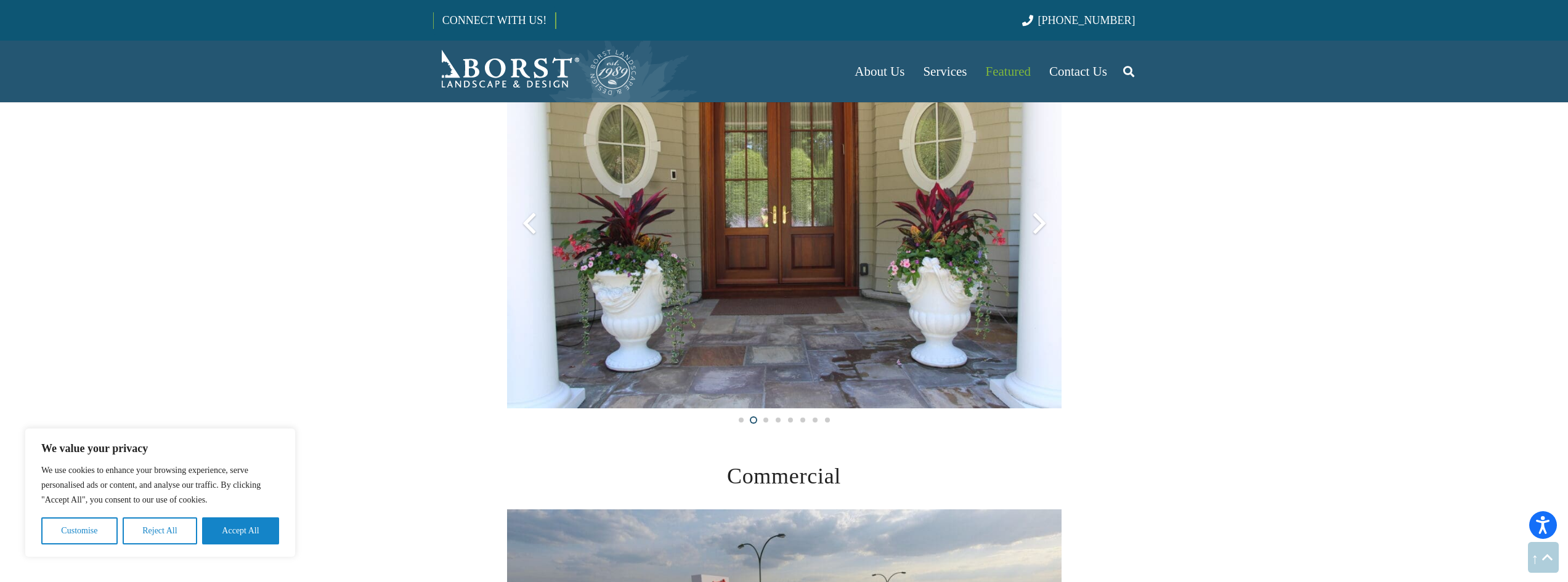
click at [1041, 224] on div at bounding box center [1040, 224] width 44 height 44
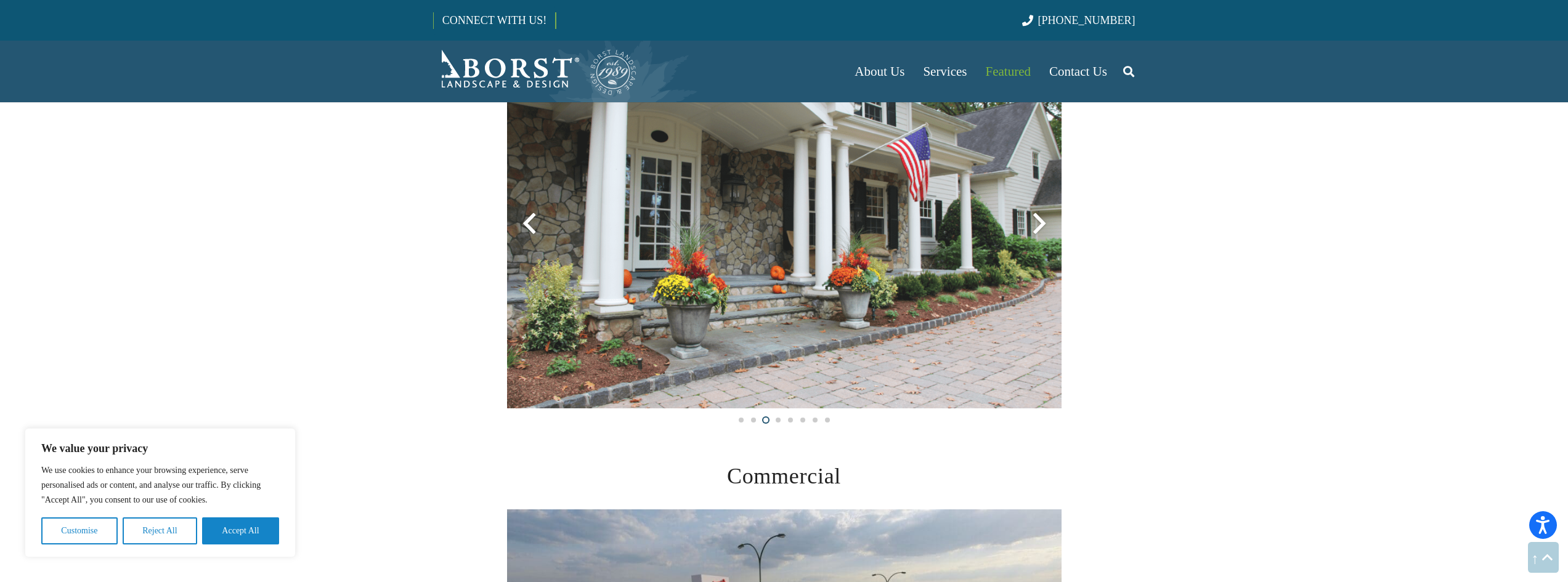
click at [1041, 224] on div at bounding box center [1040, 224] width 44 height 44
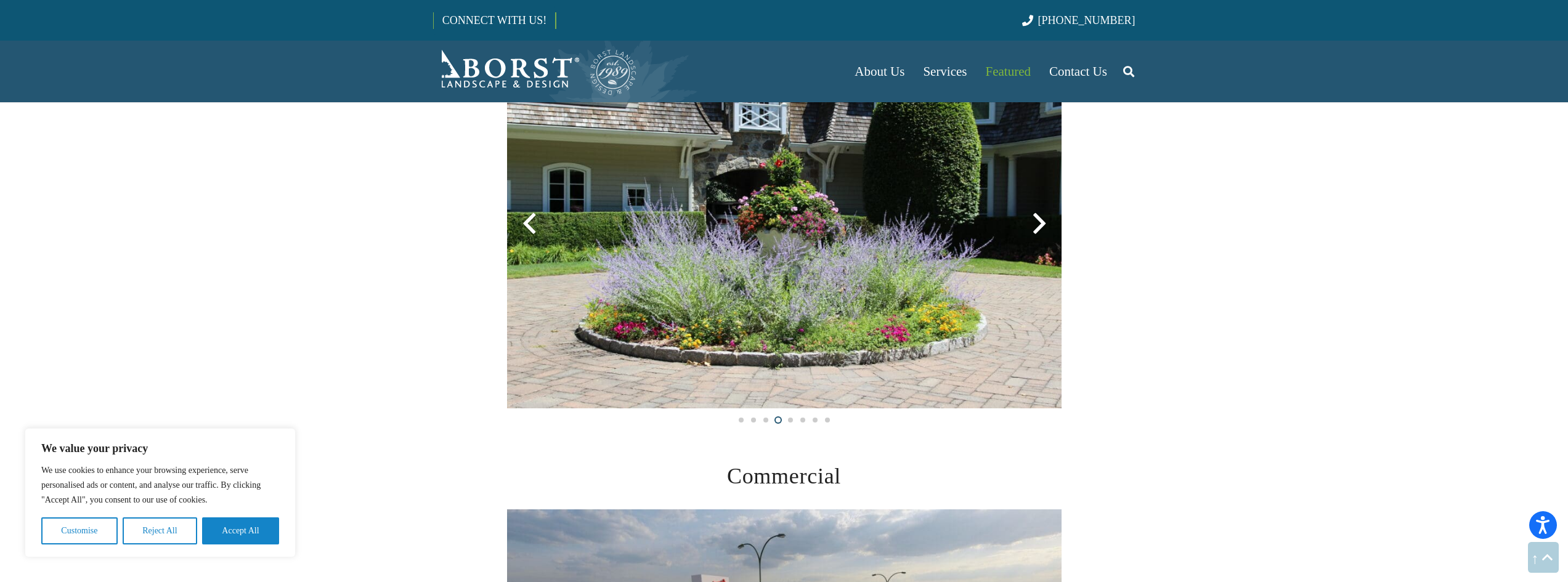
click at [1041, 224] on div at bounding box center [1040, 224] width 44 height 44
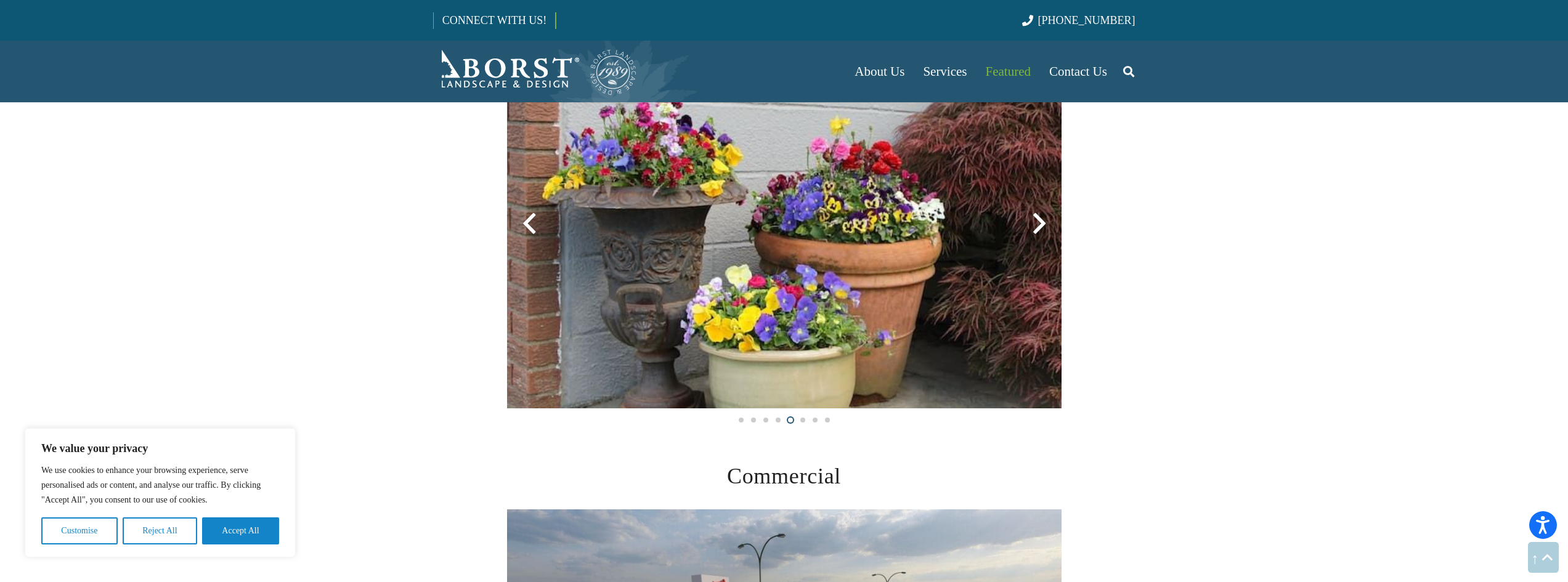
click at [1041, 224] on div at bounding box center [1040, 224] width 44 height 44
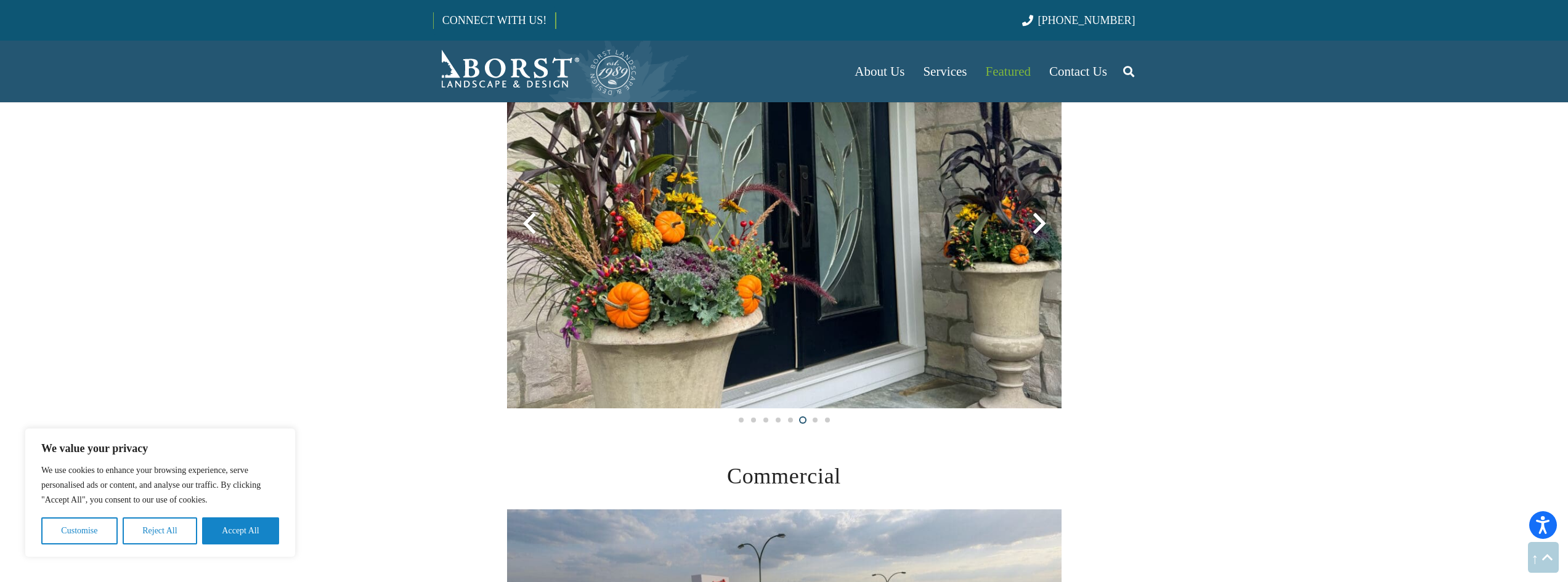
click at [1041, 224] on div at bounding box center [1040, 224] width 44 height 44
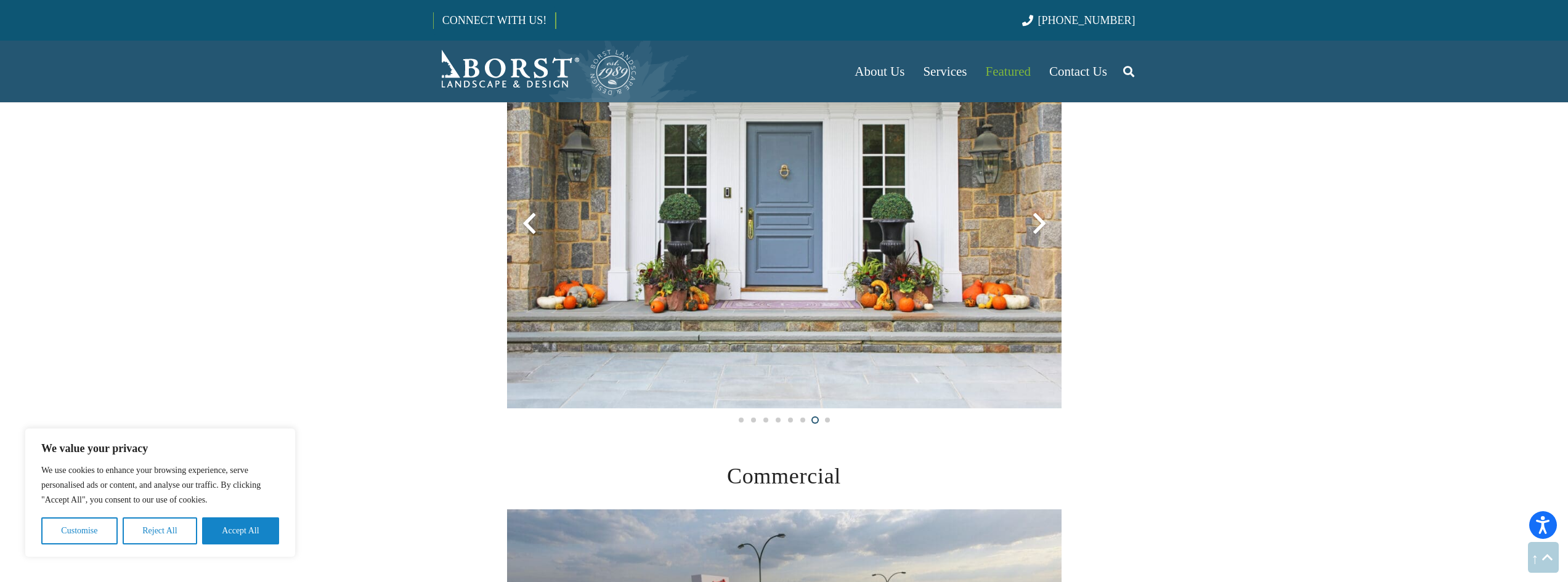
click at [1041, 224] on div at bounding box center [1040, 224] width 44 height 44
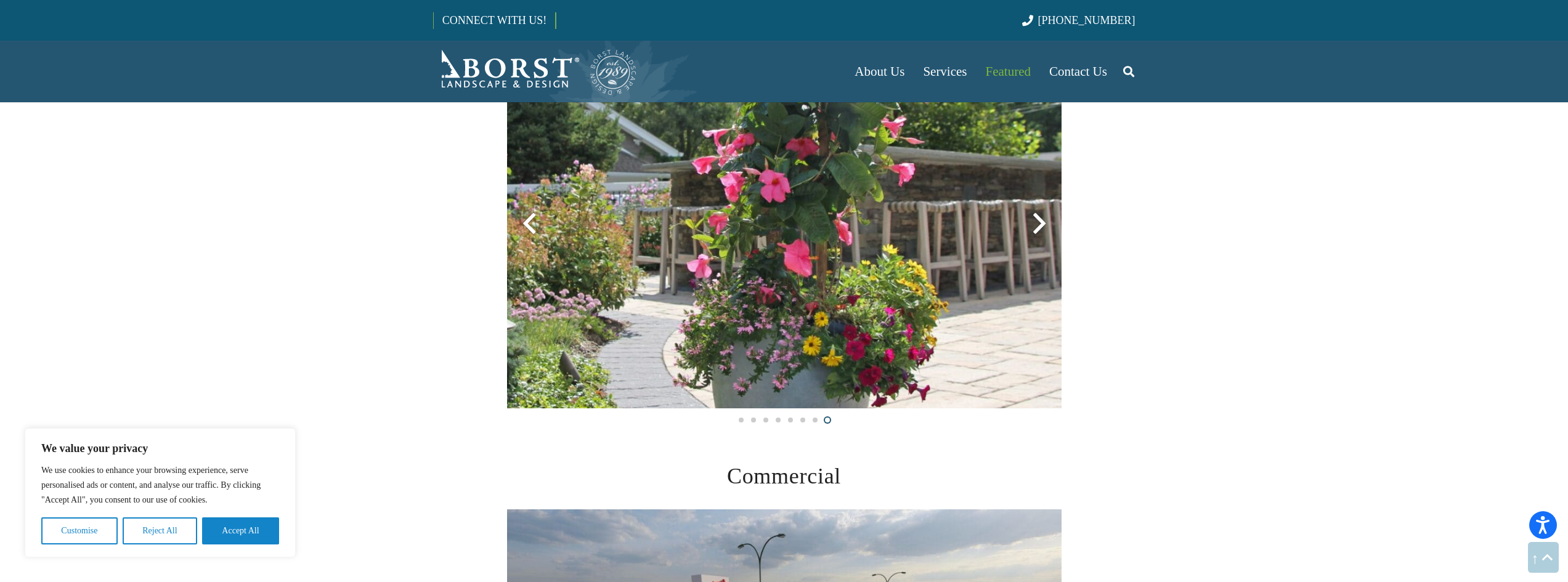
click at [1041, 224] on div at bounding box center [1040, 224] width 44 height 44
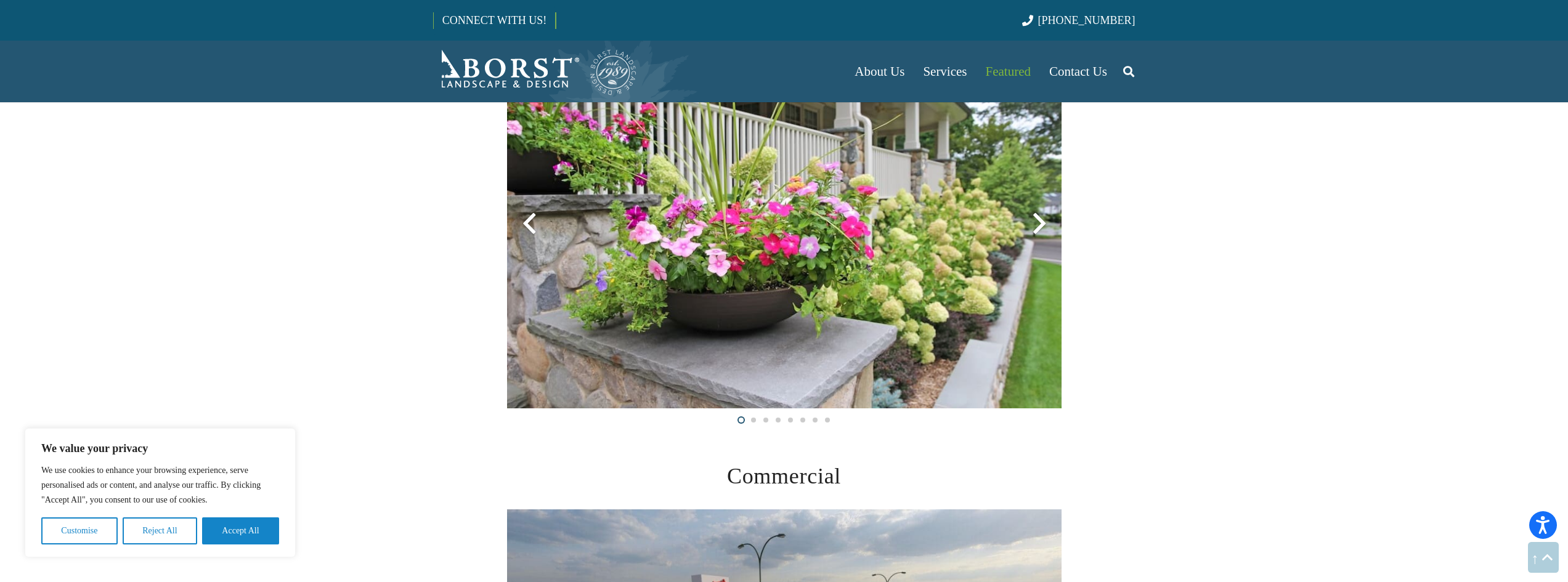
click at [1041, 225] on div at bounding box center [1040, 224] width 44 height 44
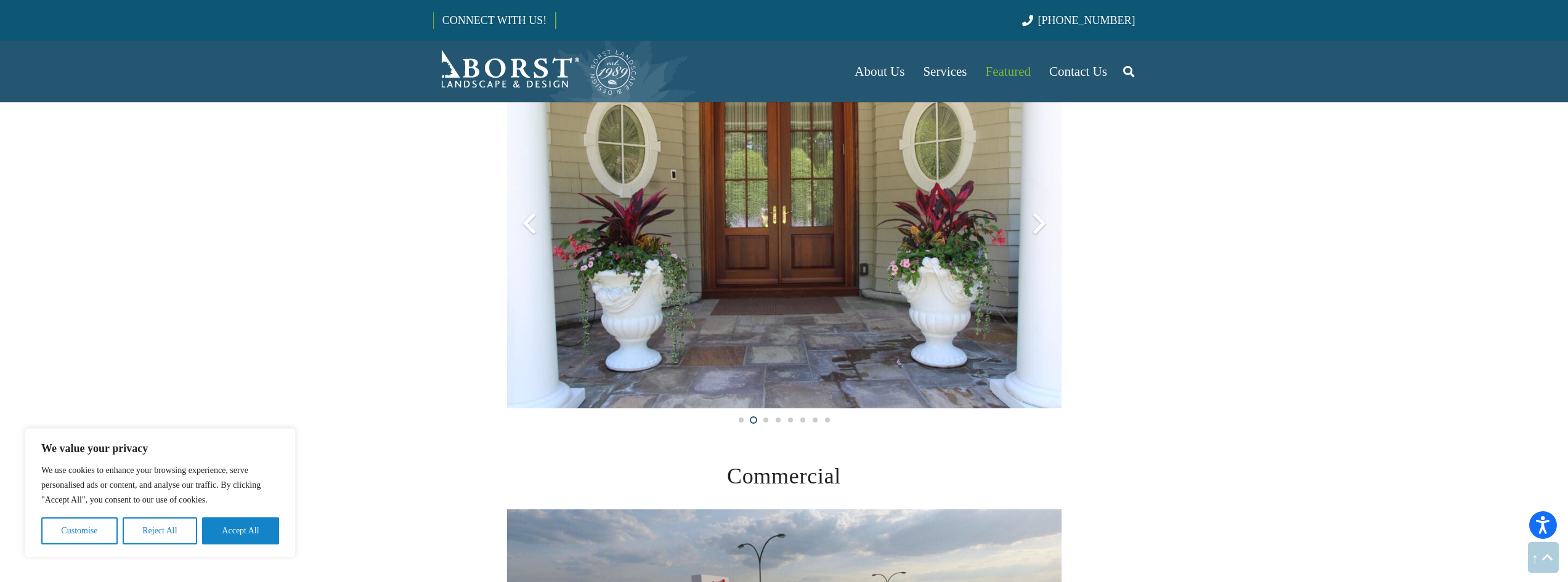
click at [1041, 225] on div at bounding box center [1040, 224] width 44 height 44
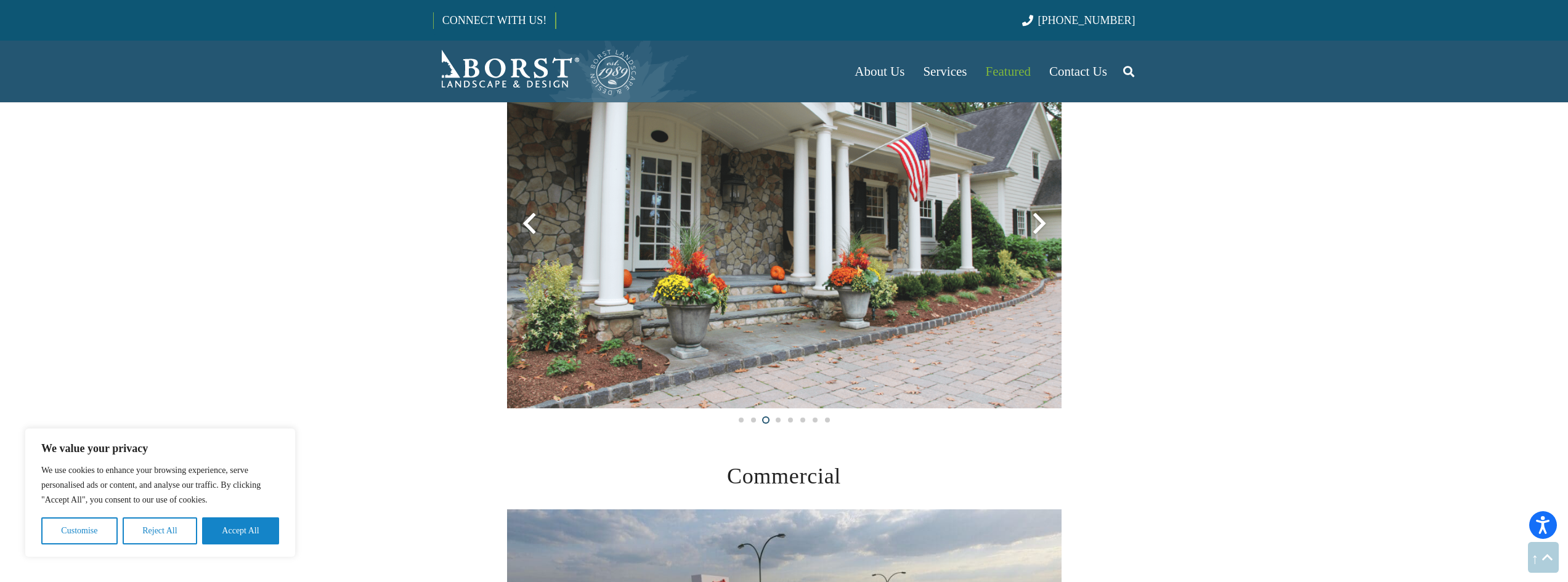
click at [1041, 225] on div at bounding box center [1040, 224] width 44 height 44
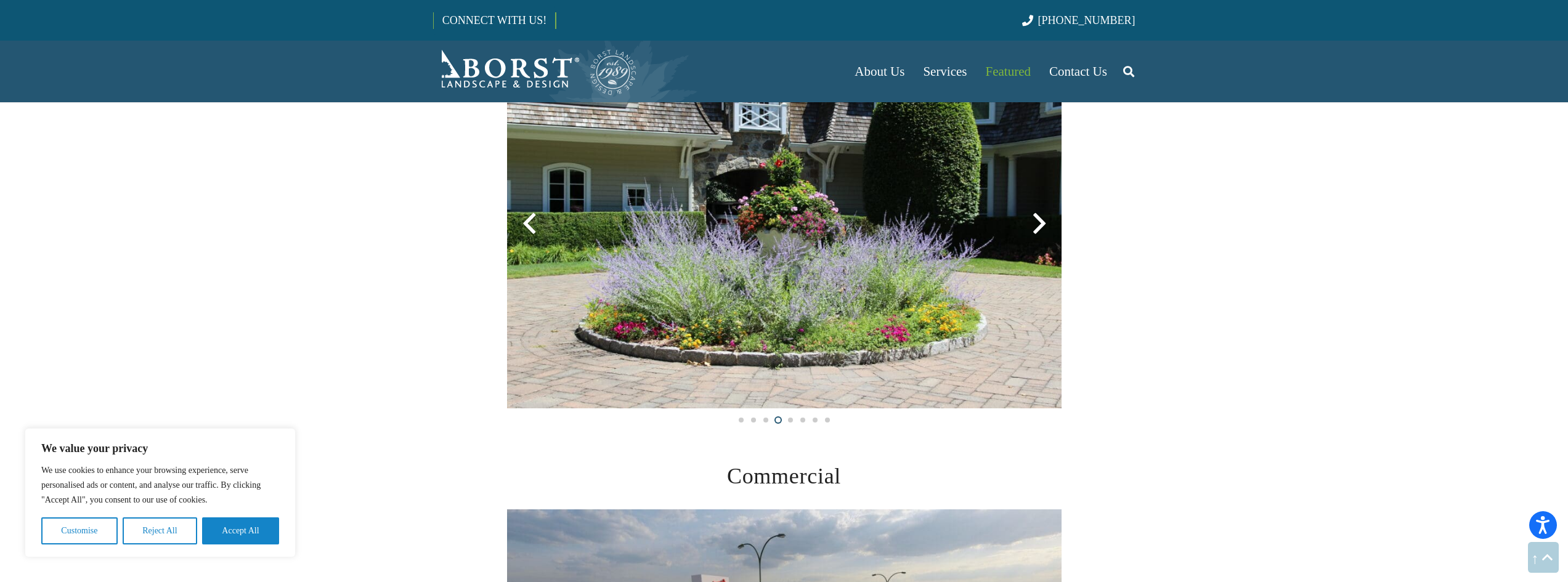
click at [1041, 225] on div at bounding box center [1040, 224] width 44 height 44
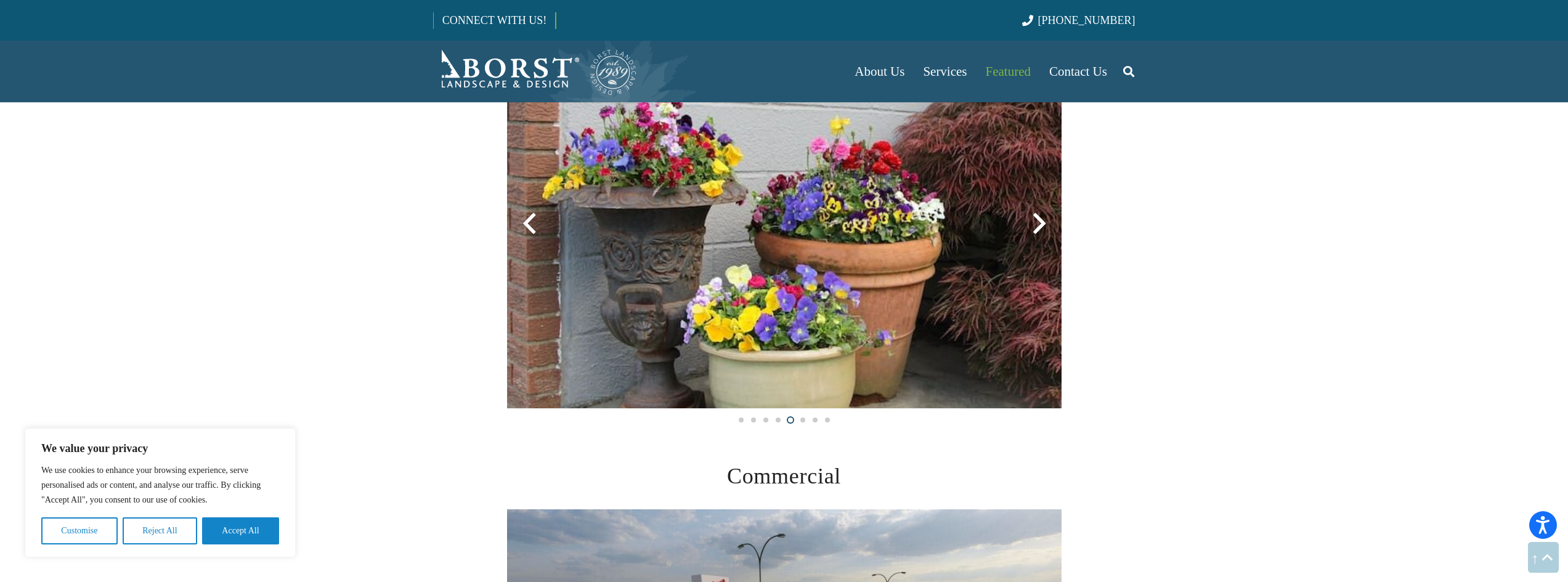
click at [1041, 225] on div at bounding box center [1040, 224] width 44 height 44
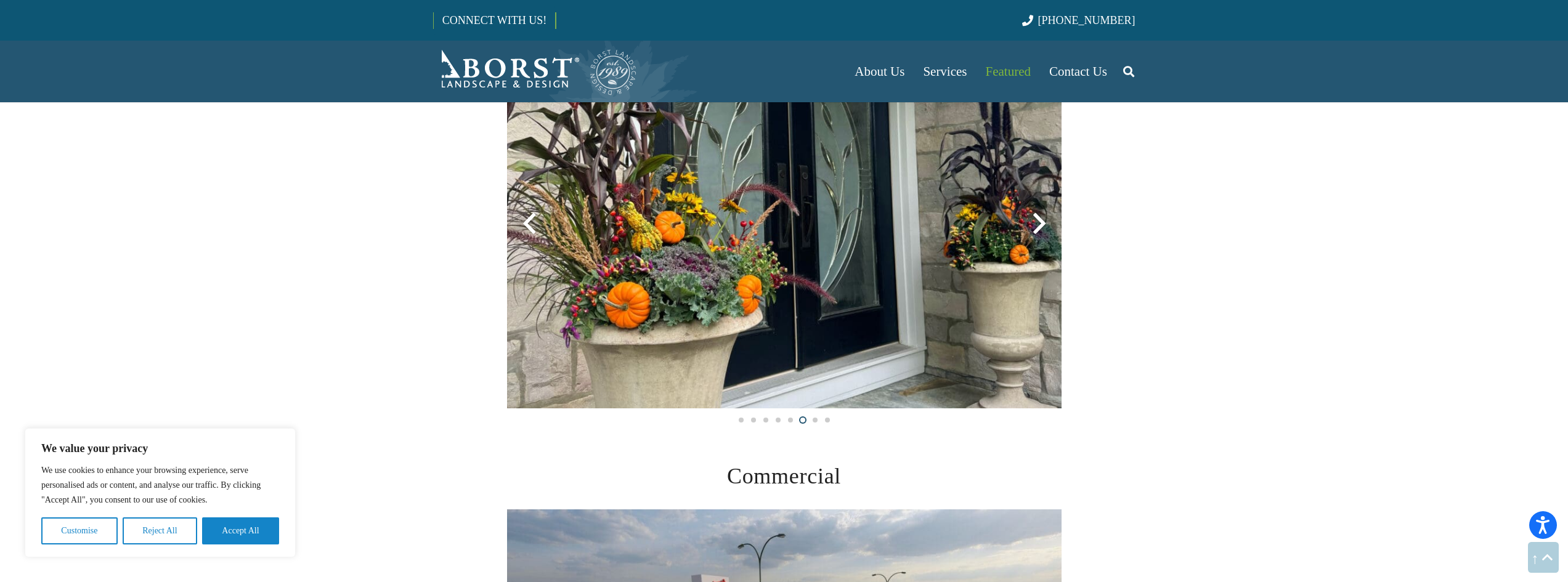
click at [1036, 224] on div at bounding box center [1040, 224] width 44 height 44
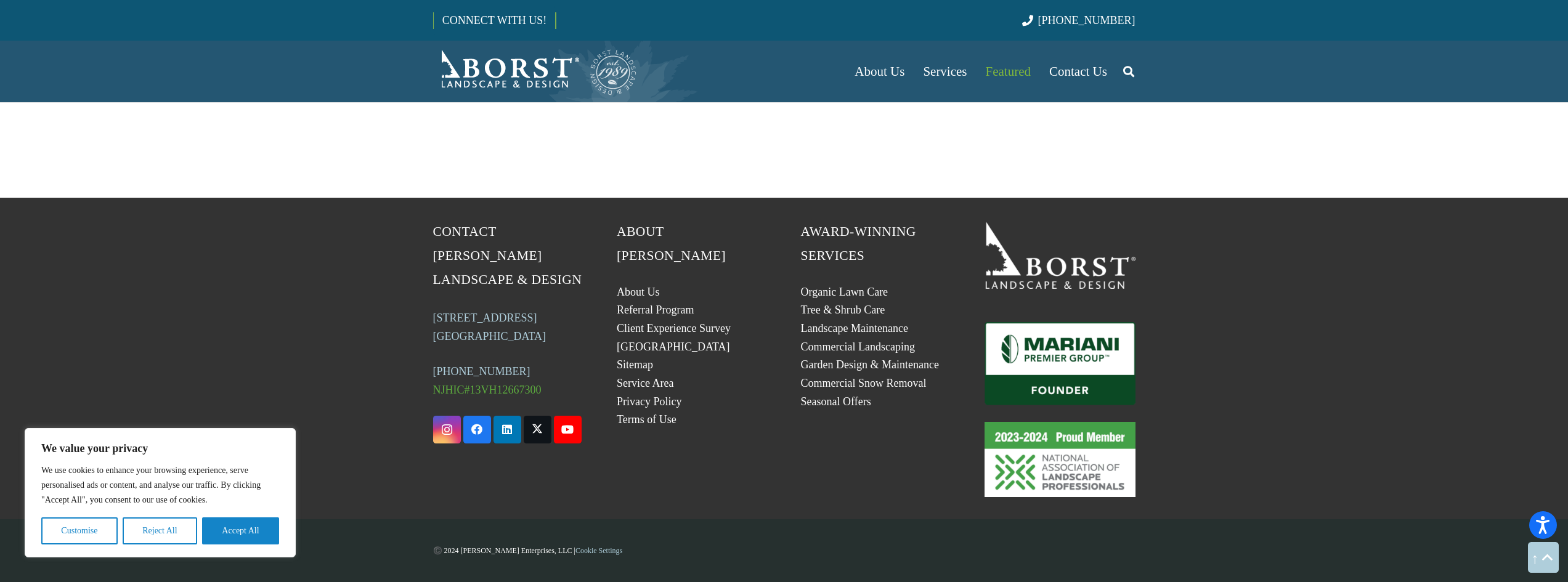
scroll to position [2597, 0]
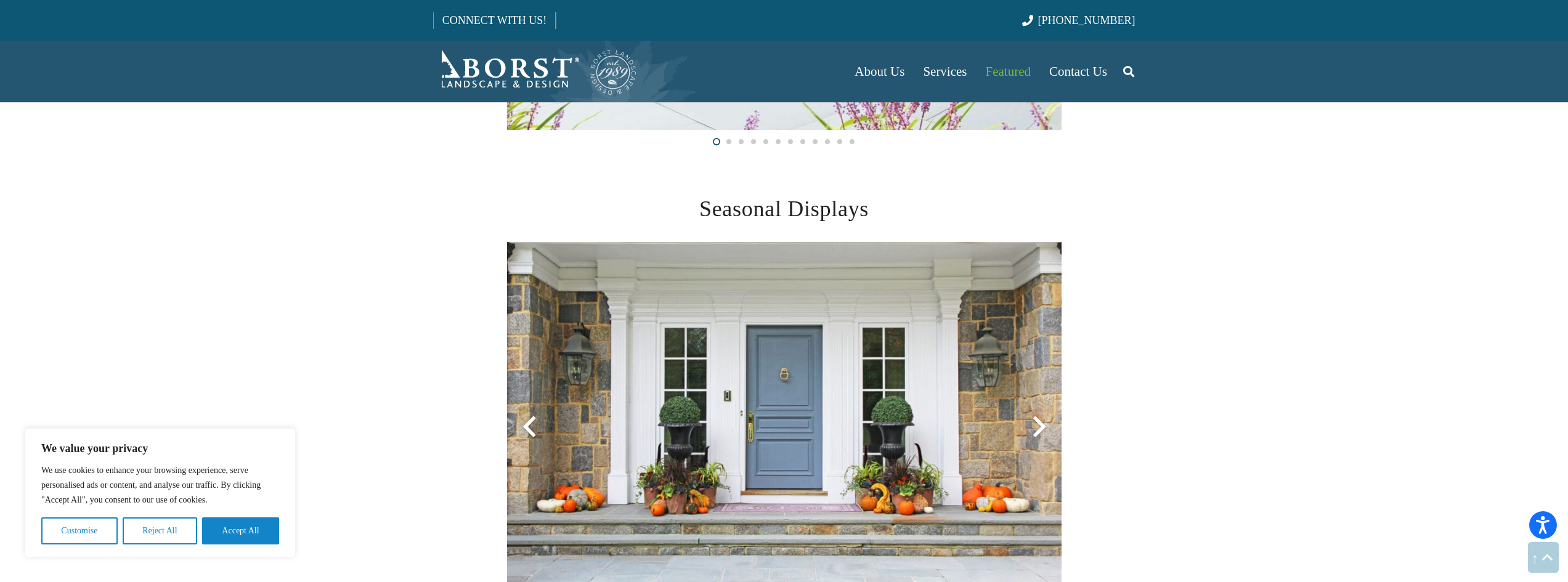
click at [1039, 423] on div at bounding box center [1040, 427] width 44 height 44
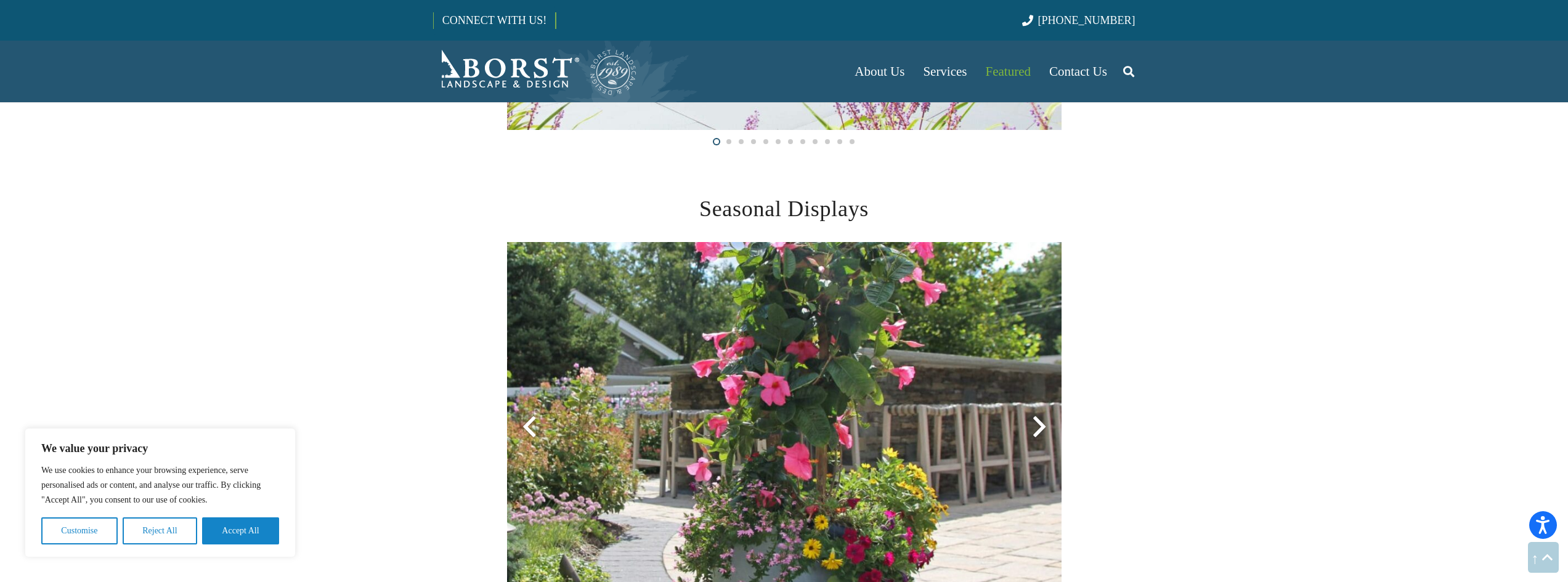
click at [1039, 423] on div at bounding box center [1040, 427] width 44 height 44
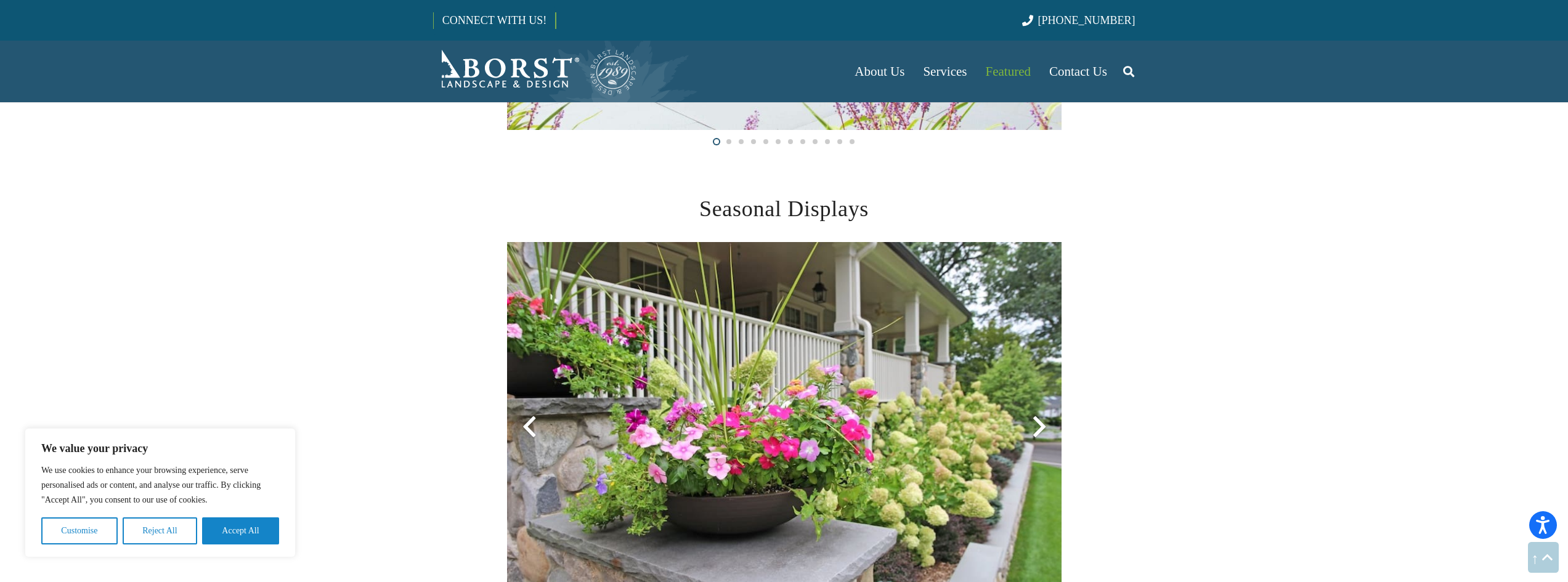
click at [1039, 423] on div at bounding box center [1040, 427] width 44 height 44
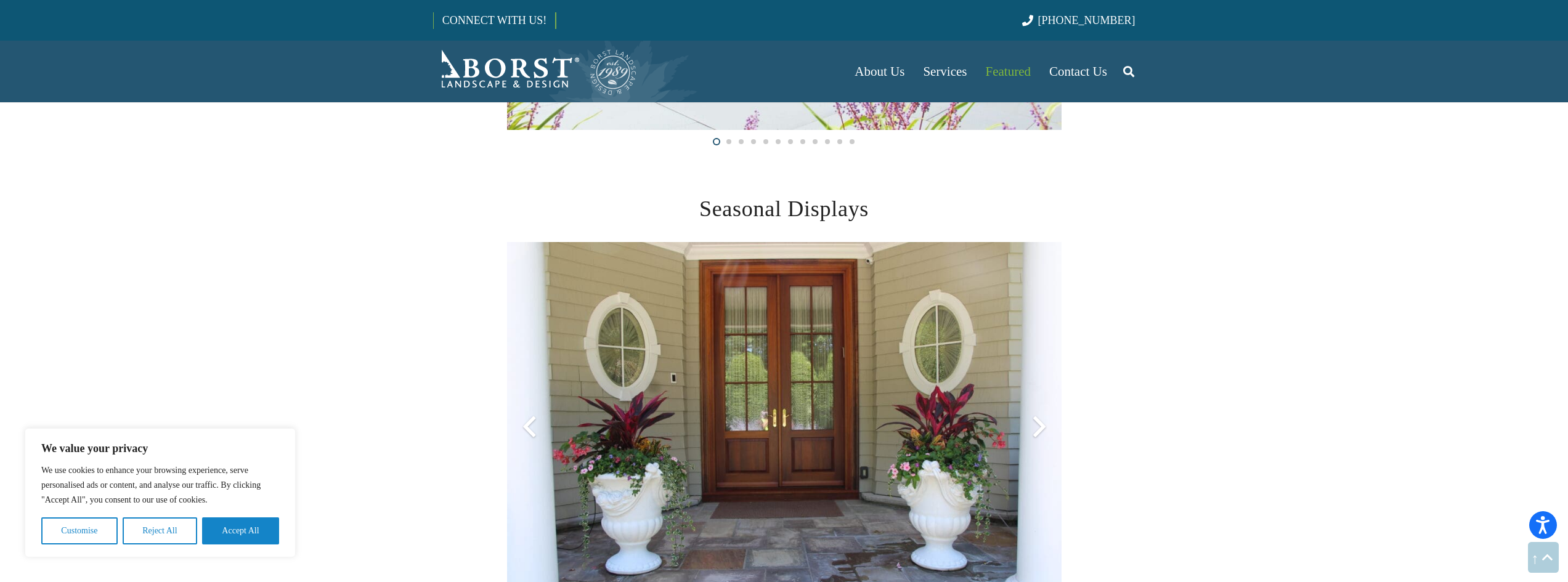
click at [1039, 423] on div at bounding box center [1040, 427] width 44 height 44
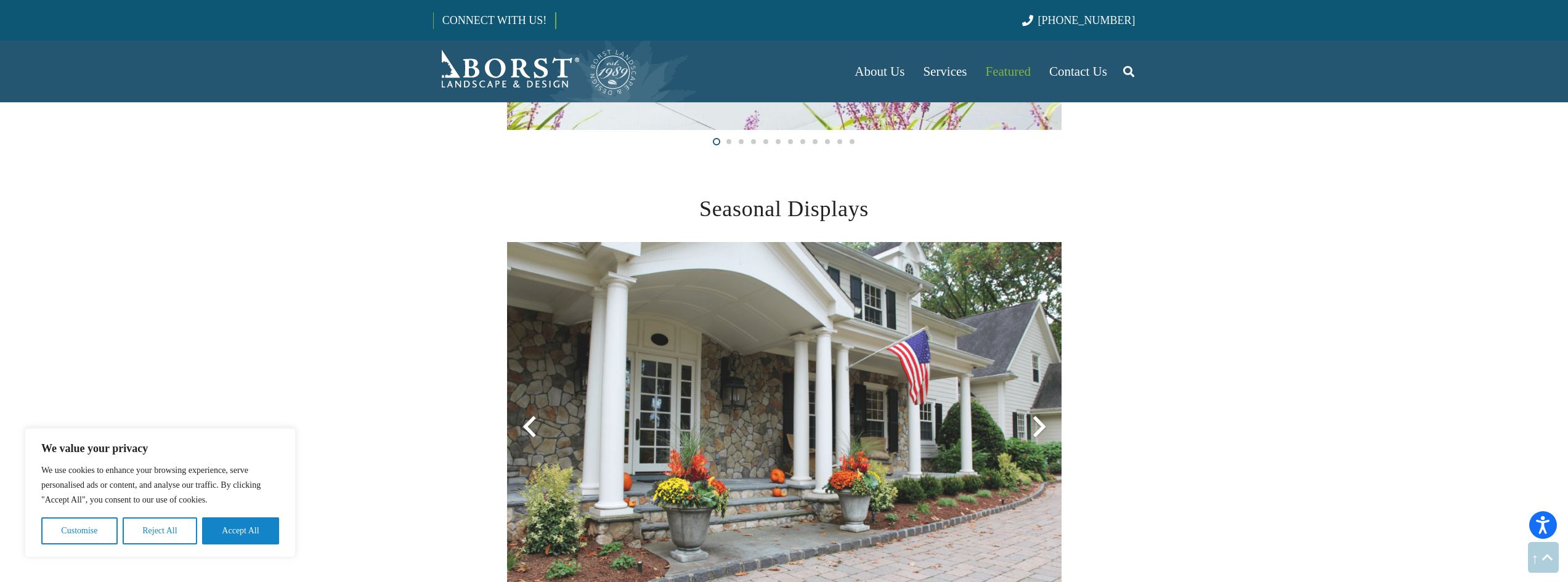
click at [1039, 423] on div at bounding box center [1040, 427] width 44 height 44
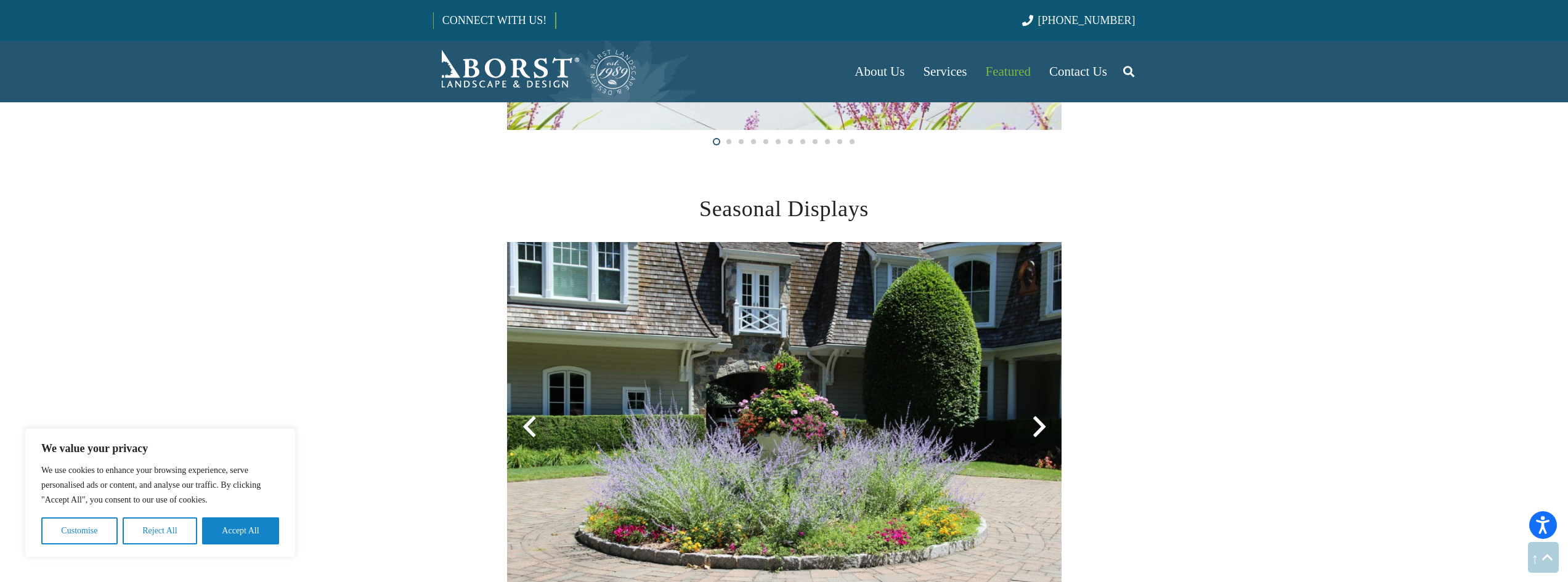
click at [1039, 423] on div at bounding box center [1040, 427] width 44 height 44
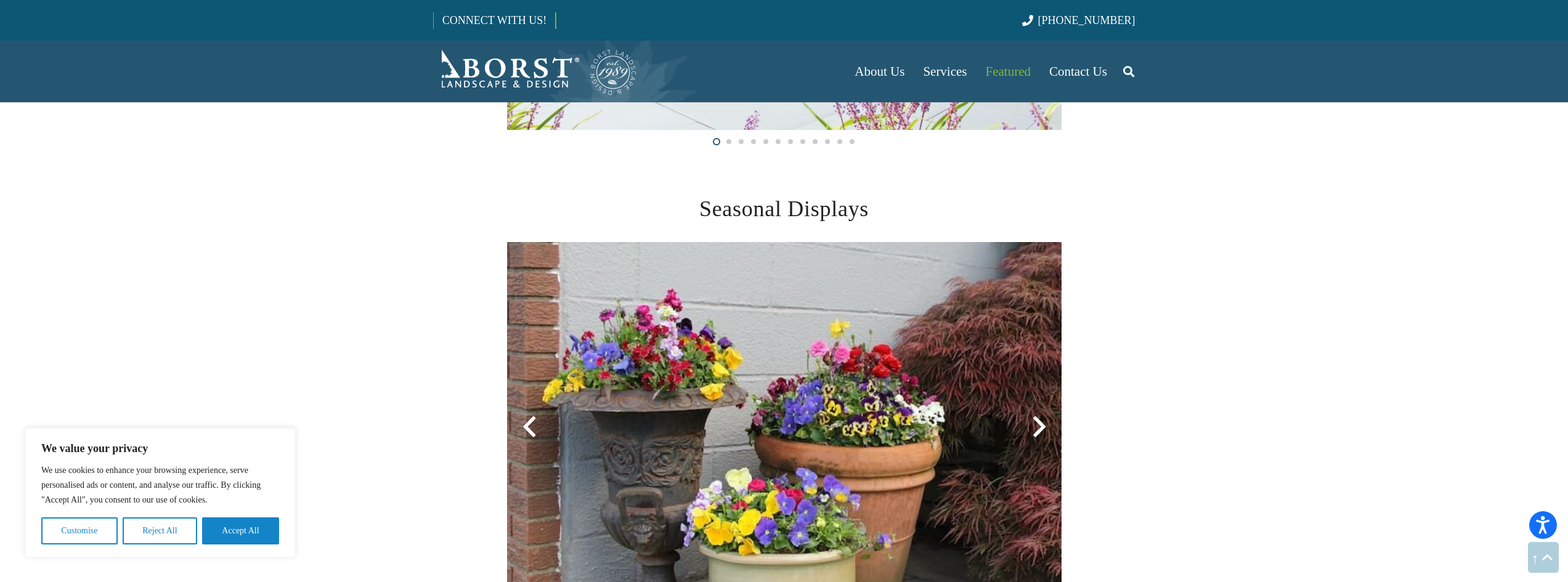
click at [1039, 423] on div at bounding box center [1040, 427] width 44 height 44
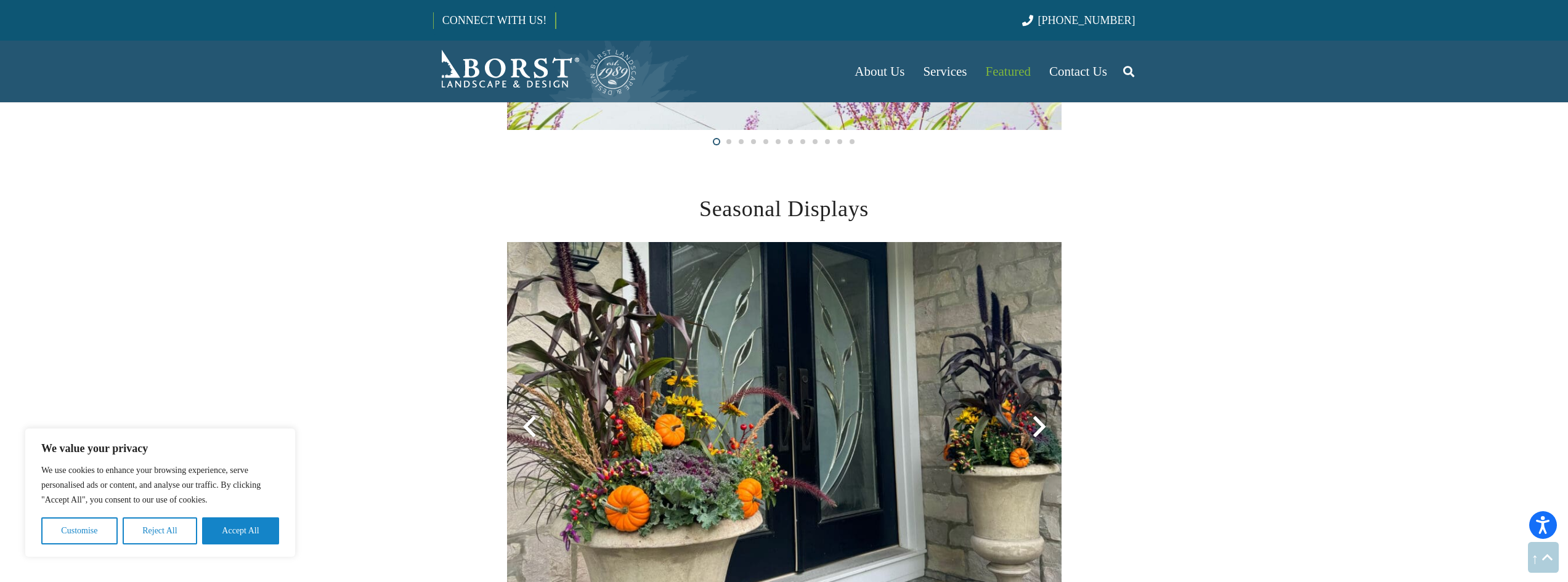
click at [1039, 423] on div at bounding box center [1040, 427] width 44 height 44
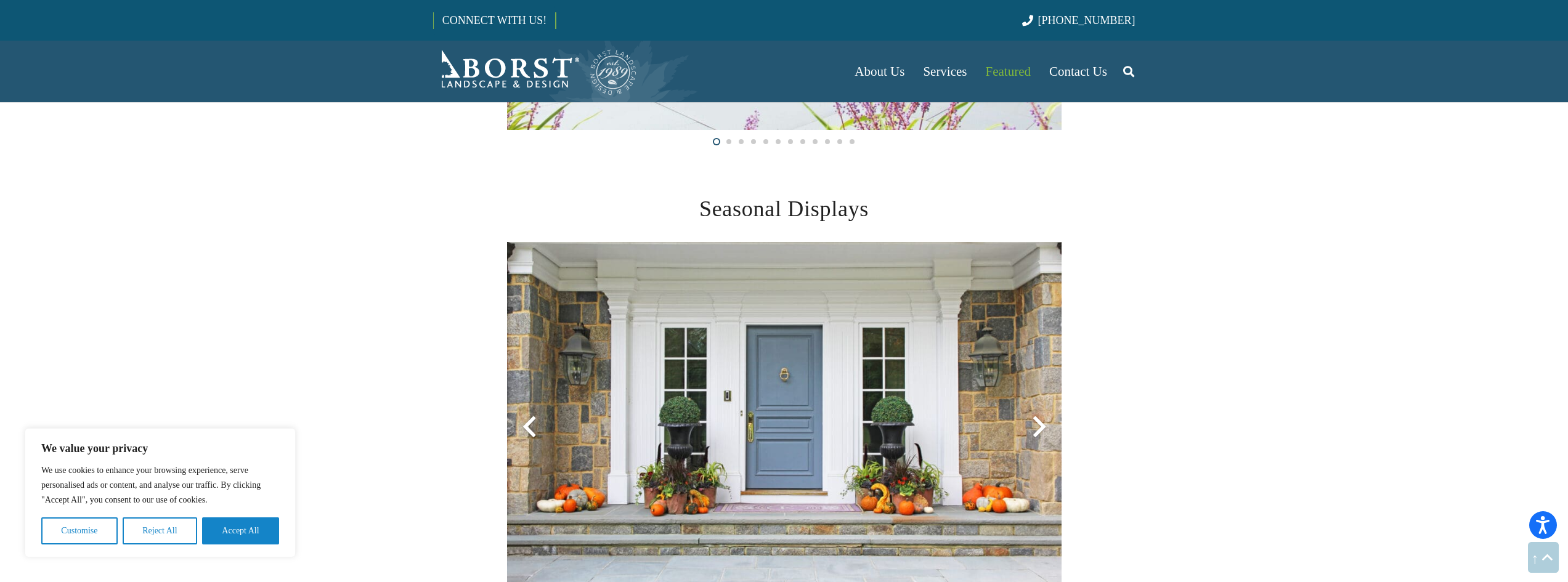
click at [1040, 424] on div at bounding box center [1040, 427] width 44 height 44
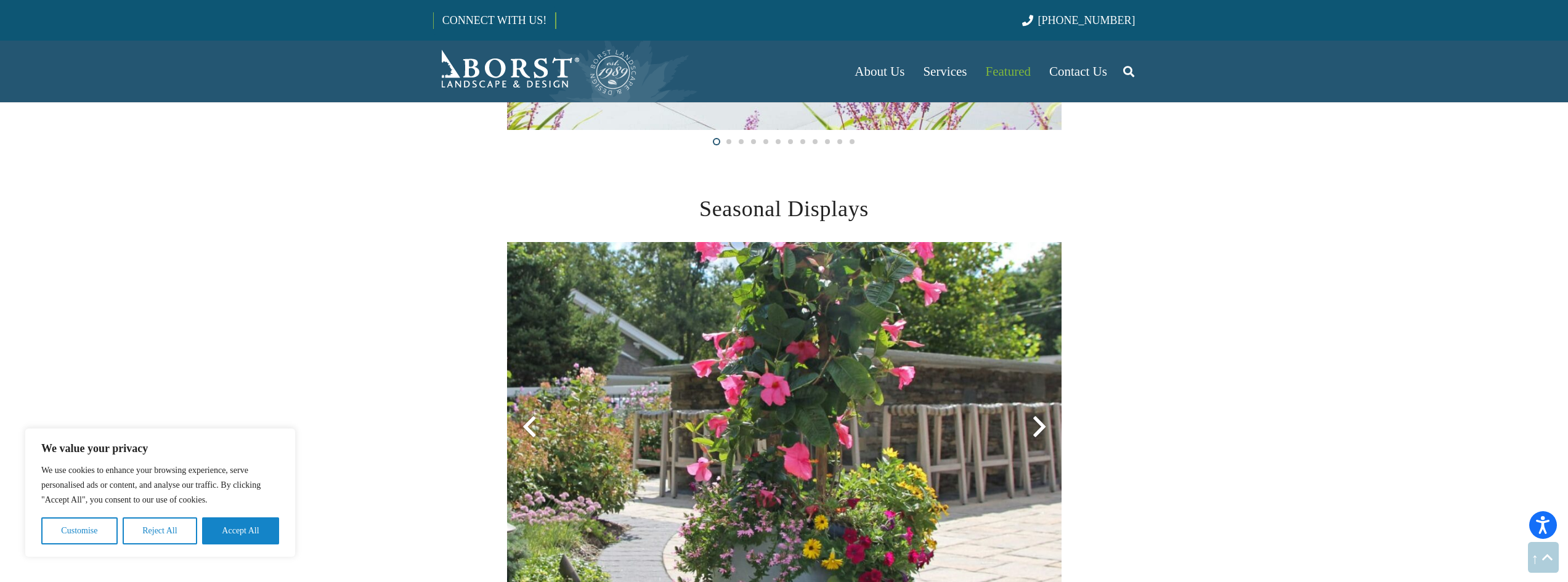
click at [1040, 424] on div at bounding box center [1040, 427] width 44 height 44
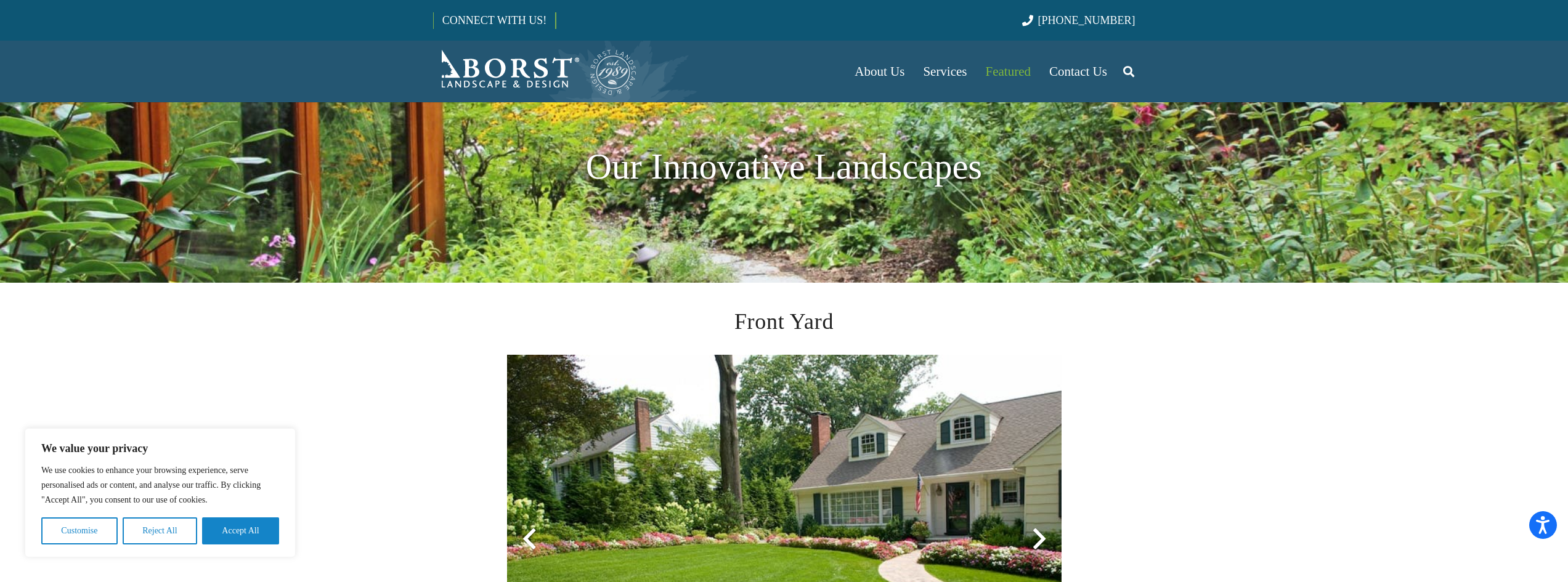
scroll to position [0, 0]
